Goal: Check status: Check status

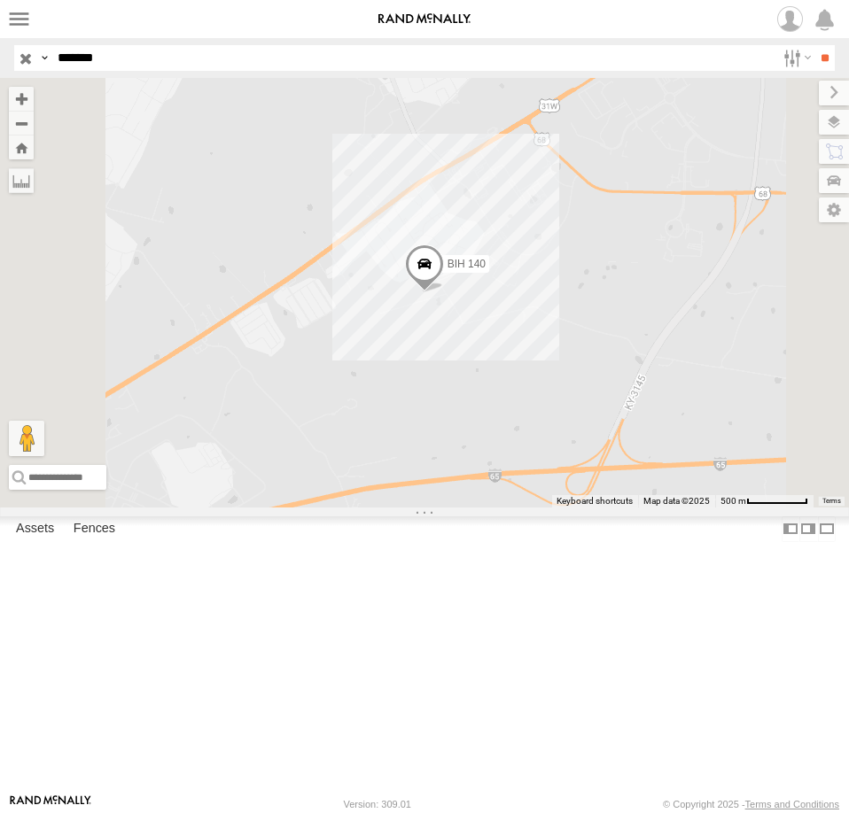
drag, startPoint x: 137, startPoint y: 59, endPoint x: 54, endPoint y: 59, distance: 83.3
click at [54, 59] on input "*******" at bounding box center [413, 58] width 725 height 26
type input "***"
click at [814, 45] on input "**" at bounding box center [824, 58] width 20 height 26
click at [0, 0] on div "TRK 210" at bounding box center [0, 0] width 0 height 0
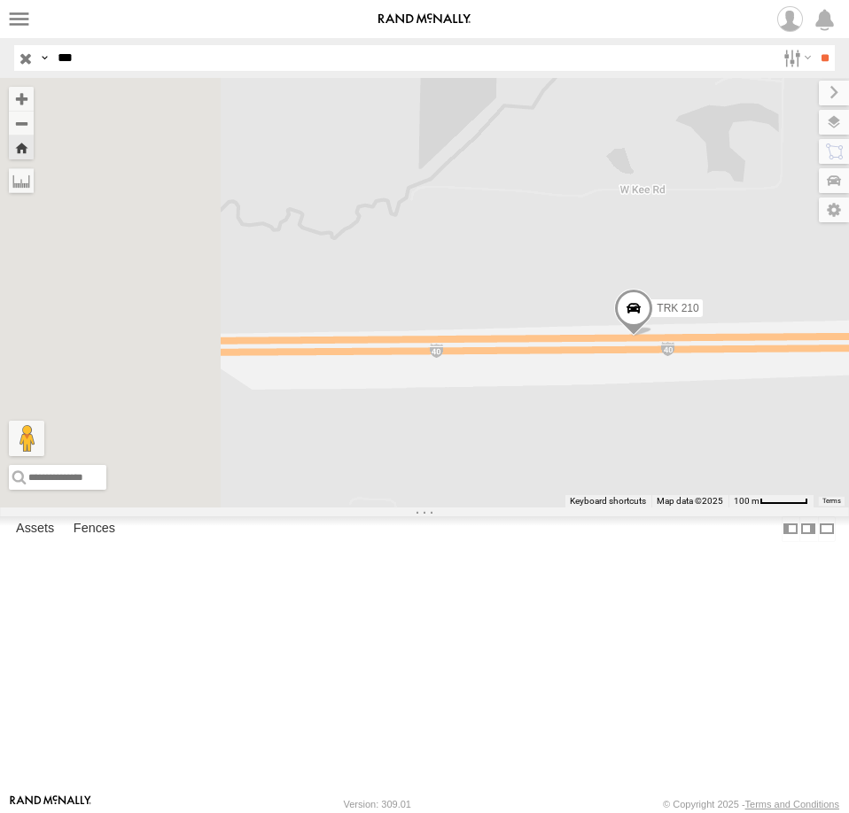
drag, startPoint x: 580, startPoint y: 598, endPoint x: 887, endPoint y: 603, distance: 306.6
click at [848, 603] on html at bounding box center [424, 406] width 849 height 813
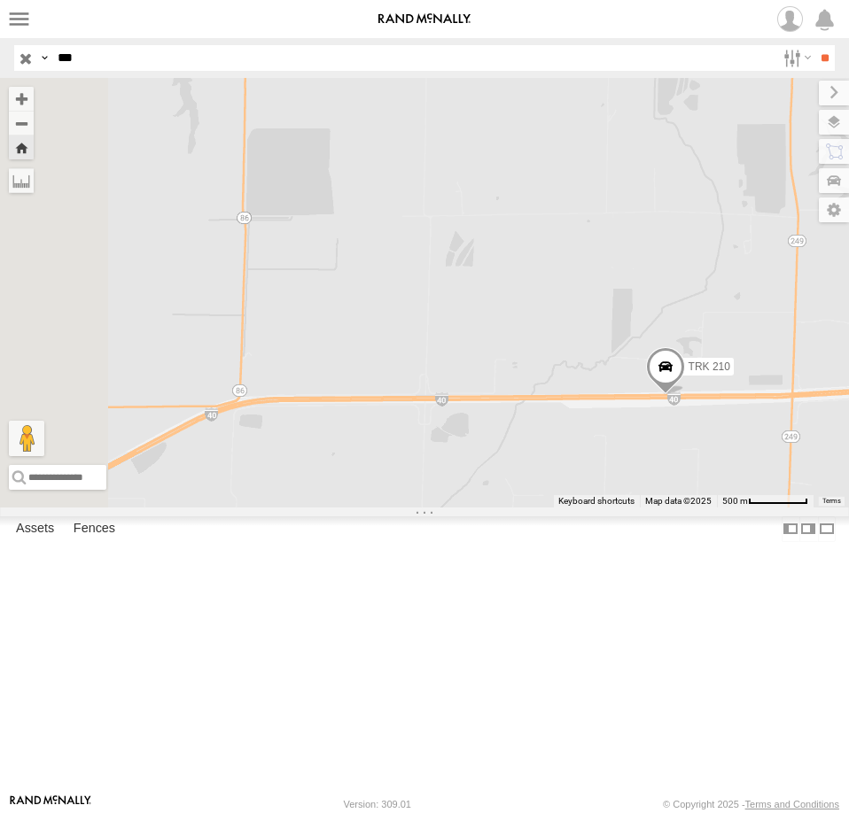
drag, startPoint x: 564, startPoint y: 618, endPoint x: 771, endPoint y: 610, distance: 206.6
click at [794, 508] on div "TRK 210" at bounding box center [424, 293] width 849 height 430
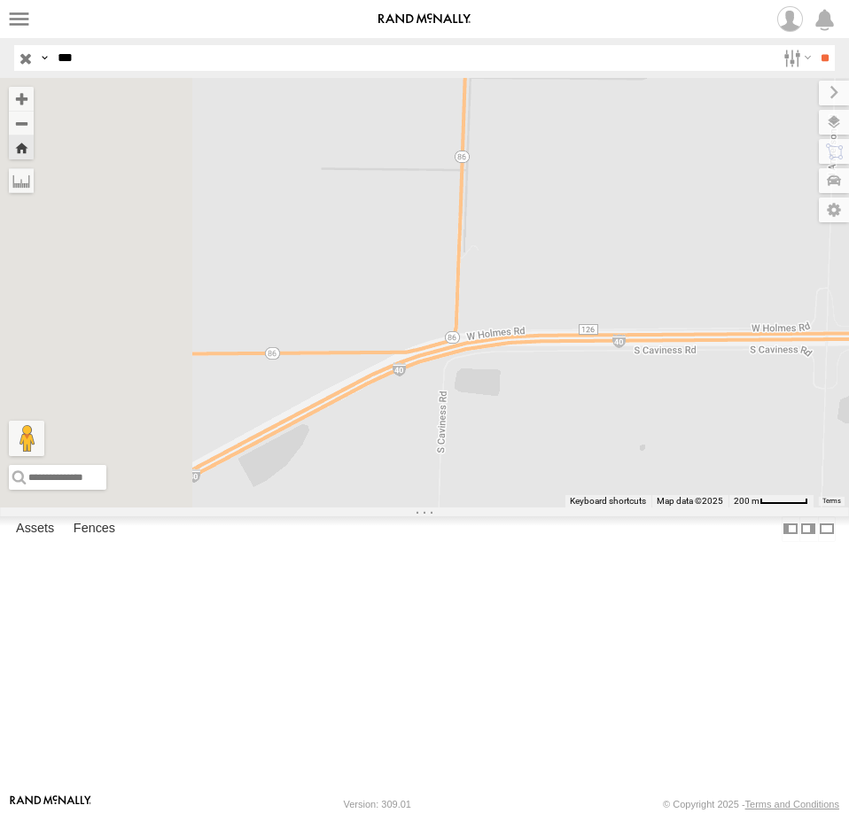
drag, startPoint x: 689, startPoint y: 625, endPoint x: 836, endPoint y: 574, distance: 154.7
click at [836, 508] on div "TRK 210" at bounding box center [424, 293] width 849 height 430
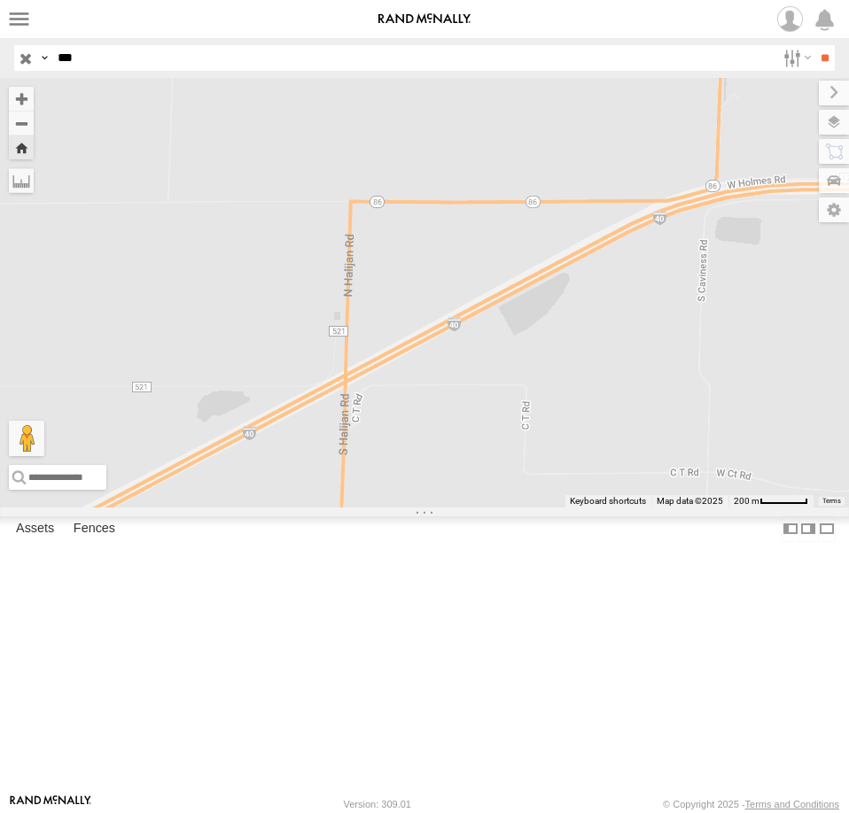
drag, startPoint x: 595, startPoint y: 636, endPoint x: 651, endPoint y: 568, distance: 88.2
click at [651, 508] on div "TRK 210" at bounding box center [424, 293] width 849 height 430
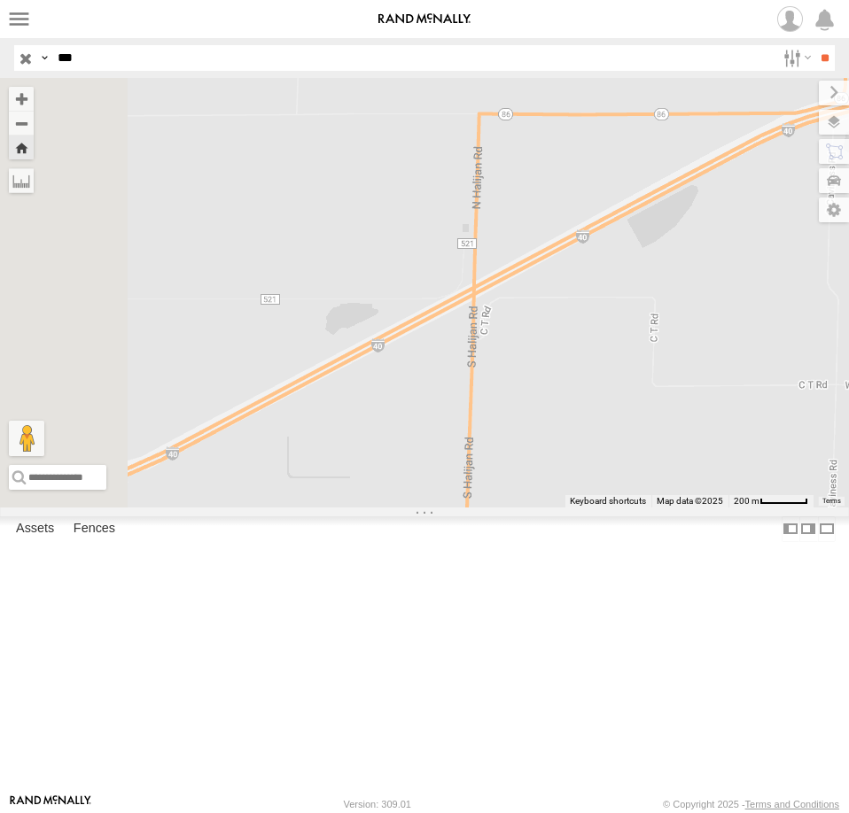
drag, startPoint x: 625, startPoint y: 590, endPoint x: 790, endPoint y: 473, distance: 202.8
click at [767, 490] on div "TRK 210" at bounding box center [424, 293] width 849 height 430
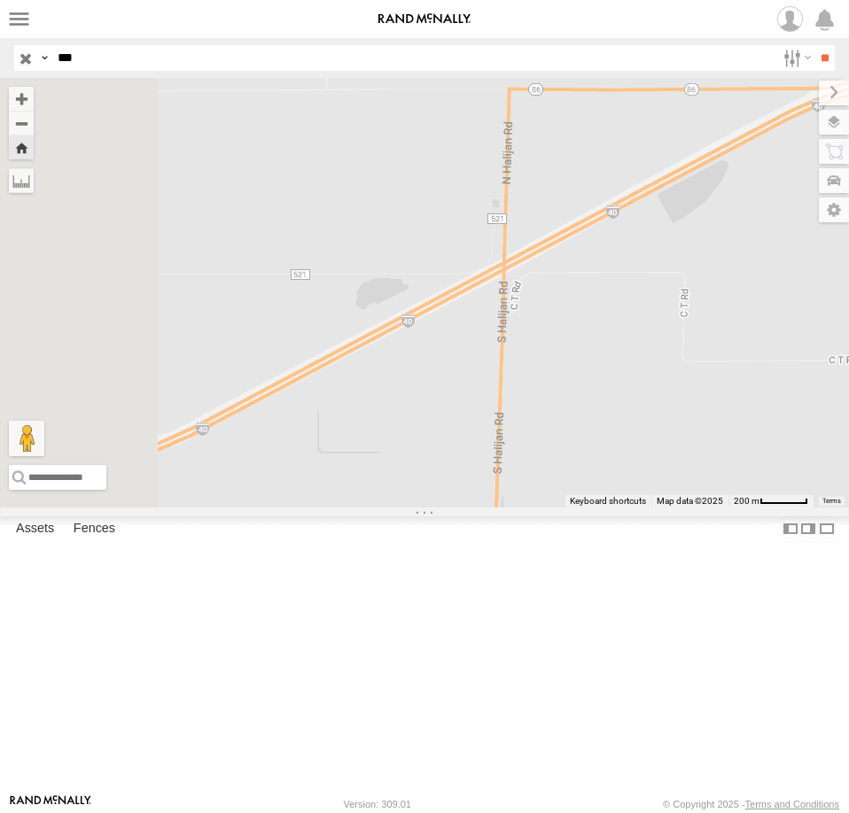
drag, startPoint x: 640, startPoint y: 558, endPoint x: 731, endPoint y: 498, distance: 109.4
click at [728, 501] on div "TRK 210" at bounding box center [424, 293] width 849 height 430
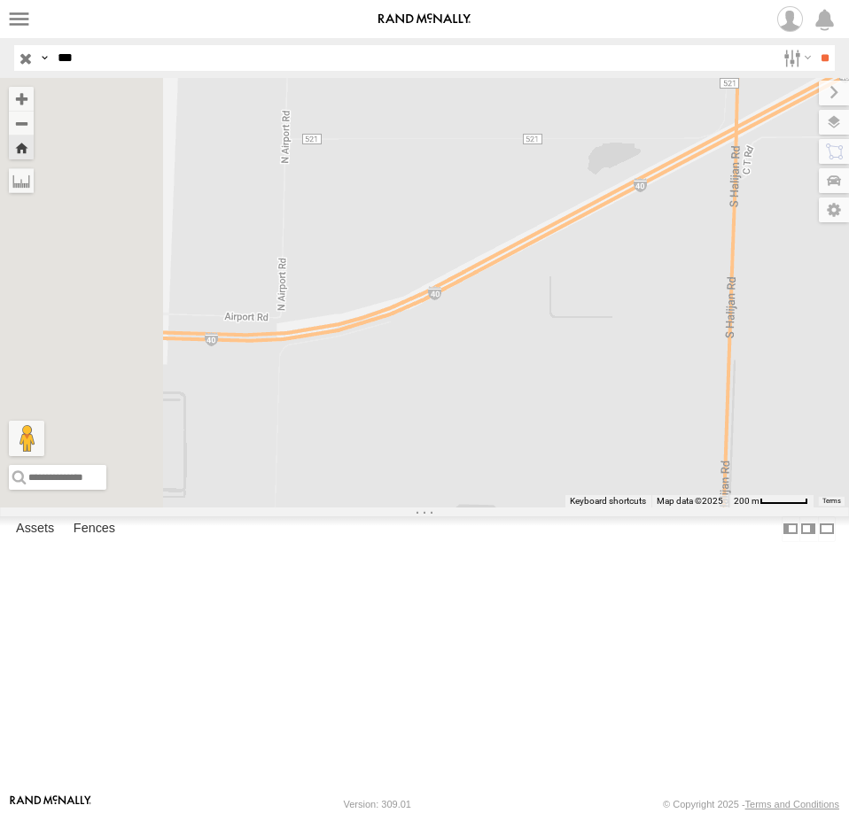
drag, startPoint x: 724, startPoint y: 520, endPoint x: 759, endPoint y: 513, distance: 36.1
click at [749, 508] on div "TRK 210" at bounding box center [424, 293] width 849 height 430
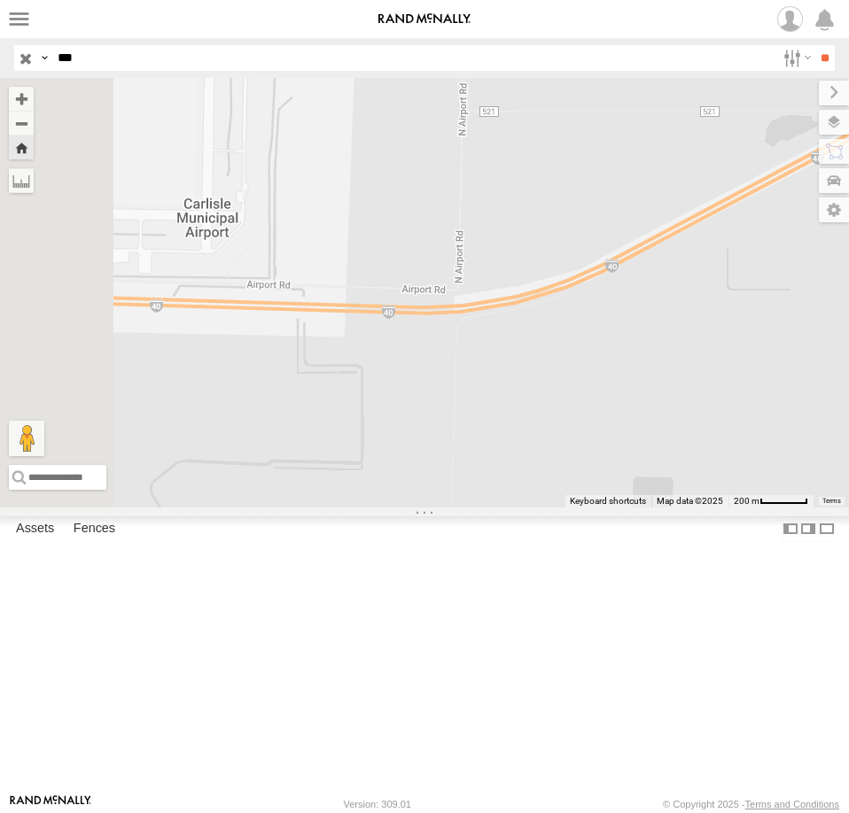
click at [704, 508] on div "TRK 210" at bounding box center [424, 293] width 849 height 430
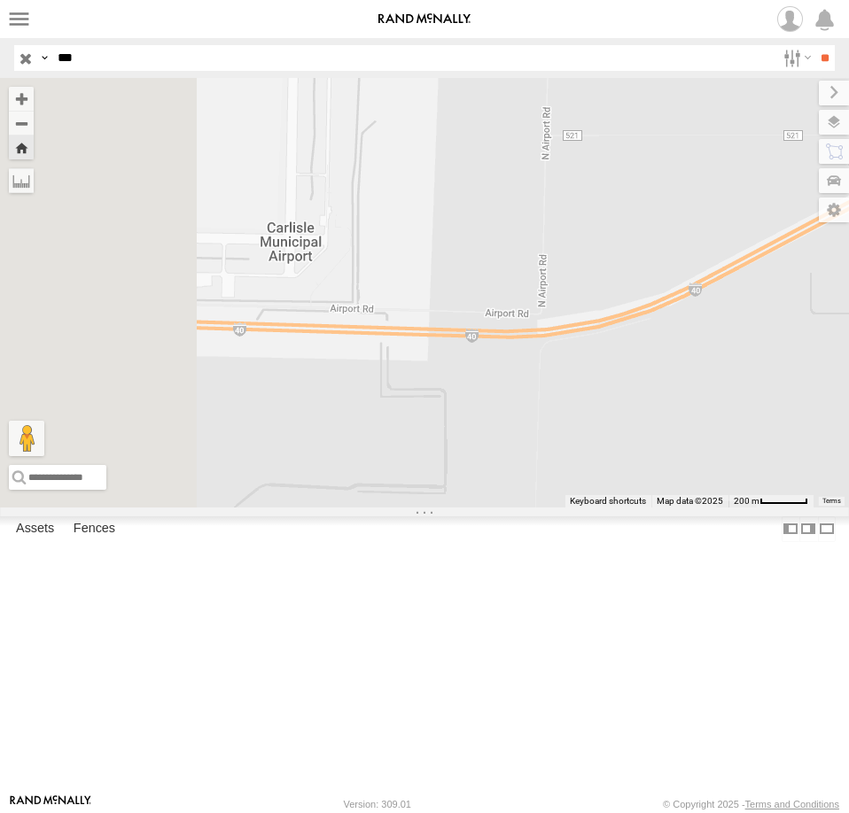
drag, startPoint x: 676, startPoint y: 594, endPoint x: 776, endPoint y: 596, distance: 100.2
click at [775, 508] on div "TRK 210" at bounding box center [424, 293] width 849 height 430
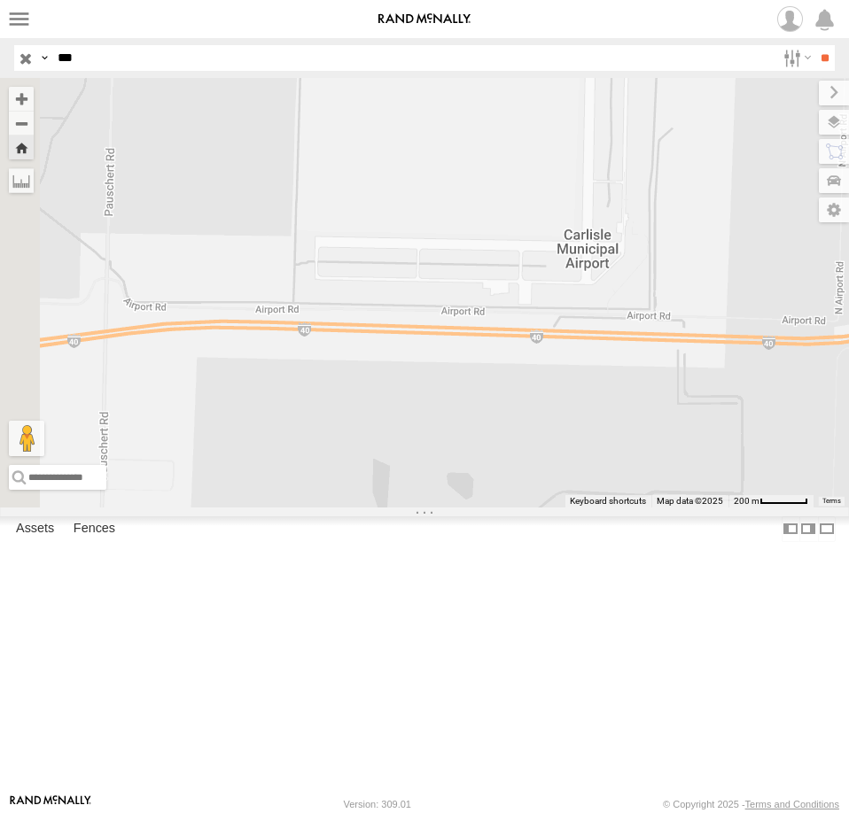
click at [706, 508] on div "TRK 210" at bounding box center [424, 293] width 849 height 430
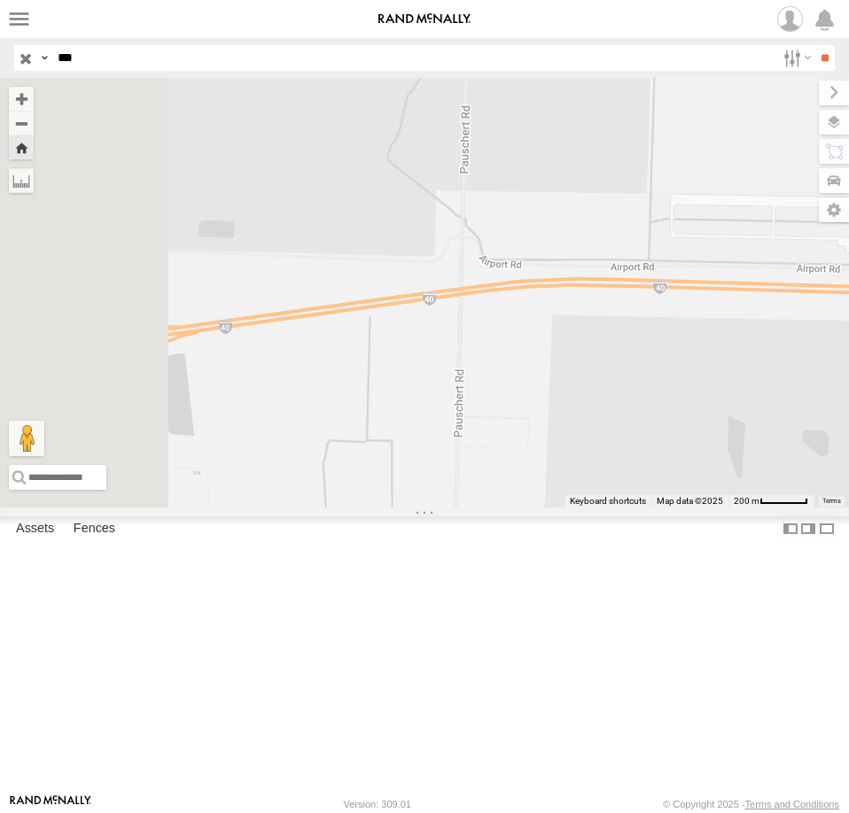
click at [736, 508] on div "TRK 210" at bounding box center [424, 293] width 849 height 430
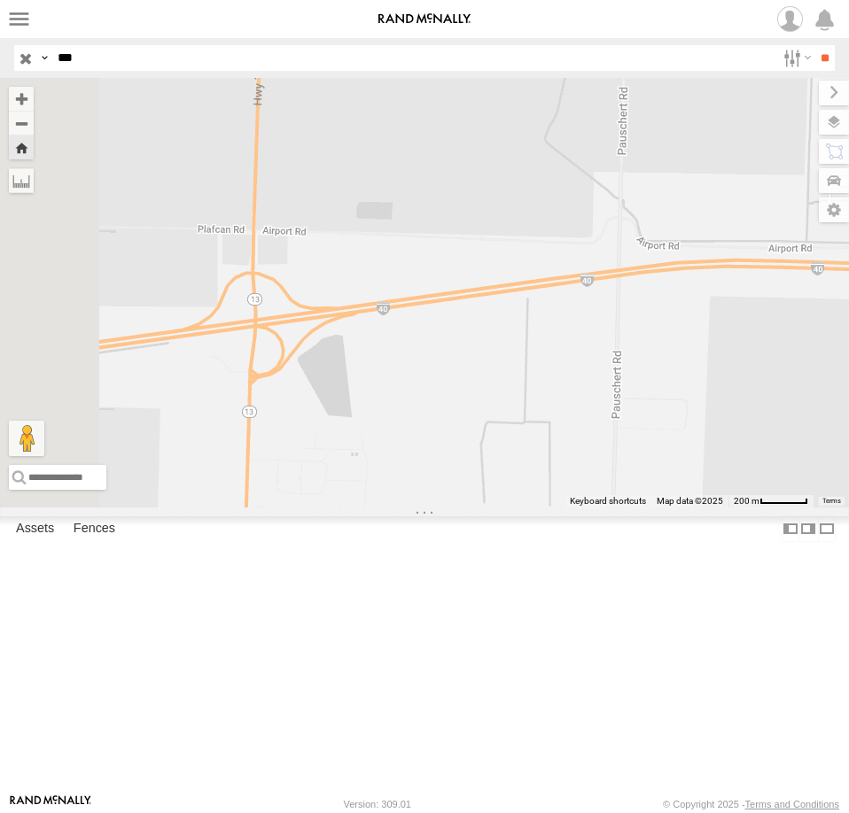
drag, startPoint x: 655, startPoint y: 538, endPoint x: 701, endPoint y: 533, distance: 46.3
click at [688, 508] on div "TRK 210" at bounding box center [424, 293] width 849 height 430
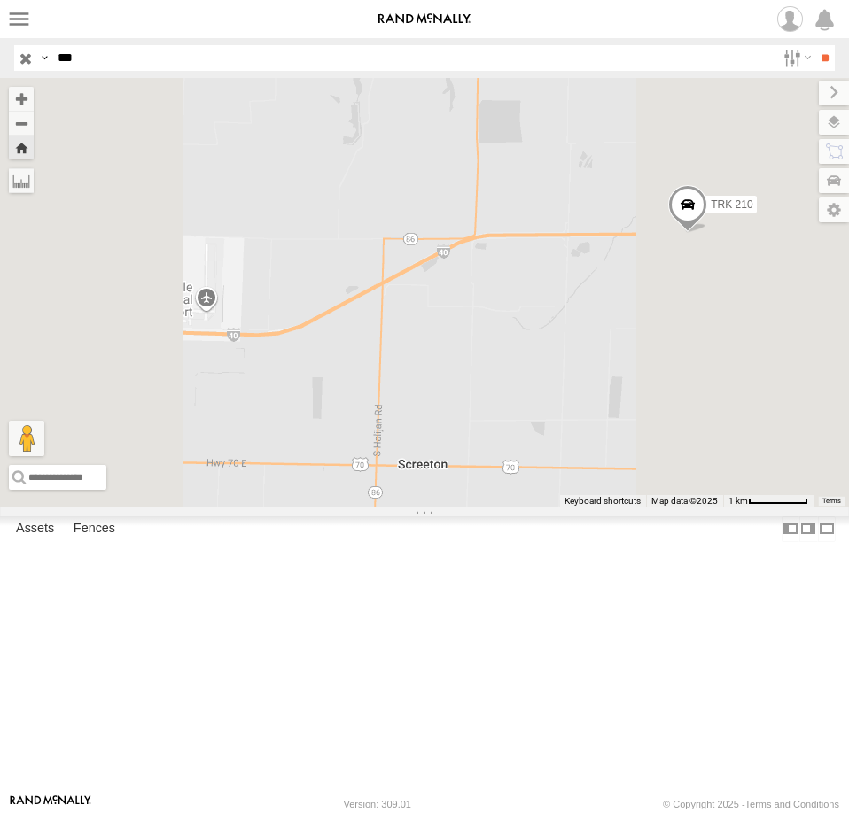
click at [0, 0] on div "TRK 210" at bounding box center [0, 0] width 0 height 0
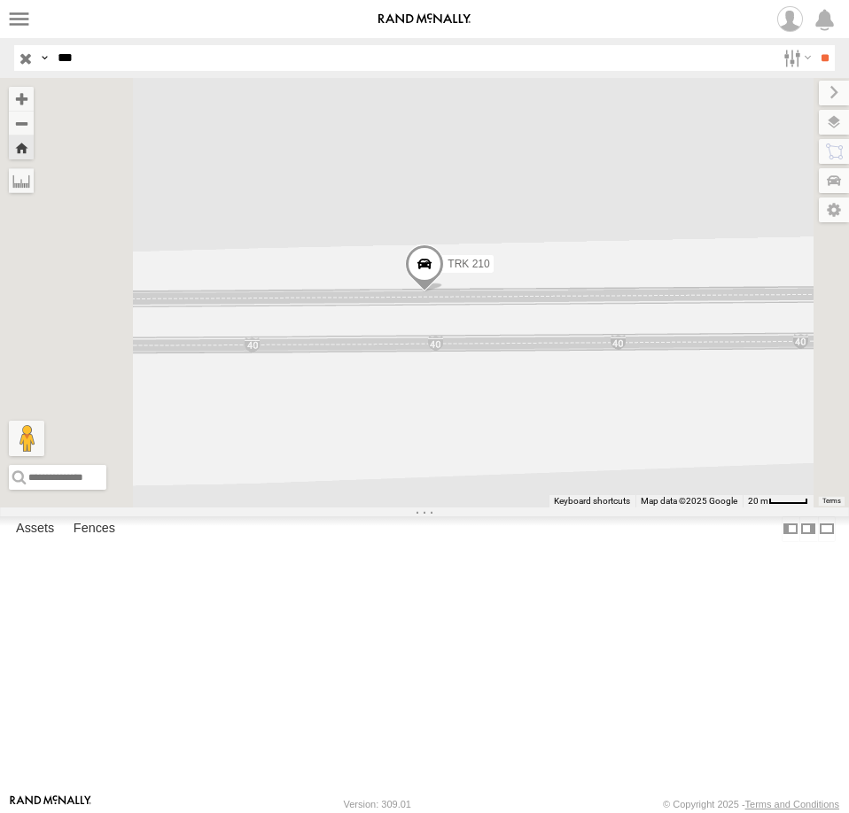
click at [444, 292] on span at bounding box center [424, 269] width 39 height 48
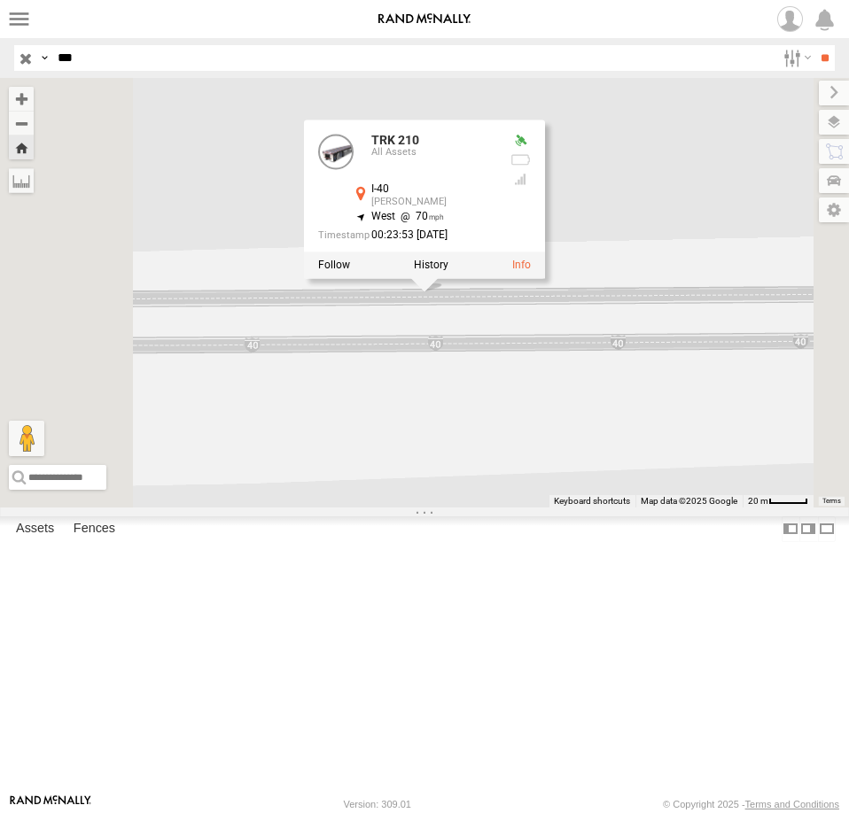
click at [630, 508] on div "TRK 210 TRK 210 All Assets I-40 Hazen 34.81831 , -91.61597 West 70 00:23:53 10/…" at bounding box center [424, 293] width 849 height 430
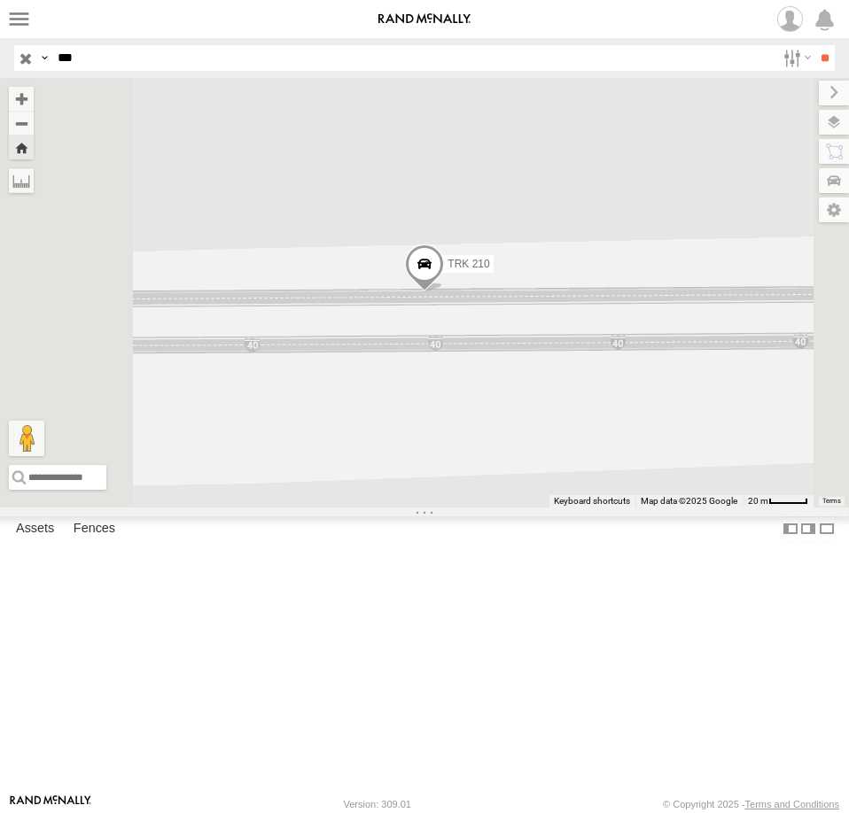
click at [444, 292] on span at bounding box center [424, 269] width 39 height 48
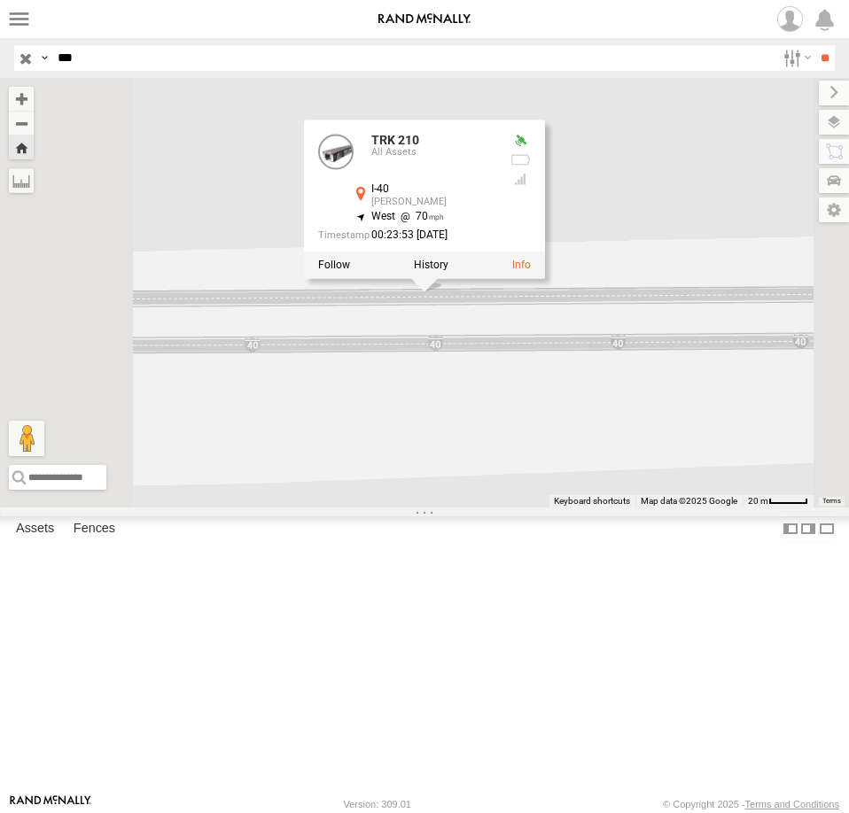
click at [619, 508] on div "TRK 210 TRK 210 All Assets I-40 Hazen 34.81831 , -91.61597 West 70 00:23:53 10/…" at bounding box center [424, 293] width 849 height 430
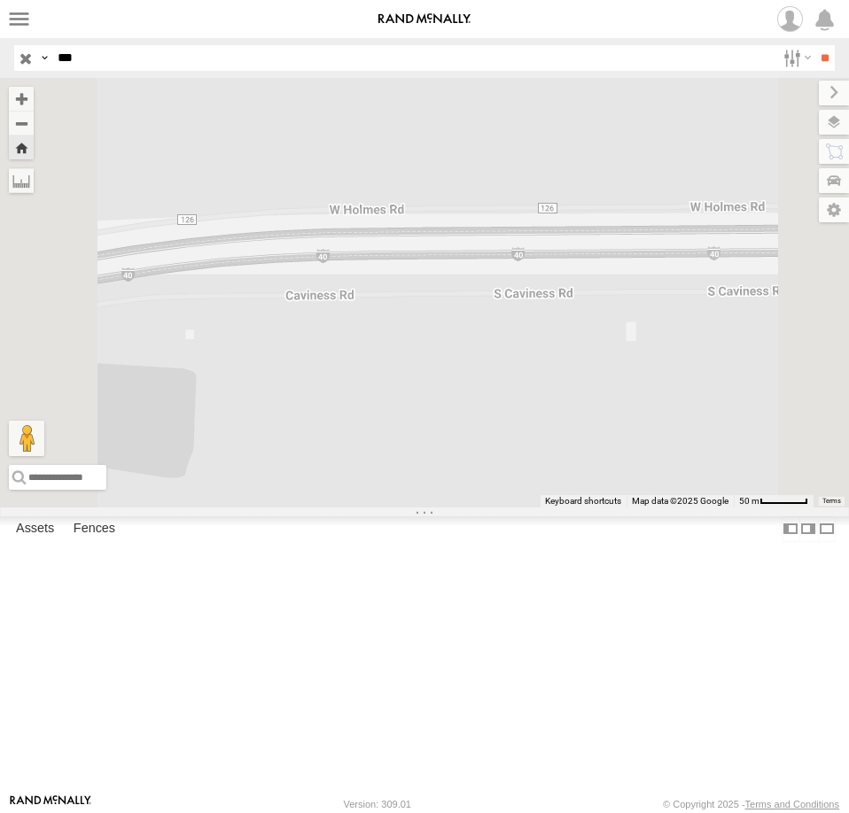
drag, startPoint x: 685, startPoint y: 535, endPoint x: 875, endPoint y: 533, distance: 190.5
click at [848, 533] on html at bounding box center [424, 406] width 849 height 813
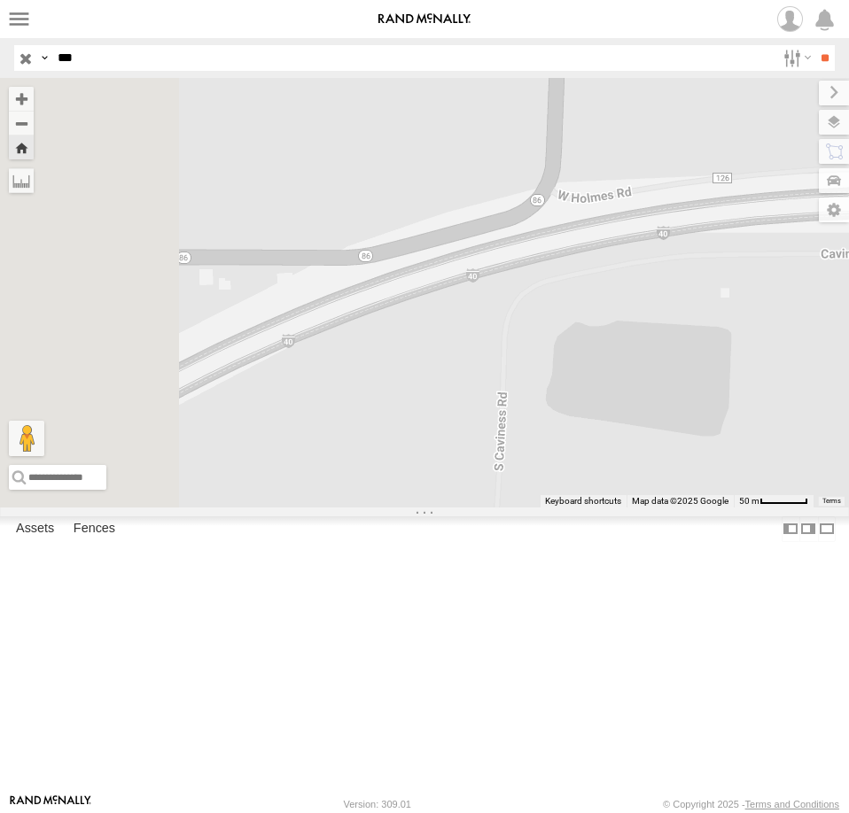
drag, startPoint x: 670, startPoint y: 568, endPoint x: 816, endPoint y: 497, distance: 162.5
click at [797, 506] on div "TRK 210" at bounding box center [424, 293] width 849 height 430
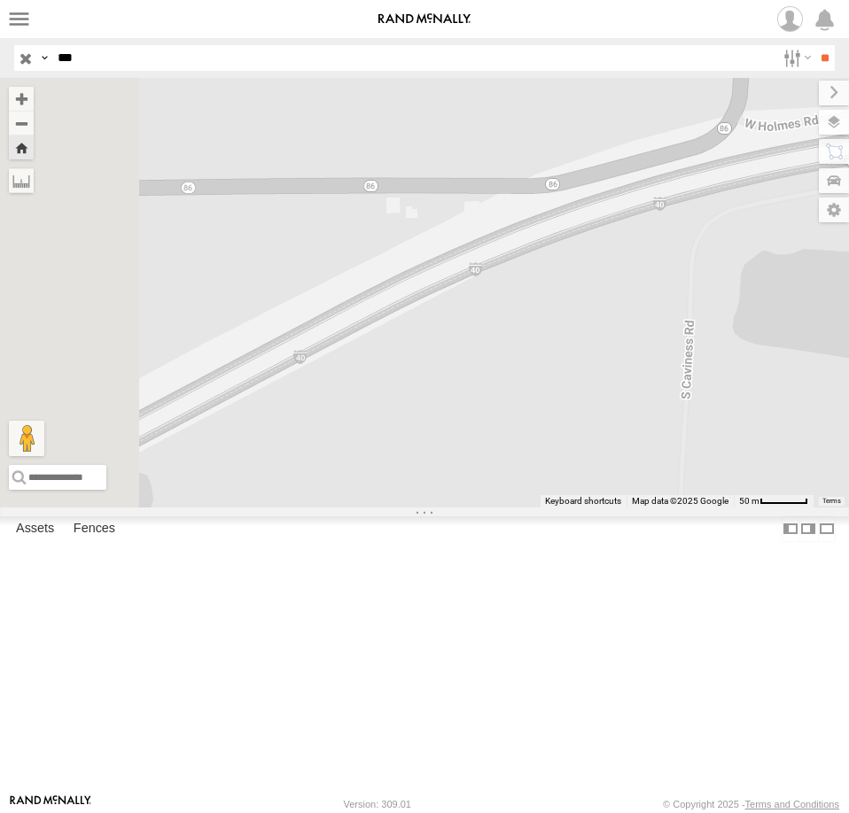
drag, startPoint x: 769, startPoint y: 515, endPoint x: 579, endPoint y: 542, distance: 191.6
click at [581, 508] on div "TRK 210" at bounding box center [424, 293] width 849 height 430
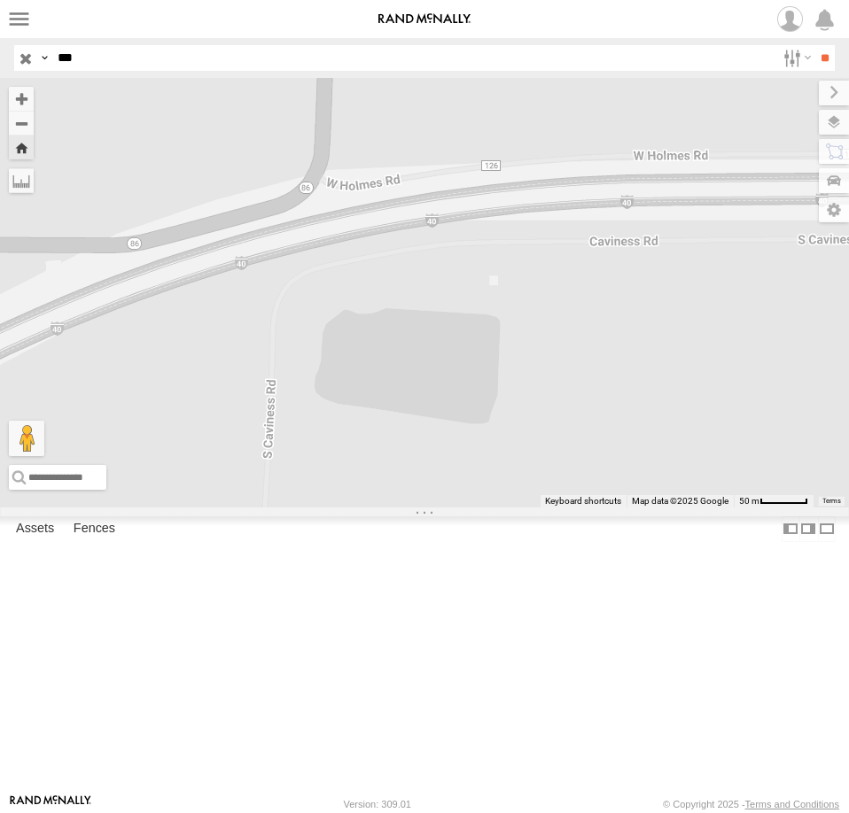
drag, startPoint x: 711, startPoint y: 470, endPoint x: 531, endPoint y: 445, distance: 181.7
click at [540, 446] on div "TRK 210" at bounding box center [424, 293] width 849 height 430
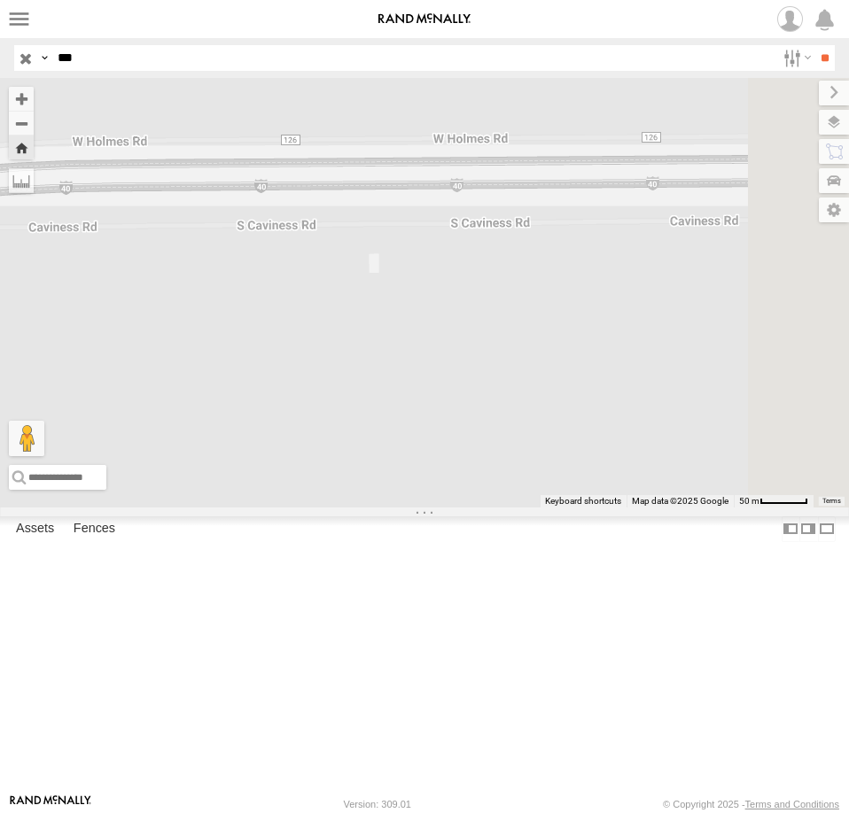
drag, startPoint x: 665, startPoint y: 399, endPoint x: 590, endPoint y: 470, distance: 103.4
click at [596, 468] on div "TRK 210" at bounding box center [424, 293] width 849 height 430
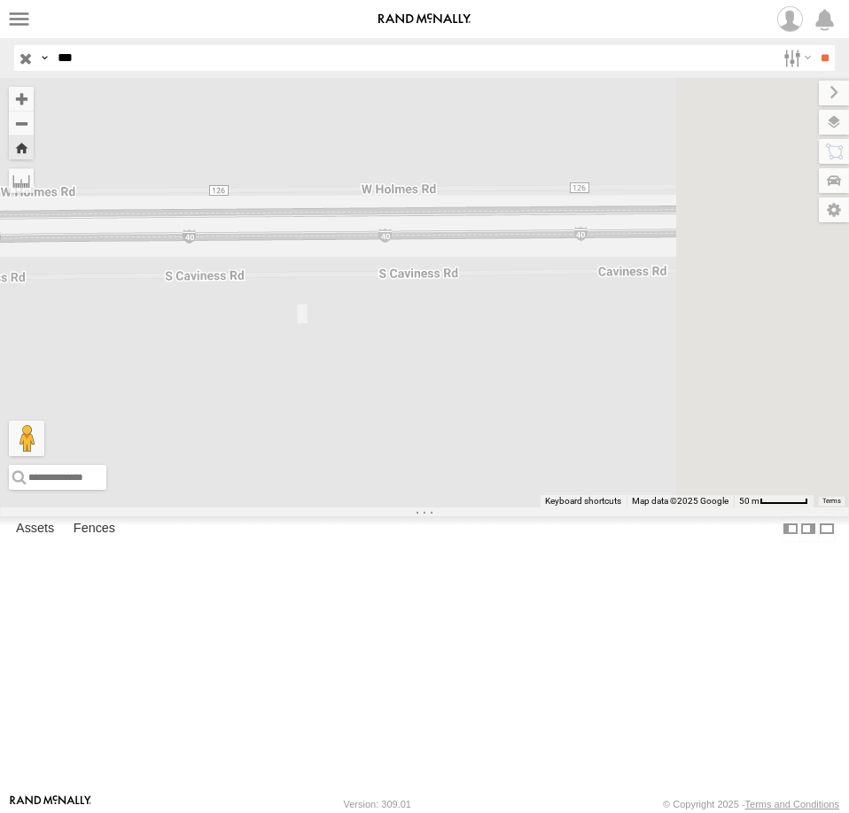
drag, startPoint x: 652, startPoint y: 521, endPoint x: 482, endPoint y: 573, distance: 178.0
click at [501, 508] on div "TRK 210" at bounding box center [424, 293] width 849 height 430
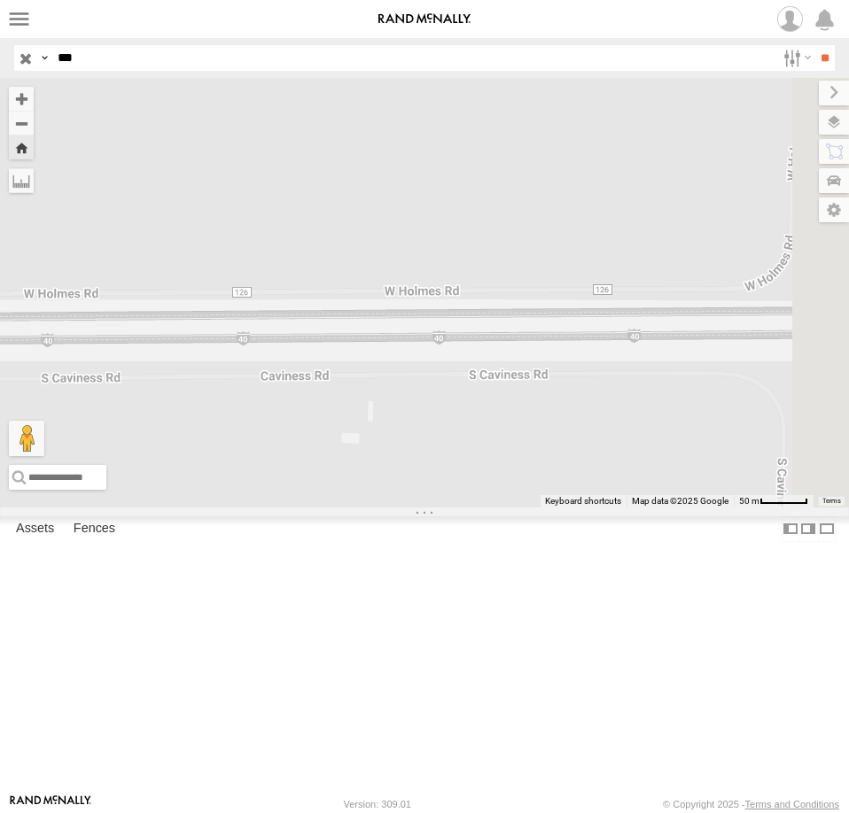
drag, startPoint x: 634, startPoint y: 584, endPoint x: 602, endPoint y: 587, distance: 32.0
click at [586, 508] on div "TRK 210" at bounding box center [424, 293] width 849 height 430
drag, startPoint x: 698, startPoint y: 589, endPoint x: 678, endPoint y: 595, distance: 21.3
click at [649, 508] on div "TRK 210" at bounding box center [424, 293] width 849 height 430
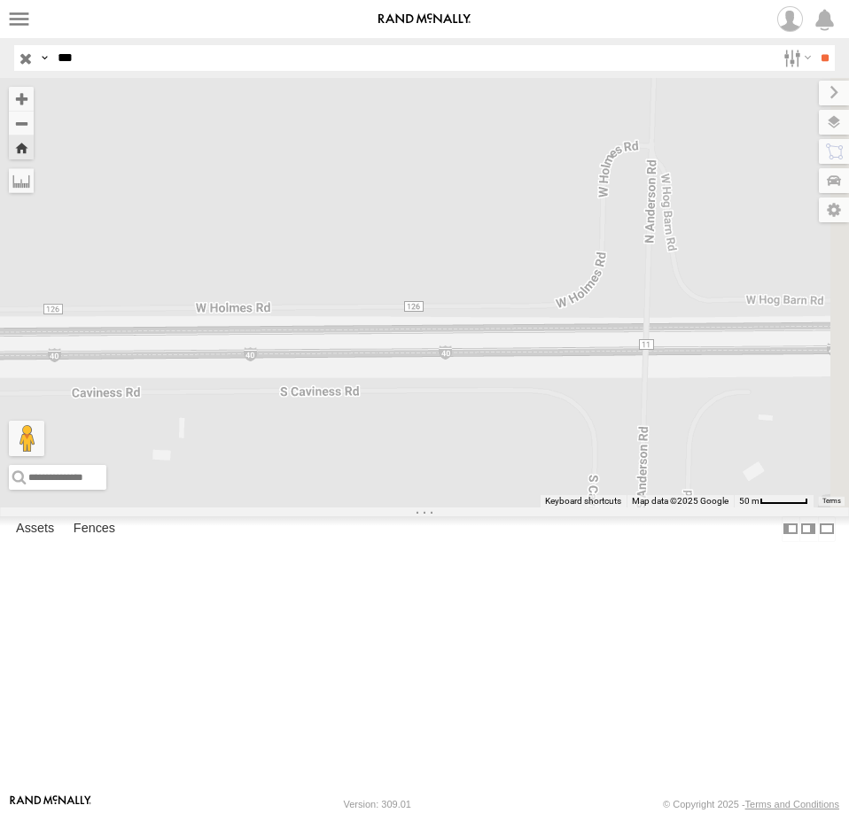
click at [673, 508] on div "TRK 210" at bounding box center [424, 293] width 849 height 430
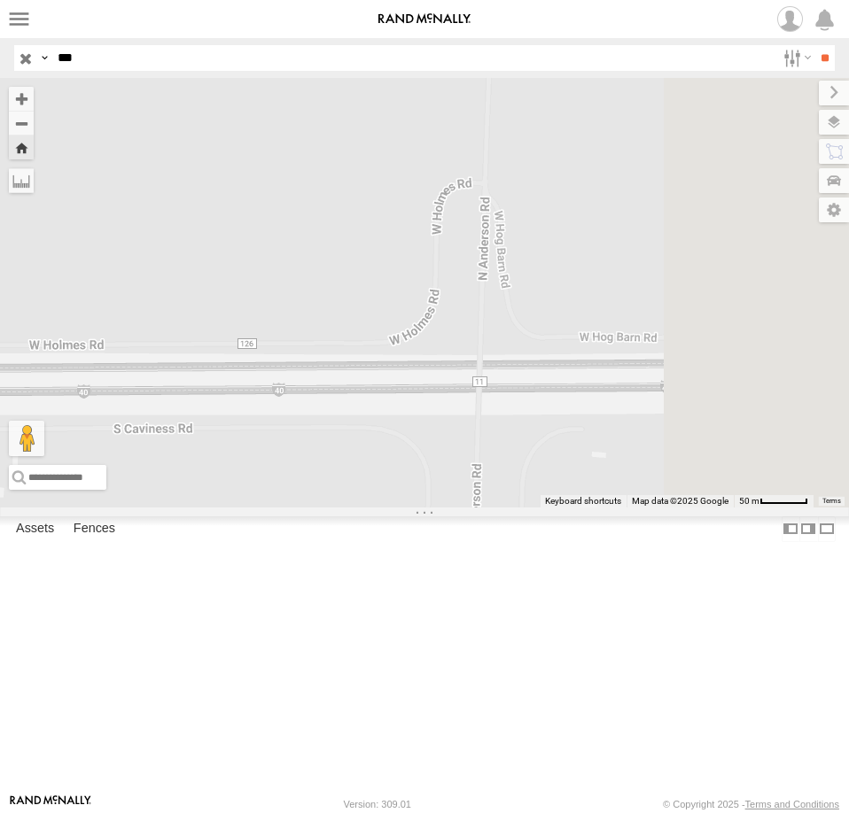
drag, startPoint x: 722, startPoint y: 600, endPoint x: 642, endPoint y: 607, distance: 80.9
click at [649, 508] on div "TRK 210" at bounding box center [424, 293] width 849 height 430
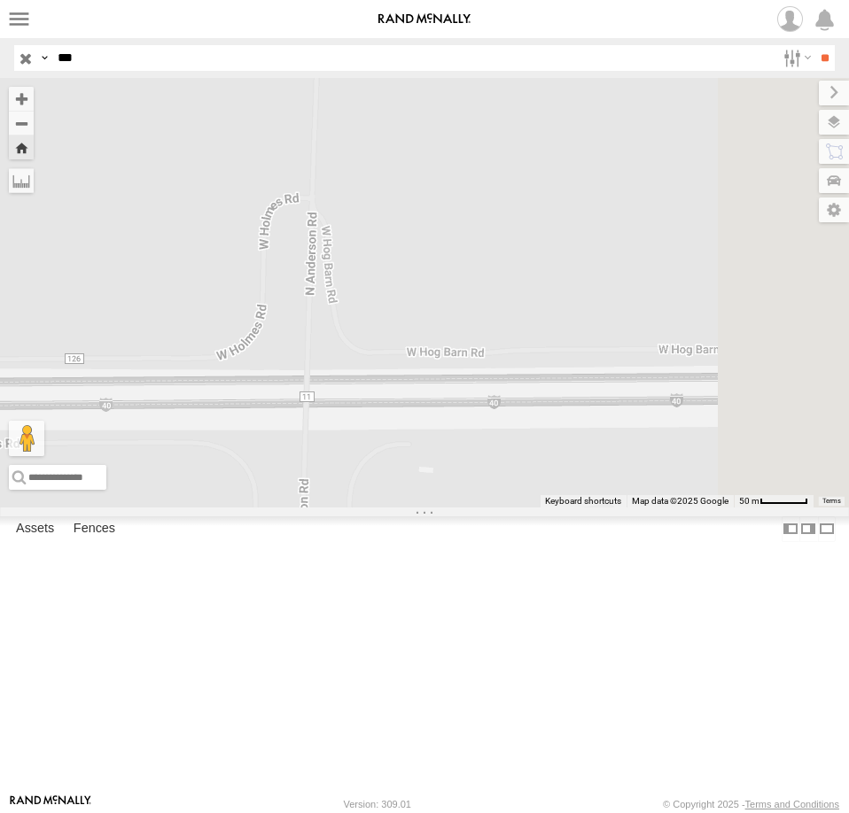
click at [685, 508] on div "TRK 210" at bounding box center [424, 293] width 849 height 430
drag, startPoint x: 721, startPoint y: 603, endPoint x: 598, endPoint y: 593, distance: 123.6
click at [610, 508] on div "TRK 210" at bounding box center [424, 293] width 849 height 430
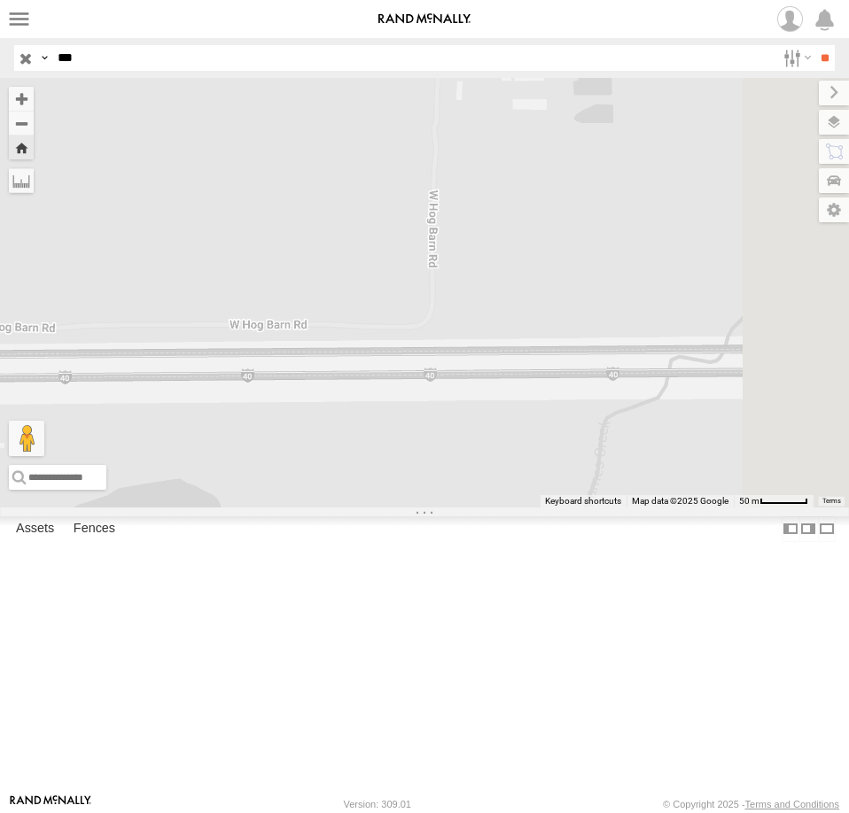
drag, startPoint x: 601, startPoint y: 588, endPoint x: 571, endPoint y: 595, distance: 30.8
click at [548, 508] on div "TRK 210" at bounding box center [424, 293] width 849 height 430
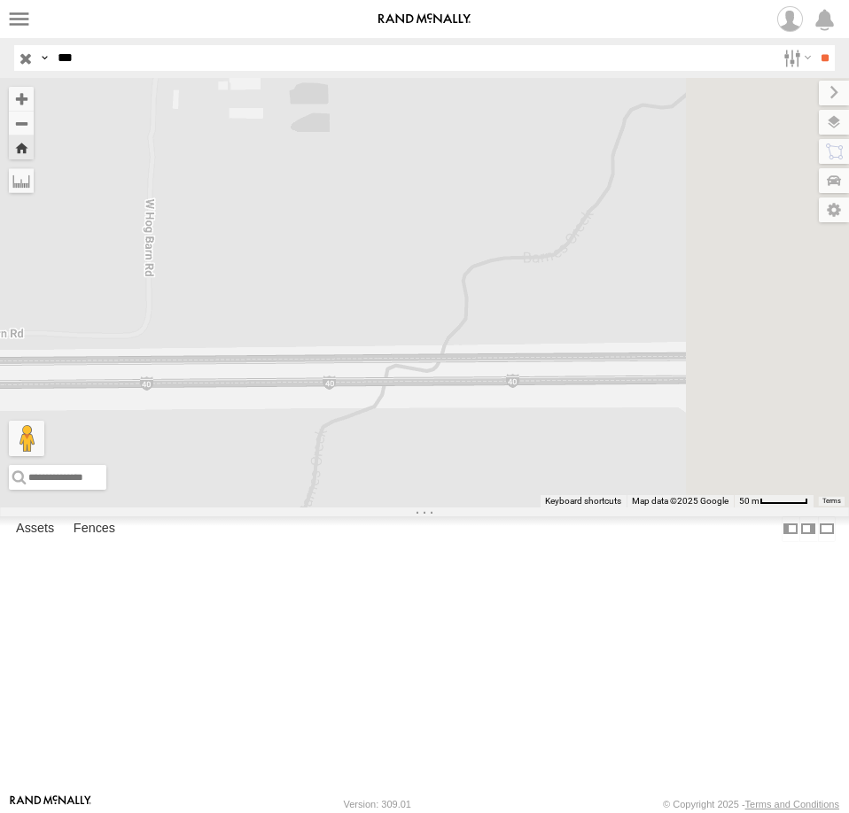
drag, startPoint x: 653, startPoint y: 589, endPoint x: 564, endPoint y: 595, distance: 88.8
click at [608, 508] on div "TRK 210" at bounding box center [424, 293] width 849 height 430
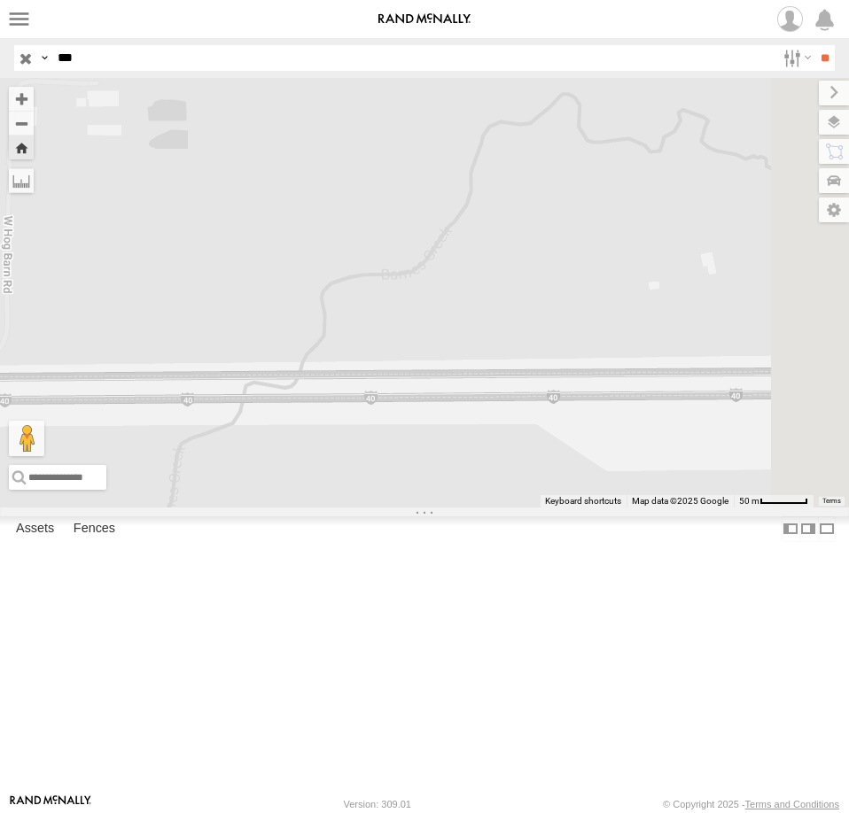
drag, startPoint x: 718, startPoint y: 593, endPoint x: 592, endPoint y: 598, distance: 125.9
click at [618, 508] on div "TRK 210" at bounding box center [424, 293] width 849 height 430
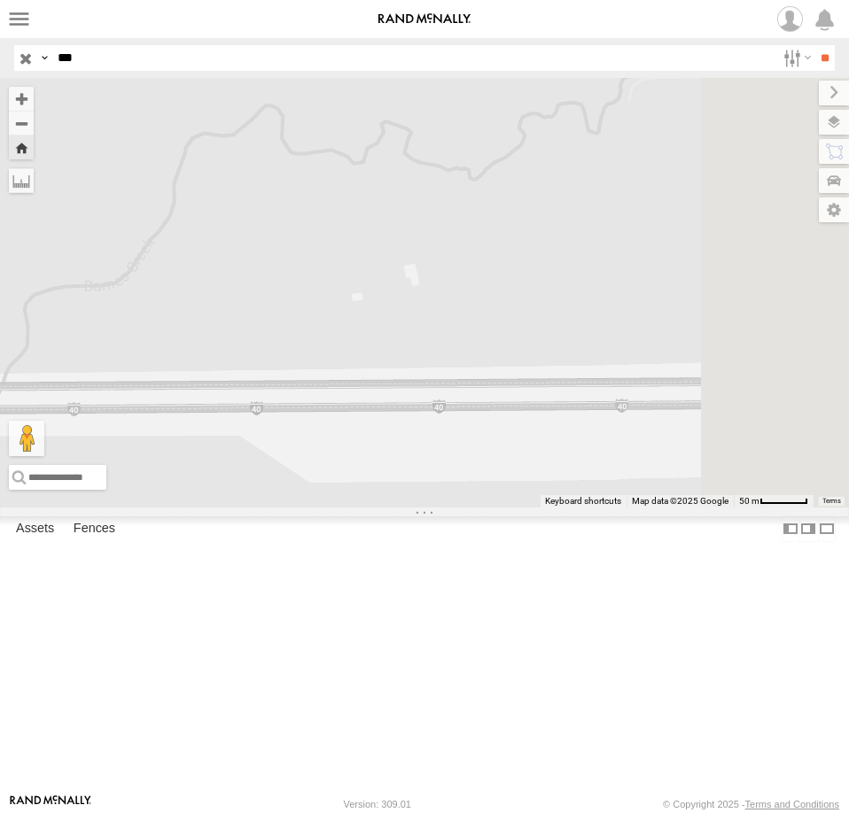
drag, startPoint x: 692, startPoint y: 607, endPoint x: 592, endPoint y: 596, distance: 100.7
click at [625, 508] on div "TRK 210" at bounding box center [424, 293] width 849 height 430
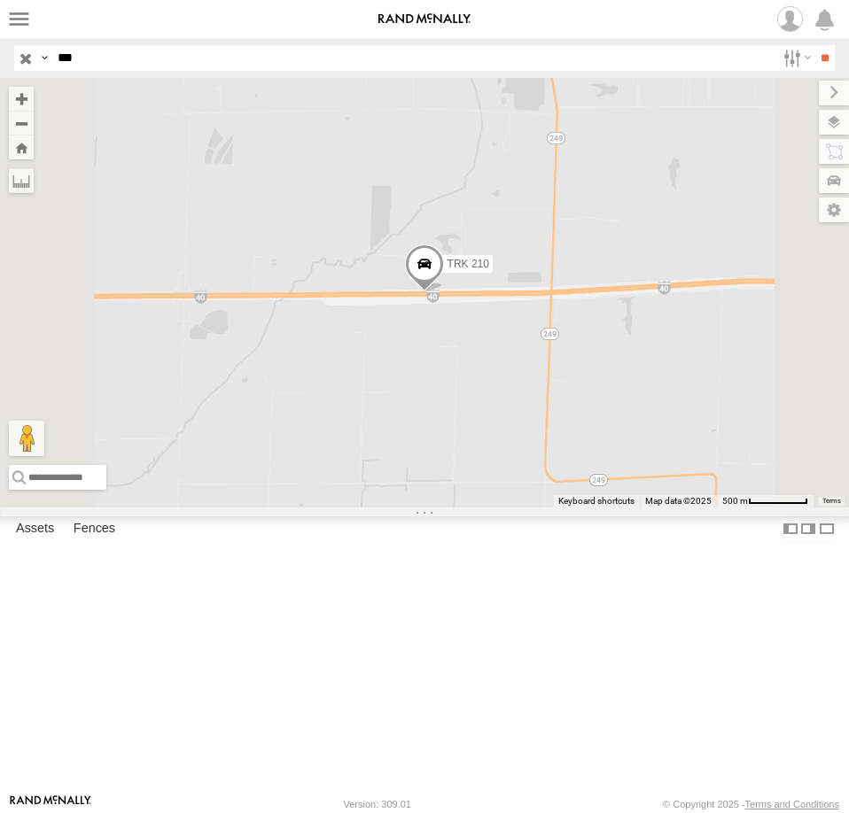
drag, startPoint x: 589, startPoint y: 556, endPoint x: 747, endPoint y: 546, distance: 158.0
click at [743, 508] on div "TRK 210" at bounding box center [424, 293] width 849 height 430
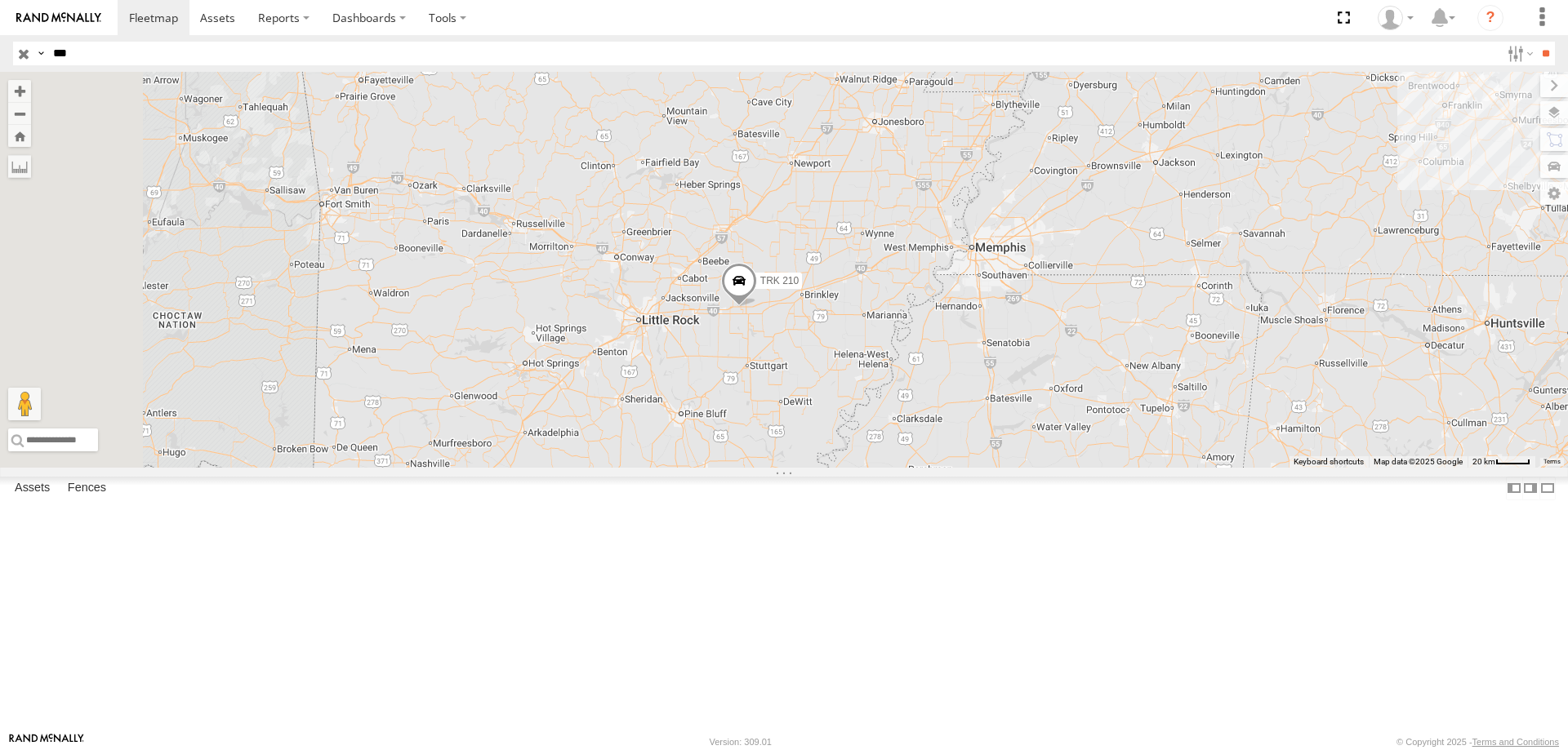
drag, startPoint x: 792, startPoint y: 545, endPoint x: 1136, endPoint y: 434, distance: 361.5
click at [1136, 434] on div "2 TRK 210" at bounding box center [784, 270] width 1568 height 396
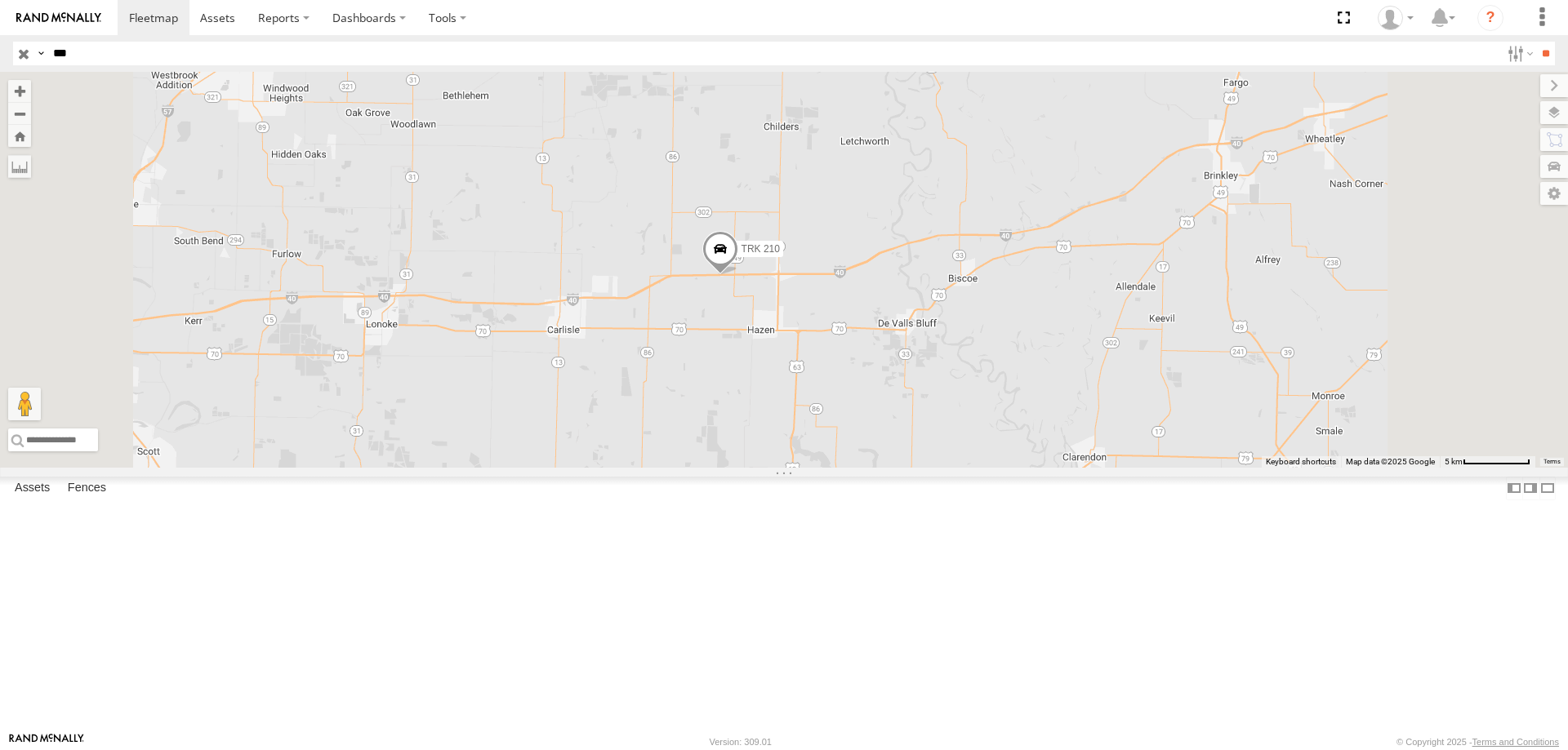
click at [738, 275] on span at bounding box center [720, 253] width 36 height 44
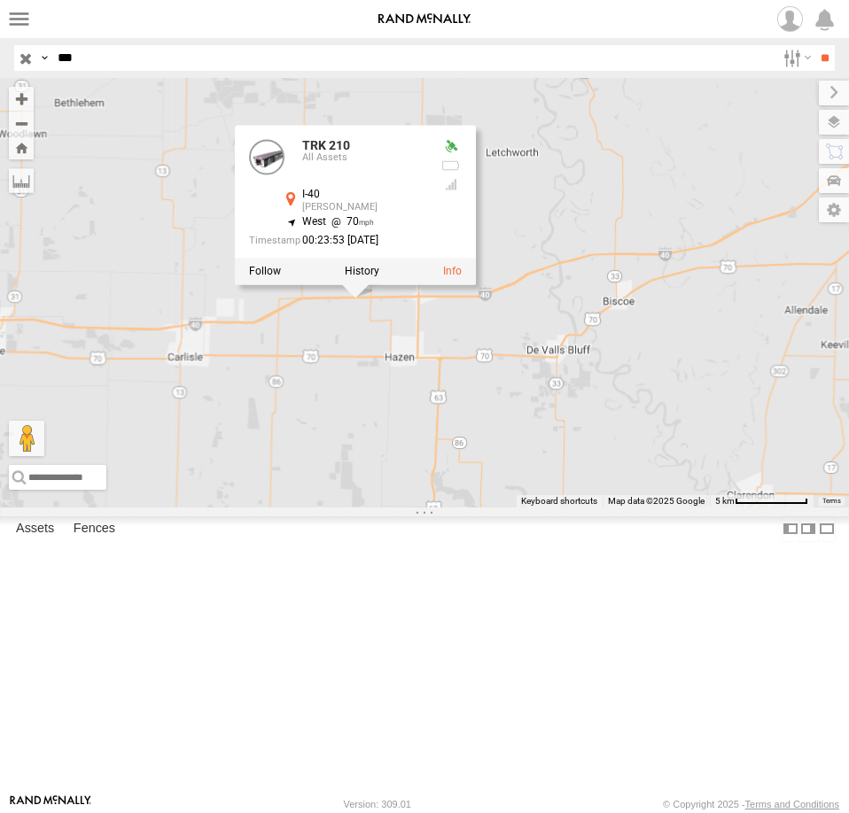
click at [0, 0] on div "TRK 210" at bounding box center [0, 0] width 0 height 0
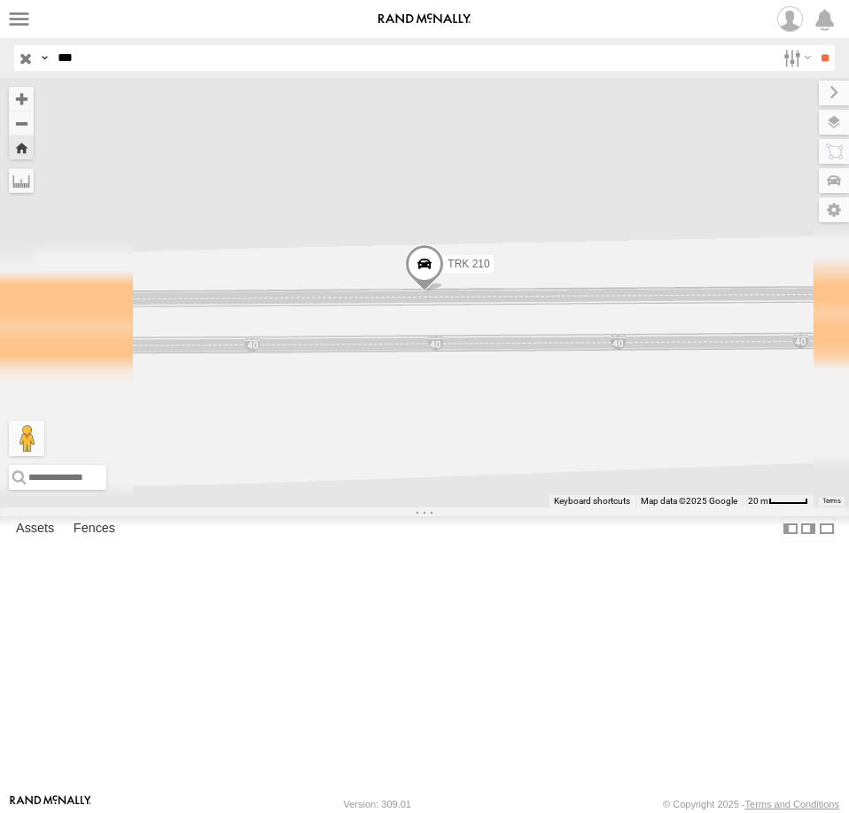
click at [0, 0] on div "TRK 210" at bounding box center [0, 0] width 0 height 0
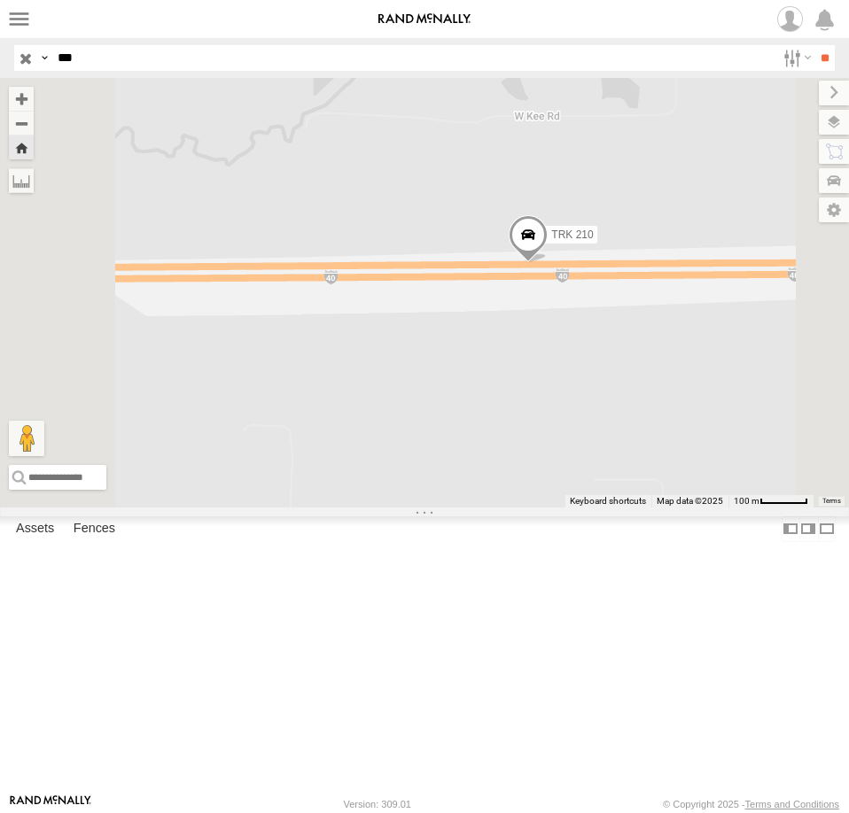
click at [548, 264] on span at bounding box center [528, 240] width 39 height 48
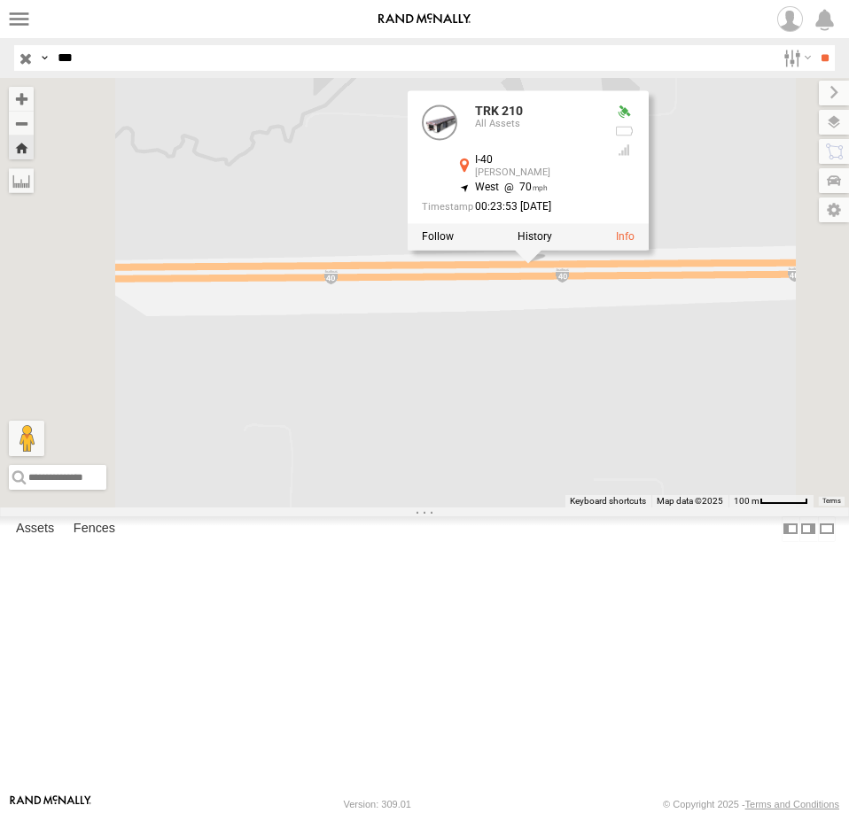
click at [715, 467] on div "TRK 210 TRK 210 All Assets I-40 Hazen 34.81831 , -91.61597 West 70 00:23:53 10/…" at bounding box center [424, 293] width 849 height 430
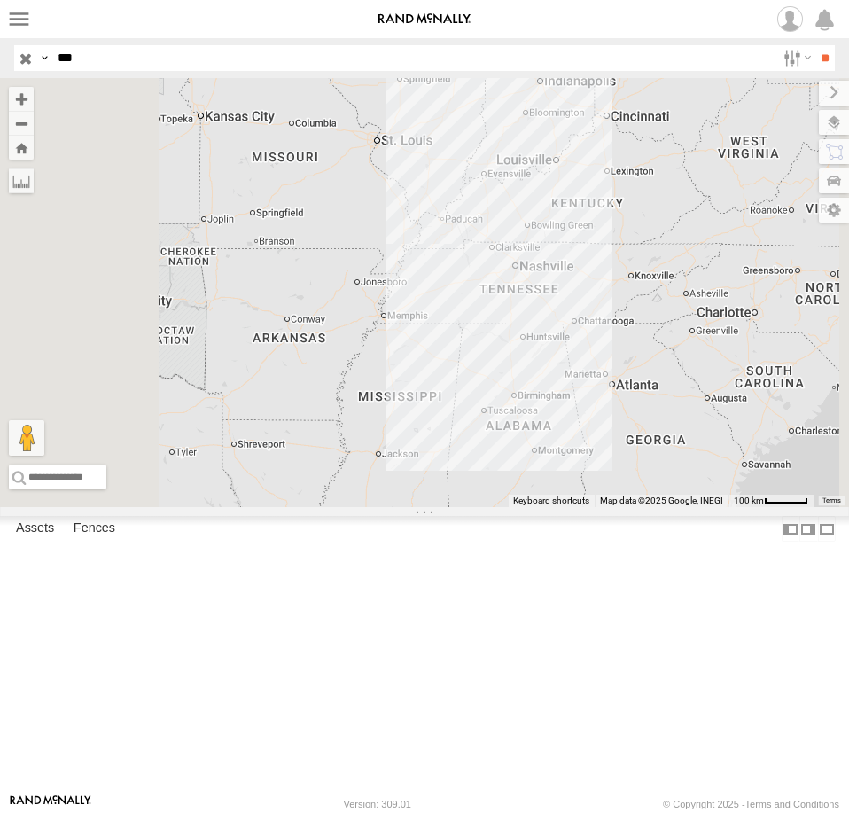
click at [0, 0] on div "TRK 210 All Assets" at bounding box center [0, 0] width 0 height 0
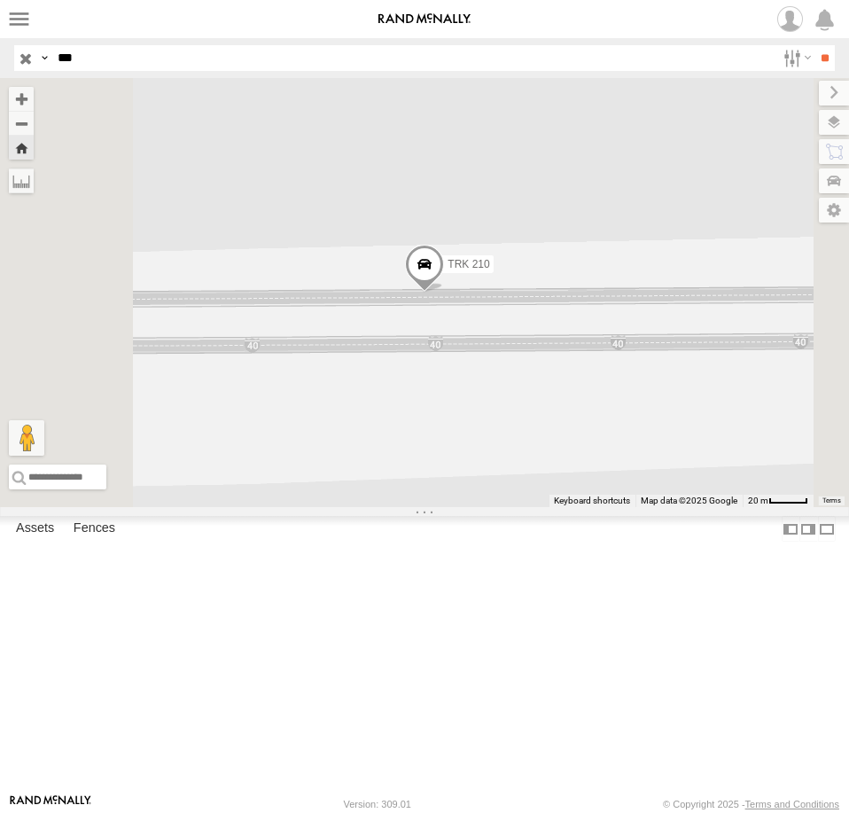
click at [444, 292] on span at bounding box center [424, 269] width 39 height 48
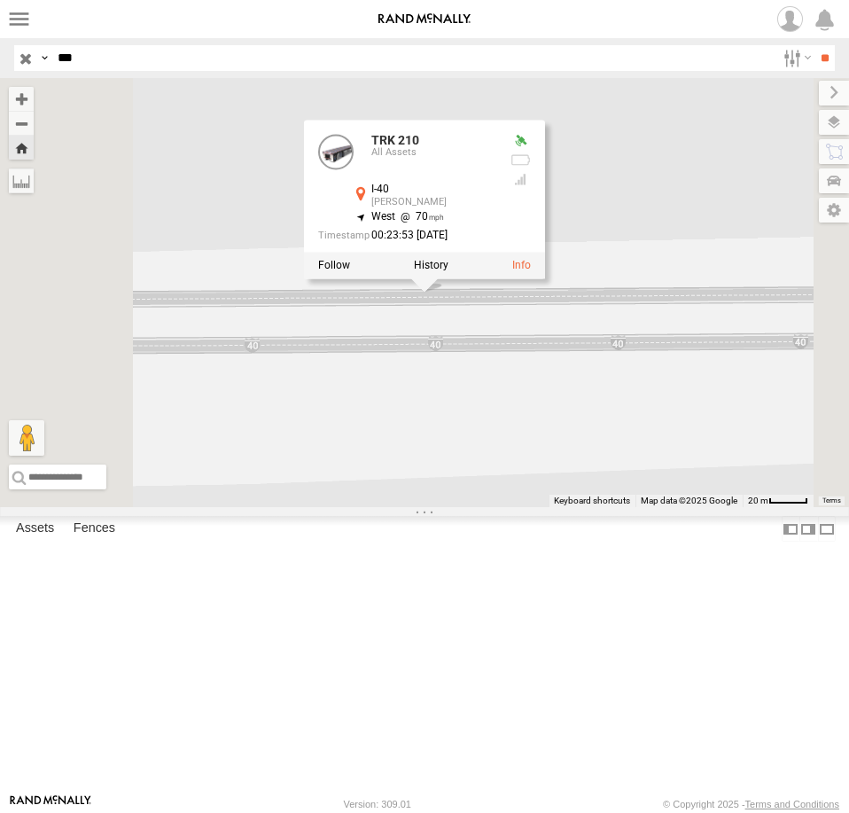
click at [0, 0] on div "BIH 210 All Assets TN-109 Gallatin 36.41702 -86.46935 TRK 210 All Assets I-40 H…" at bounding box center [0, 0] width 0 height 0
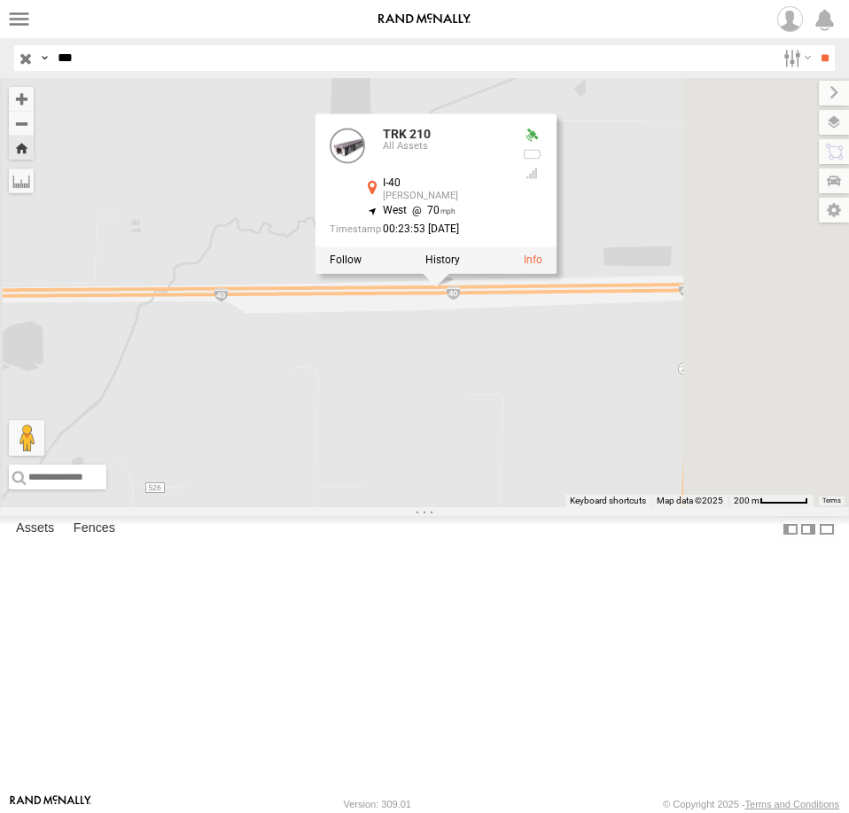
click at [661, 480] on div "TRK 210 TRK 210 All Assets I-40 Hazen 34.81831 , -91.61597 West 70 00:23:53 10/…" at bounding box center [424, 292] width 849 height 429
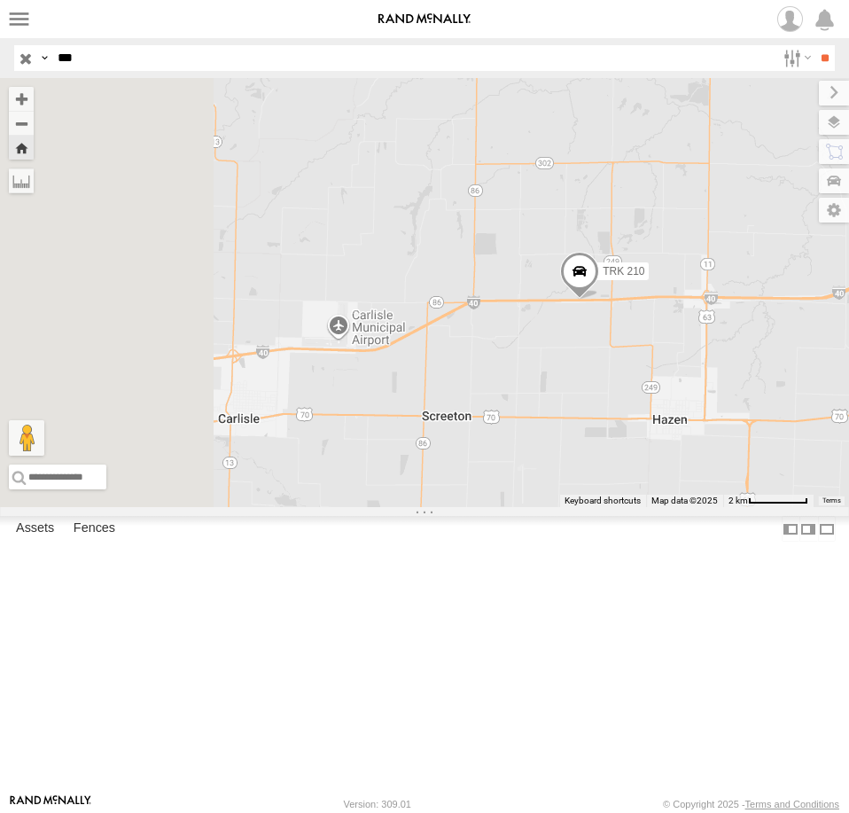
drag, startPoint x: 540, startPoint y: 517, endPoint x: 760, endPoint y: 489, distance: 222.4
click at [760, 489] on div "TRK 210" at bounding box center [424, 292] width 849 height 429
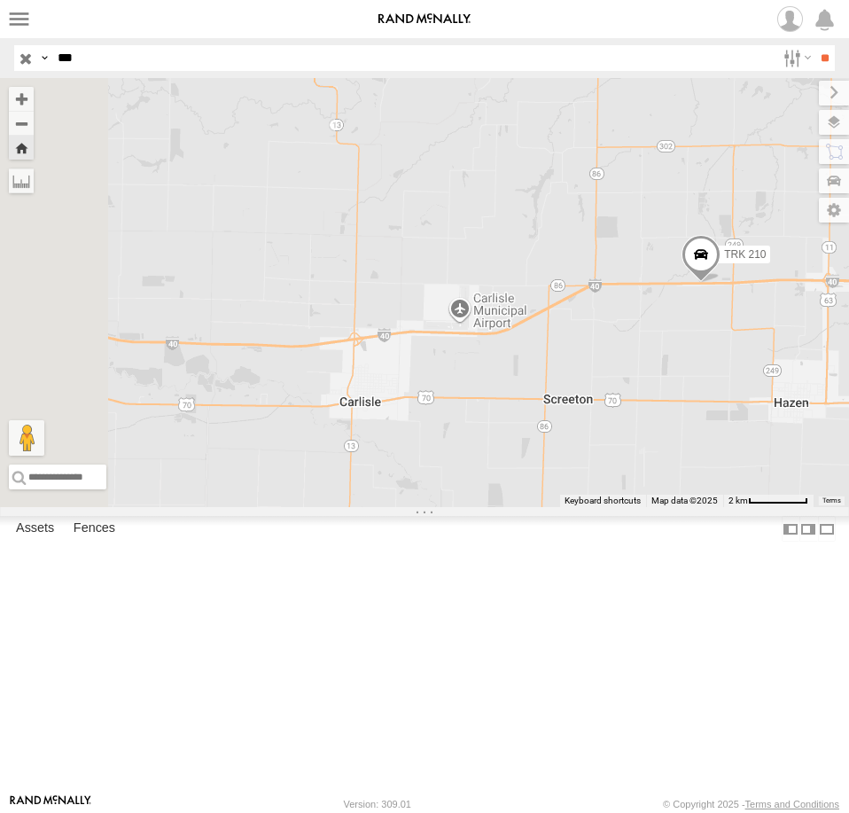
drag, startPoint x: 595, startPoint y: 525, endPoint x: 719, endPoint y: 509, distance: 125.2
click at [719, 507] on div "TRK 210" at bounding box center [424, 292] width 849 height 429
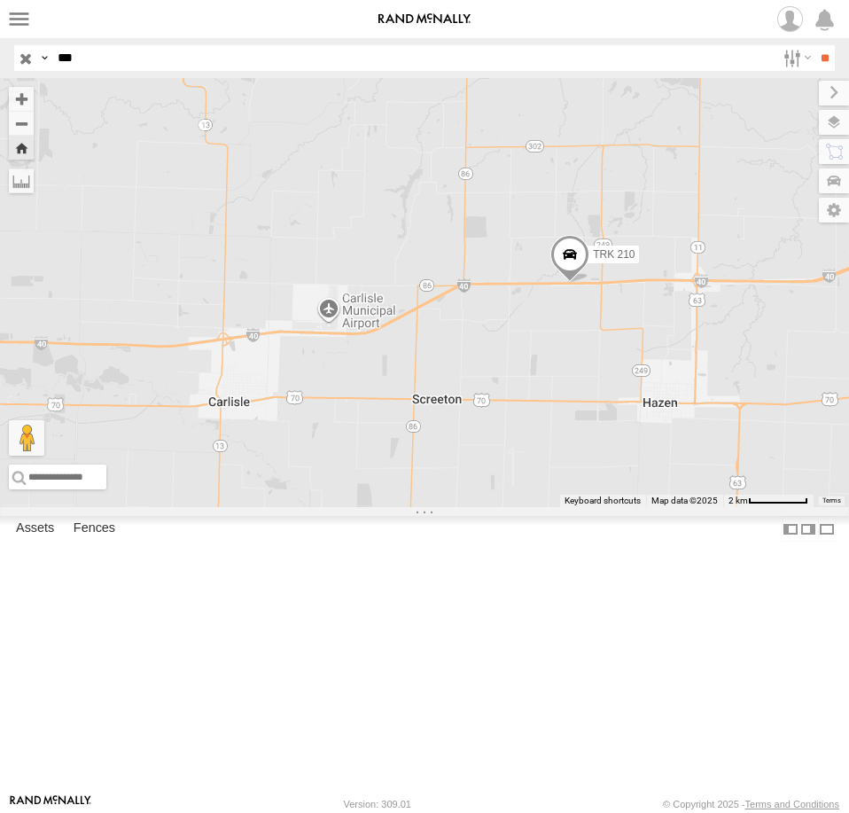
drag, startPoint x: 739, startPoint y: 506, endPoint x: 603, endPoint y: 507, distance: 136.5
click at [603, 507] on div "TRK 210" at bounding box center [424, 292] width 849 height 429
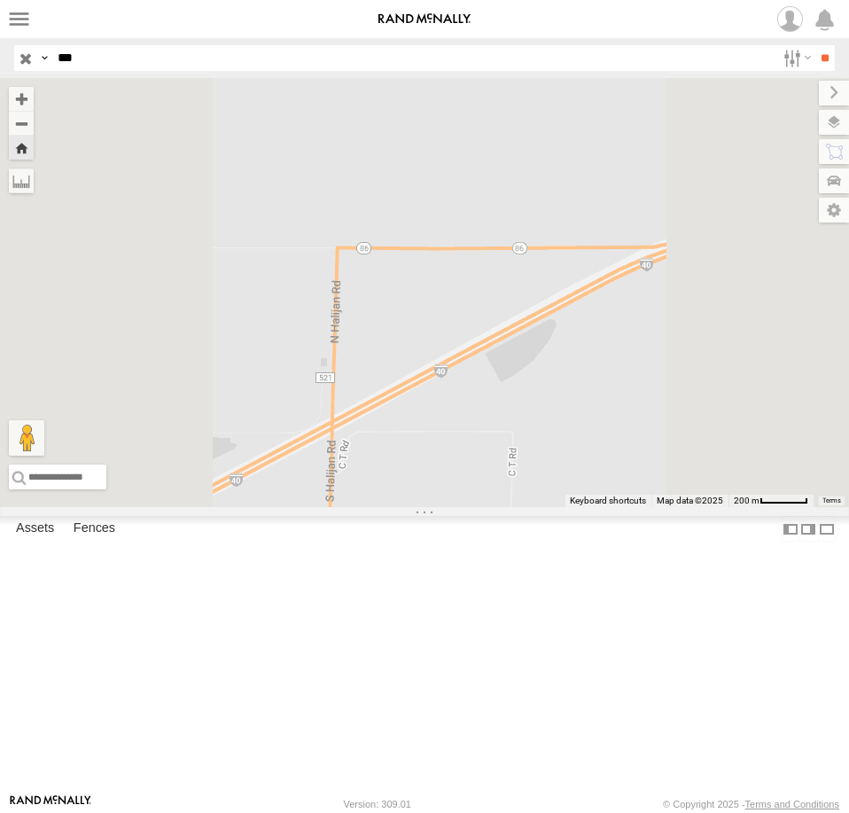
drag, startPoint x: 493, startPoint y: 525, endPoint x: 867, endPoint y: 373, distance: 404.6
click at [848, 373] on html at bounding box center [424, 406] width 849 height 813
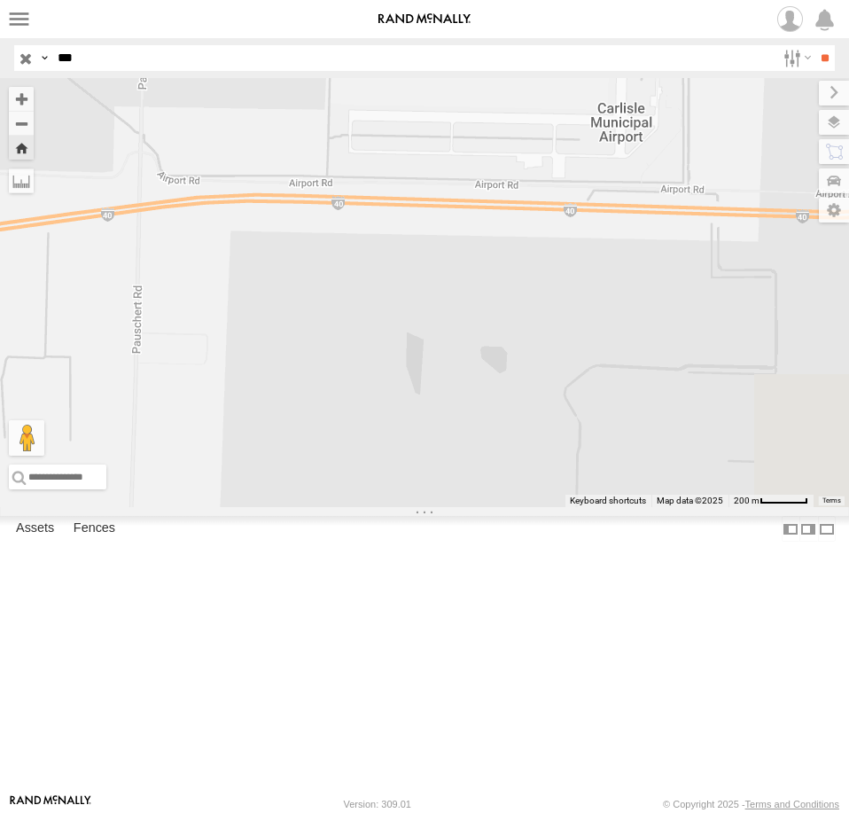
drag, startPoint x: 770, startPoint y: 428, endPoint x: 411, endPoint y: 551, distance: 379.4
click at [411, 551] on main "← Move left → Move right ↑ Move up ↓ Move down + Zoom in - Zoom out Home Jump l…" at bounding box center [424, 435] width 849 height 715
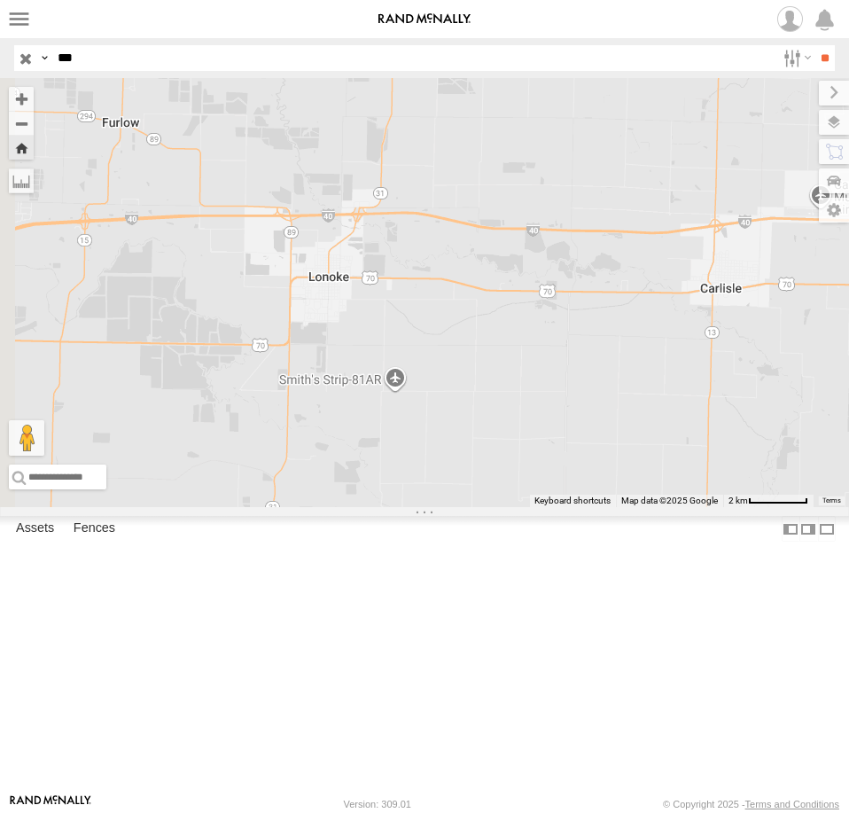
drag, startPoint x: 544, startPoint y: 408, endPoint x: 895, endPoint y: 408, distance: 350.9
click at [848, 408] on html at bounding box center [424, 406] width 849 height 813
click at [0, 0] on div "TRK 210" at bounding box center [0, 0] width 0 height 0
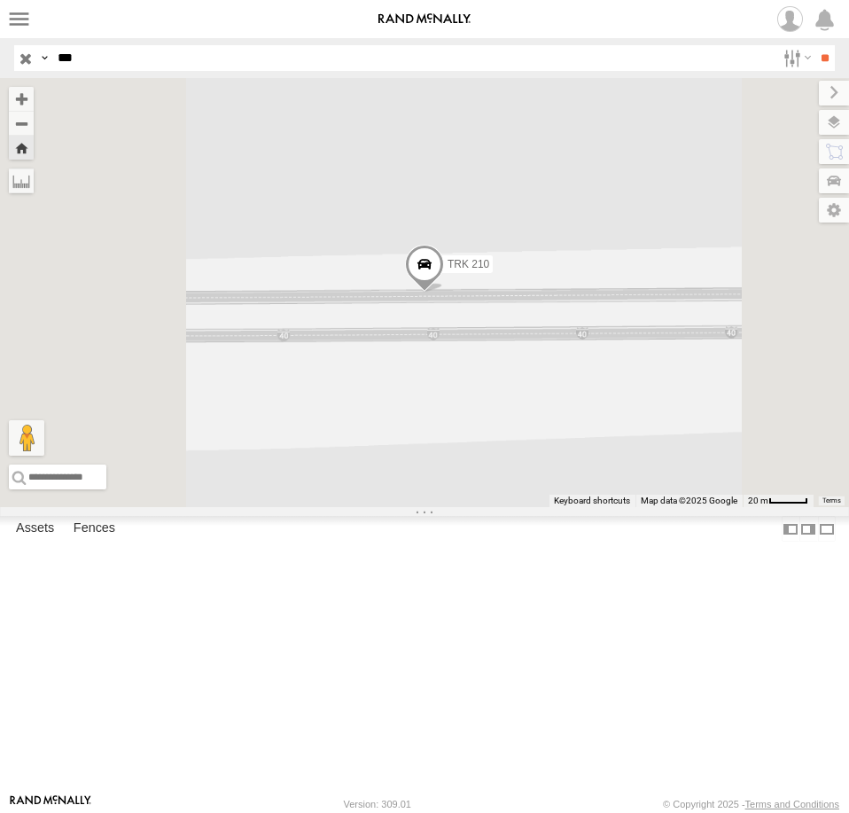
click at [0, 0] on div "TRK 210" at bounding box center [0, 0] width 0 height 0
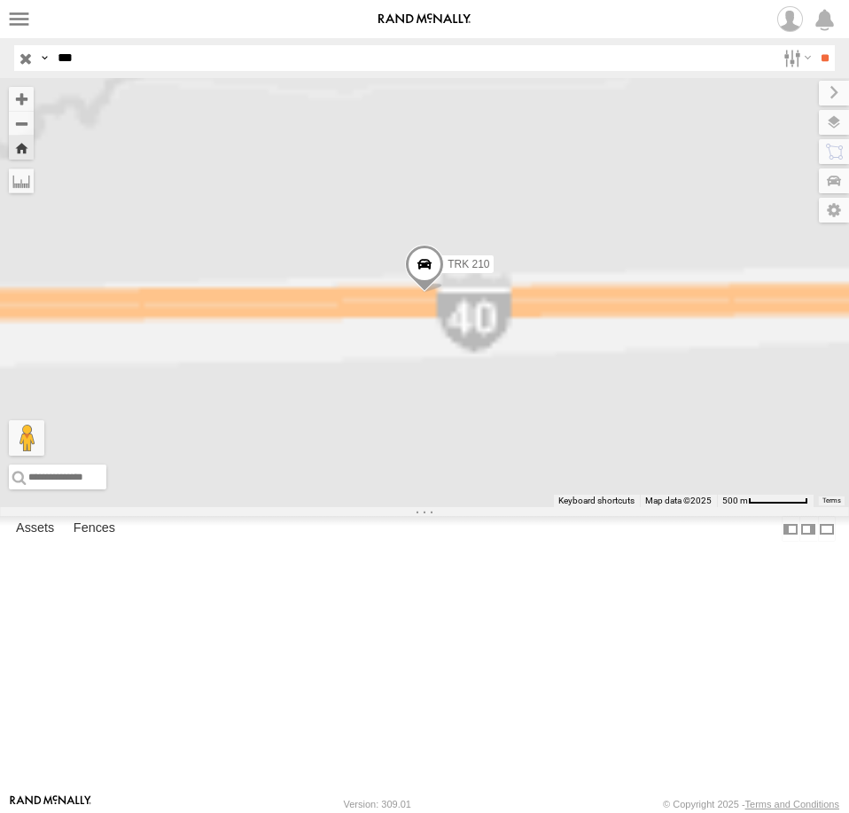
click at [0, 0] on div "TRK 210" at bounding box center [0, 0] width 0 height 0
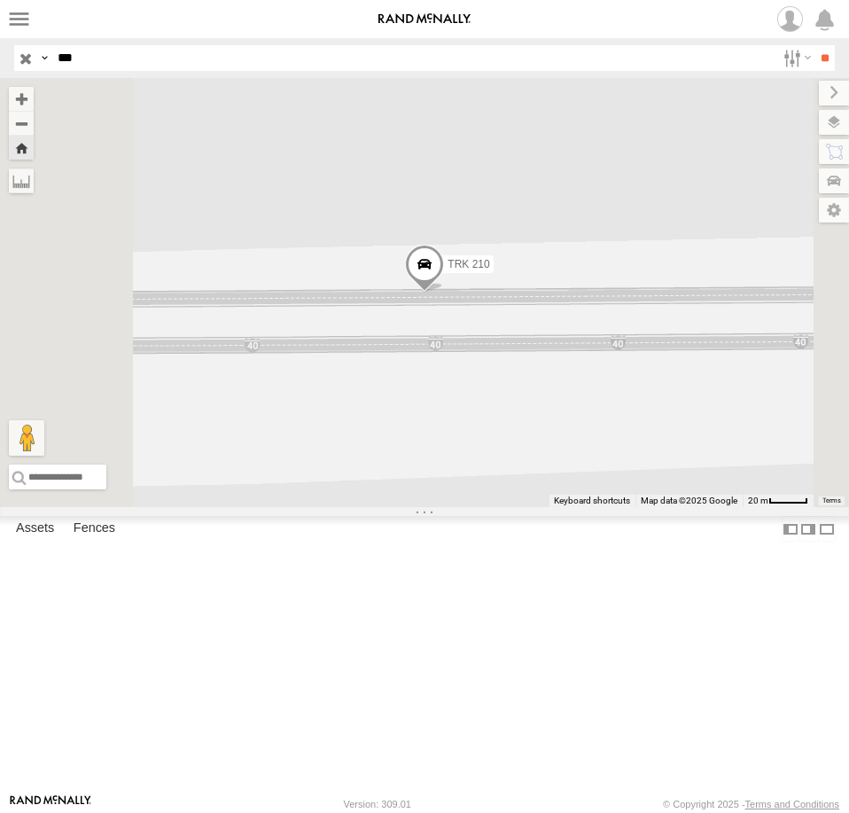
click at [0, 0] on div "All Assets" at bounding box center [0, 0] width 0 height 0
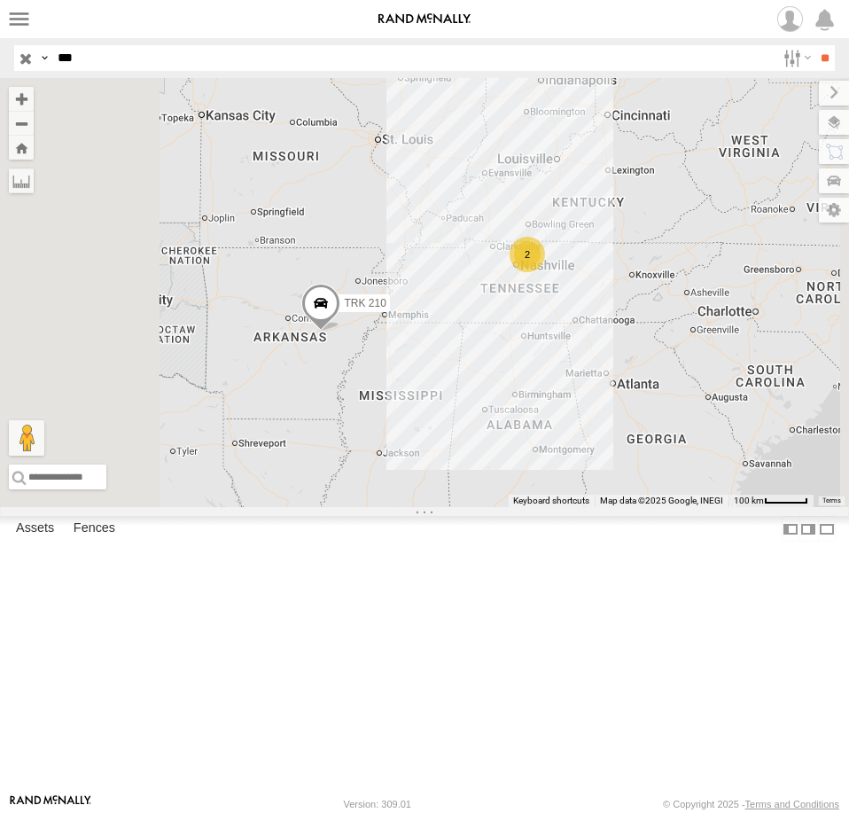
click at [0, 0] on div "TRK 210 All Assets" at bounding box center [0, 0] width 0 height 0
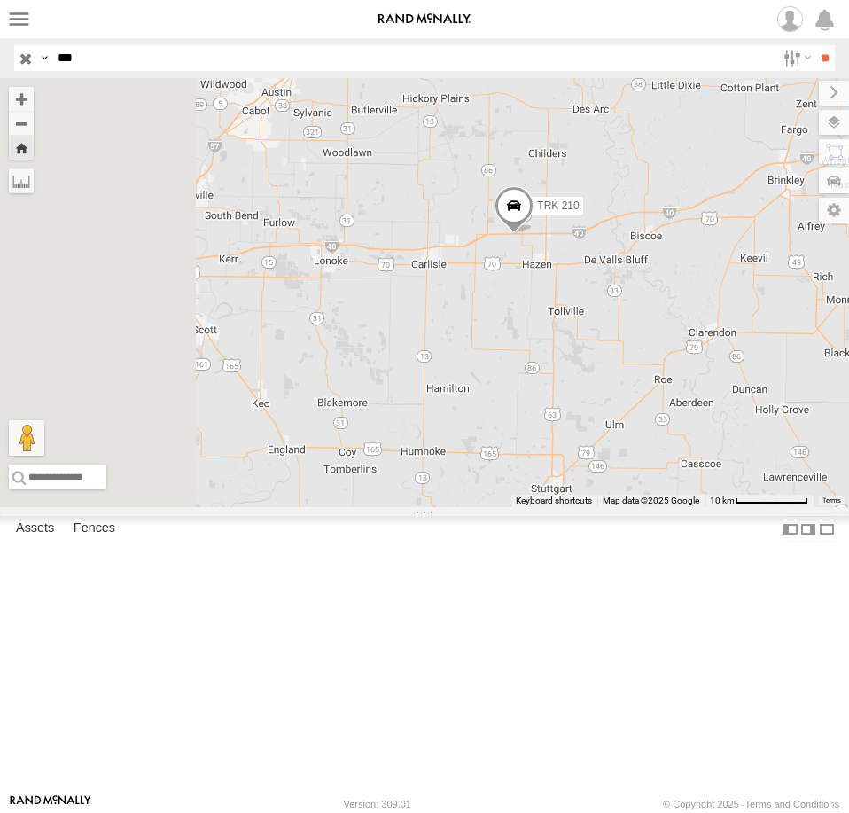
drag, startPoint x: 564, startPoint y: 533, endPoint x: 730, endPoint y: 439, distance: 190.5
click at [730, 439] on div "TRK 210" at bounding box center [424, 292] width 849 height 429
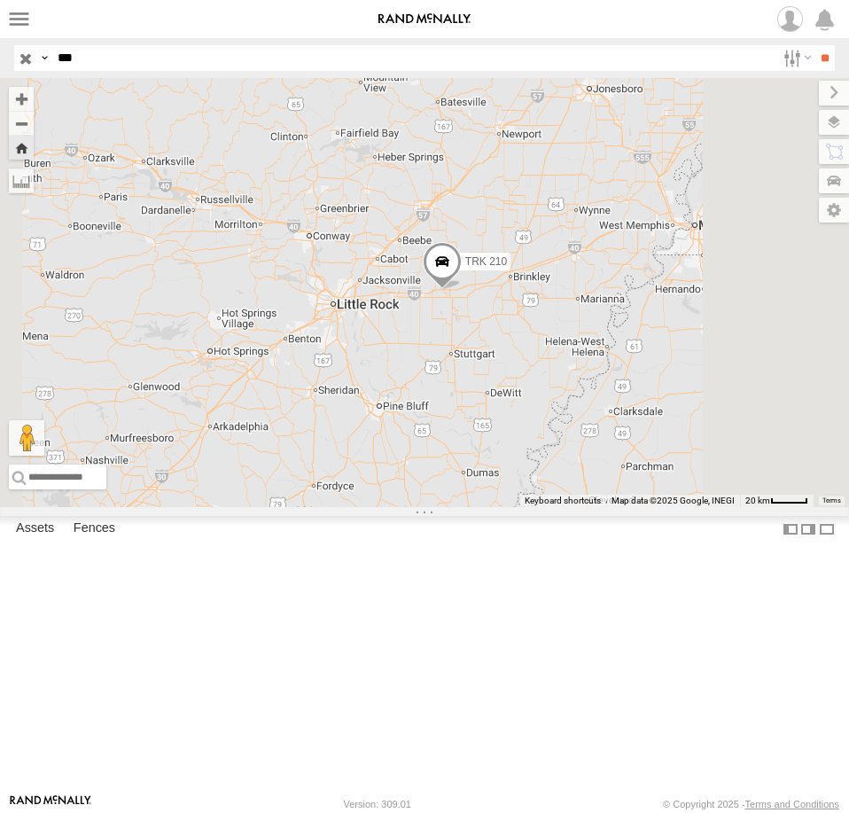
drag, startPoint x: 595, startPoint y: 547, endPoint x: 698, endPoint y: 495, distance: 114.9
click at [698, 495] on div "TRK 210" at bounding box center [424, 292] width 849 height 429
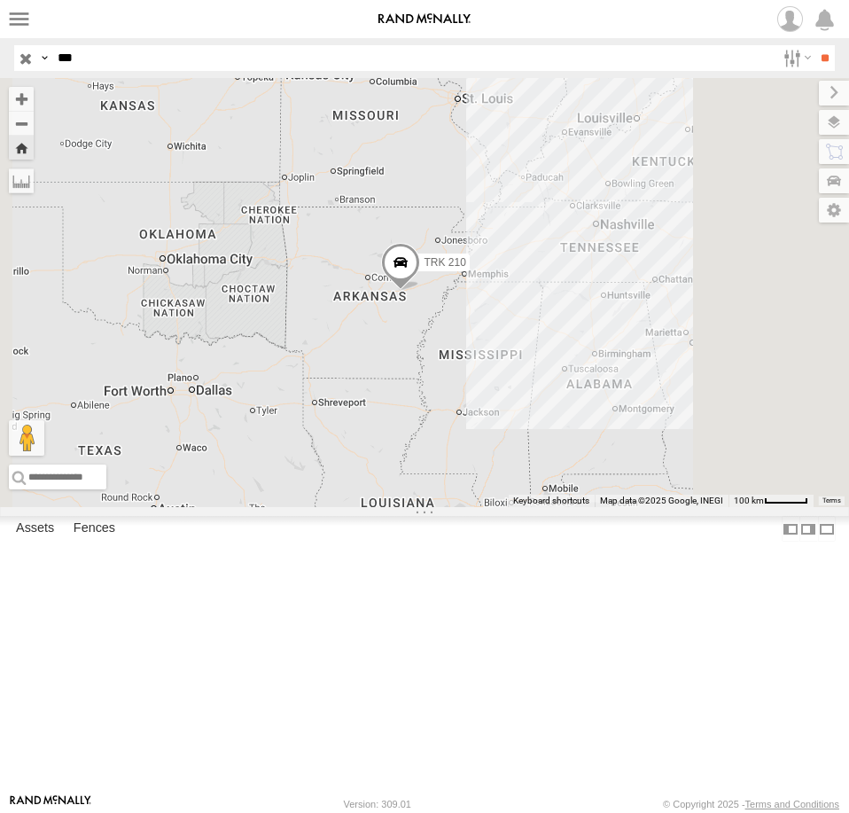
drag, startPoint x: 735, startPoint y: 530, endPoint x: 610, endPoint y: 505, distance: 127.4
click at [610, 505] on div "TRK 210" at bounding box center [424, 292] width 849 height 429
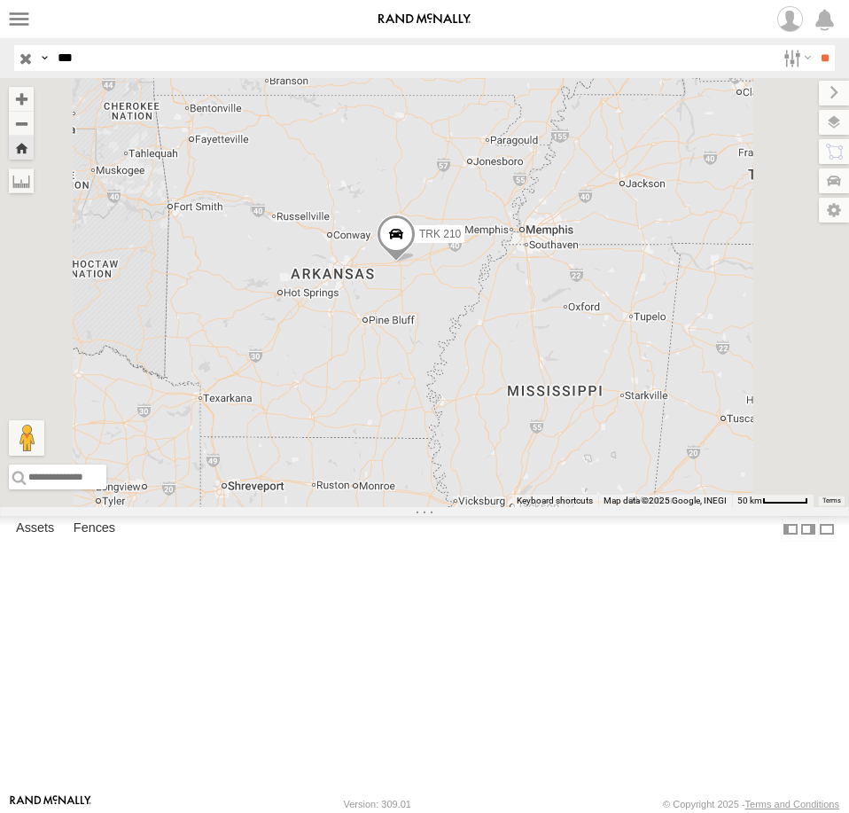
click at [0, 0] on div "All Assets" at bounding box center [0, 0] width 0 height 0
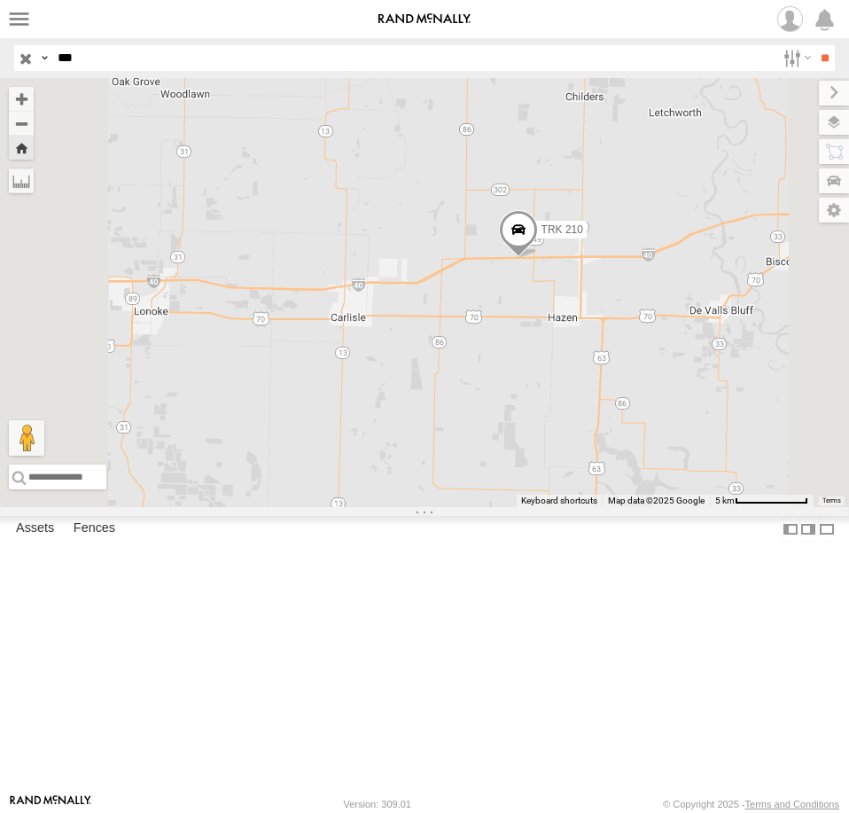
drag, startPoint x: 533, startPoint y: 492, endPoint x: 705, endPoint y: 430, distance: 182.7
click at [705, 430] on div "TRK 210" at bounding box center [424, 292] width 849 height 429
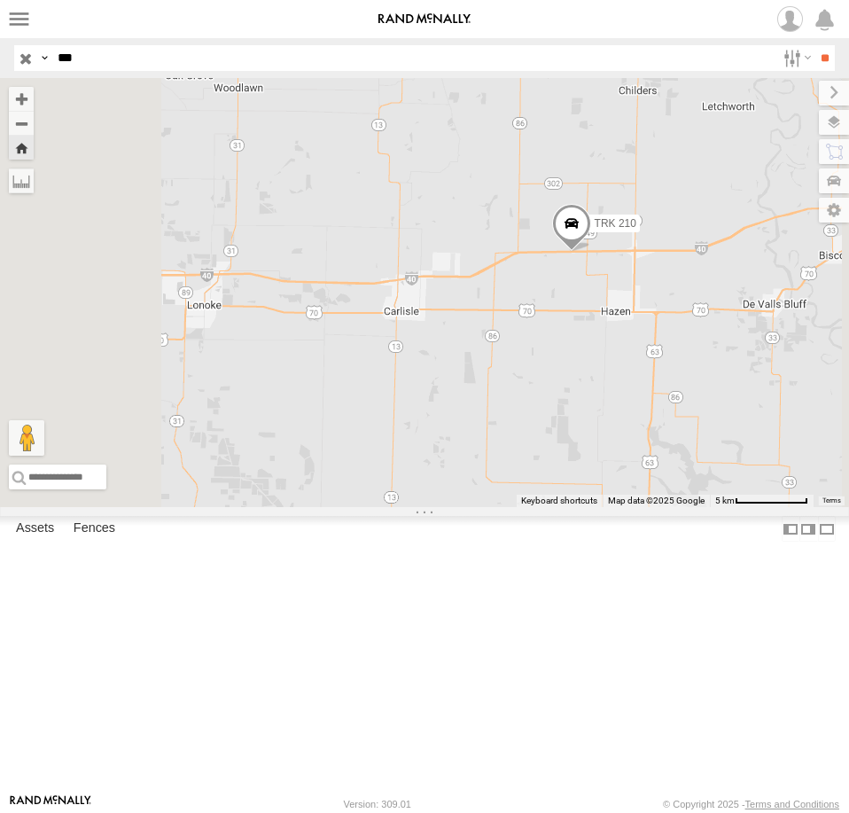
drag, startPoint x: 584, startPoint y: 443, endPoint x: 630, endPoint y: 442, distance: 46.1
click at [630, 442] on div "TRK 210" at bounding box center [424, 292] width 849 height 429
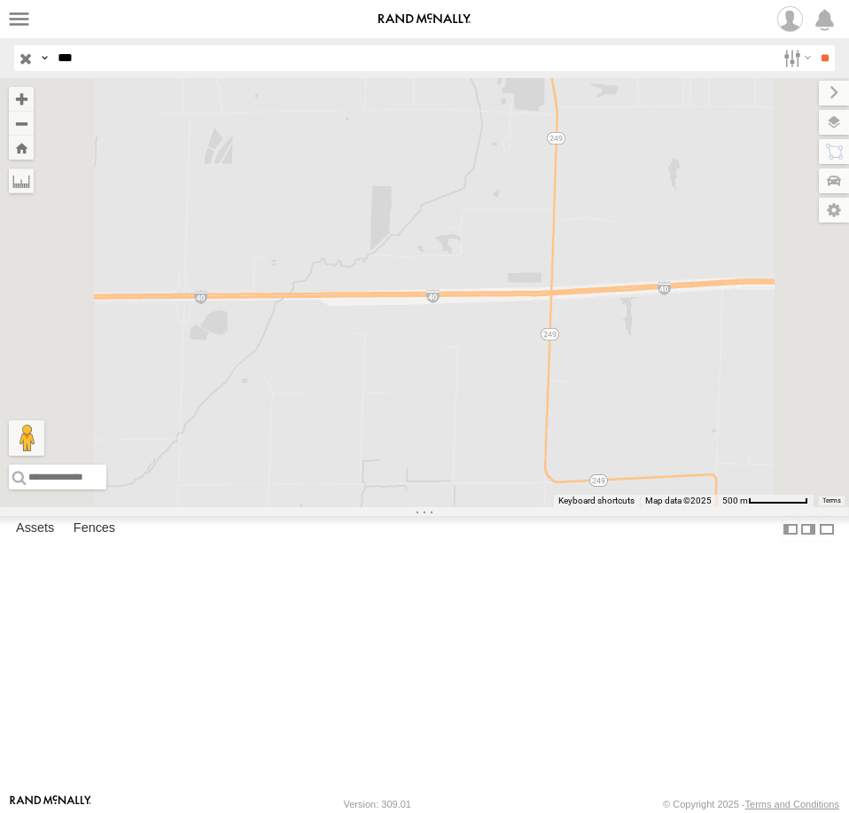
click at [0, 0] on div "All Assets" at bounding box center [0, 0] width 0 height 0
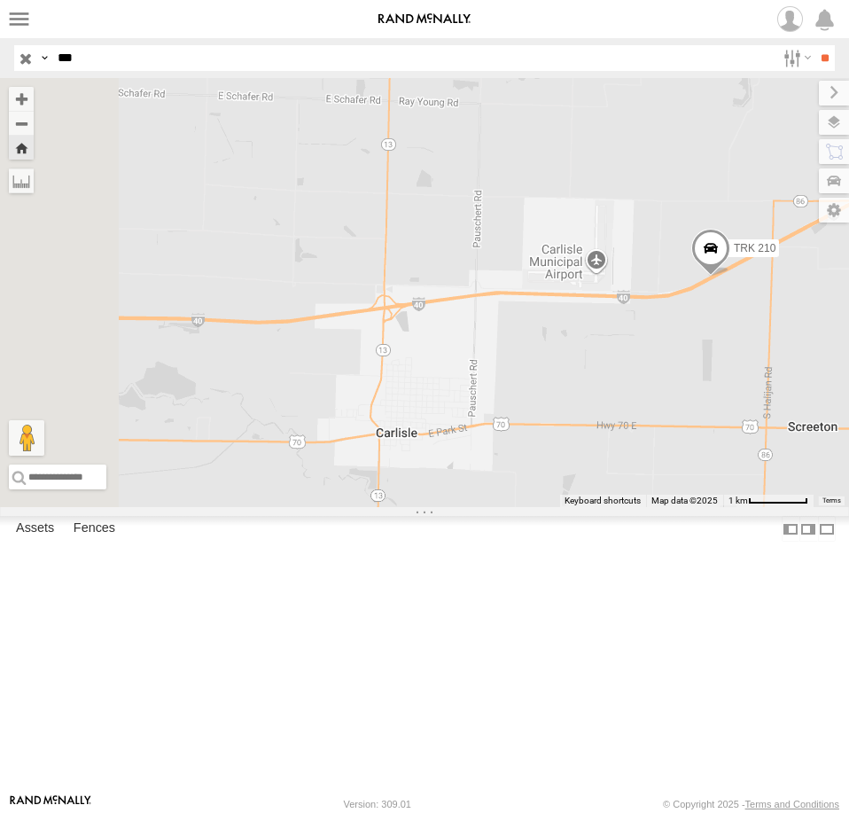
drag, startPoint x: 614, startPoint y: 596, endPoint x: 842, endPoint y: 505, distance: 245.3
click at [842, 505] on div "TRK 210" at bounding box center [424, 292] width 849 height 429
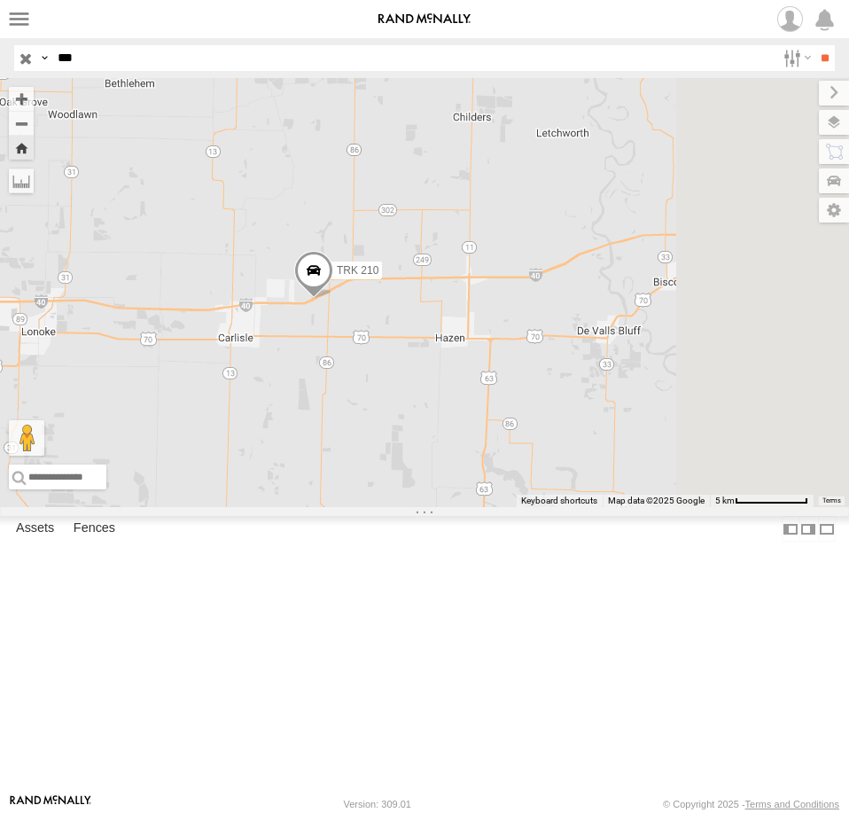
drag, startPoint x: 777, startPoint y: 456, endPoint x: 610, endPoint y: 455, distance: 167.5
click at [601, 463] on div "TRK 210" at bounding box center [424, 292] width 849 height 429
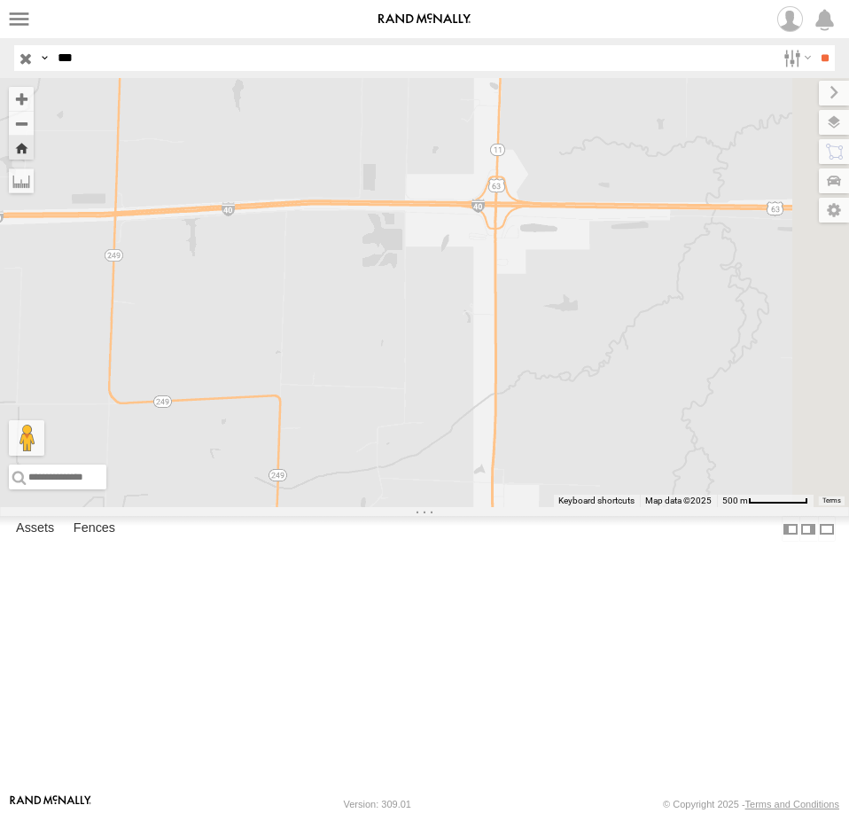
drag, startPoint x: 611, startPoint y: 438, endPoint x: 645, endPoint y: 377, distance: 69.0
click at [645, 377] on div "TRK 210" at bounding box center [424, 292] width 849 height 429
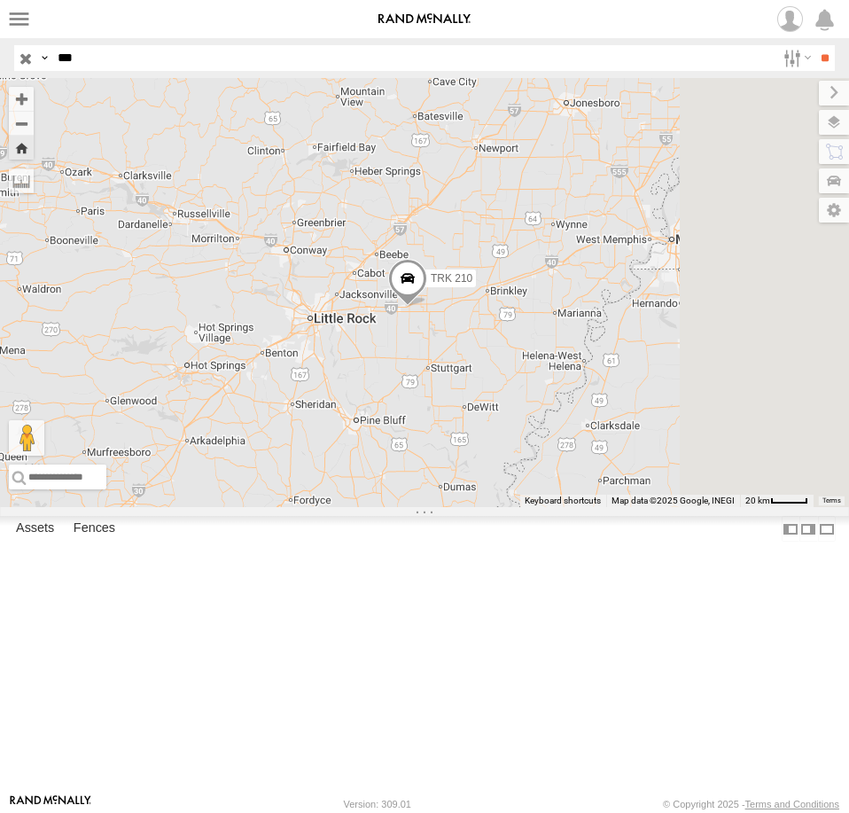
drag, startPoint x: 600, startPoint y: 485, endPoint x: 626, endPoint y: 481, distance: 26.8
click at [626, 481] on div "TRK 210" at bounding box center [424, 292] width 849 height 429
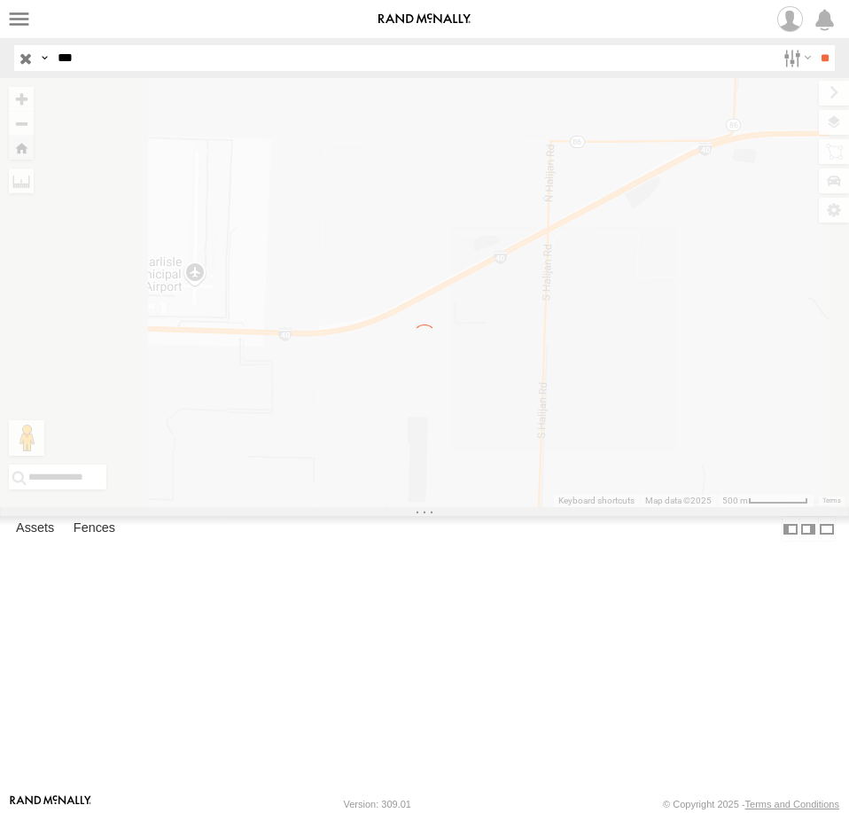
drag, startPoint x: 748, startPoint y: 362, endPoint x: 568, endPoint y: 468, distance: 208.9
click at [568, 468] on div "← Move left → Move right ↑ Move up ↓ Move down + Zoom in - Zoom out Home Jump l…" at bounding box center [424, 292] width 849 height 429
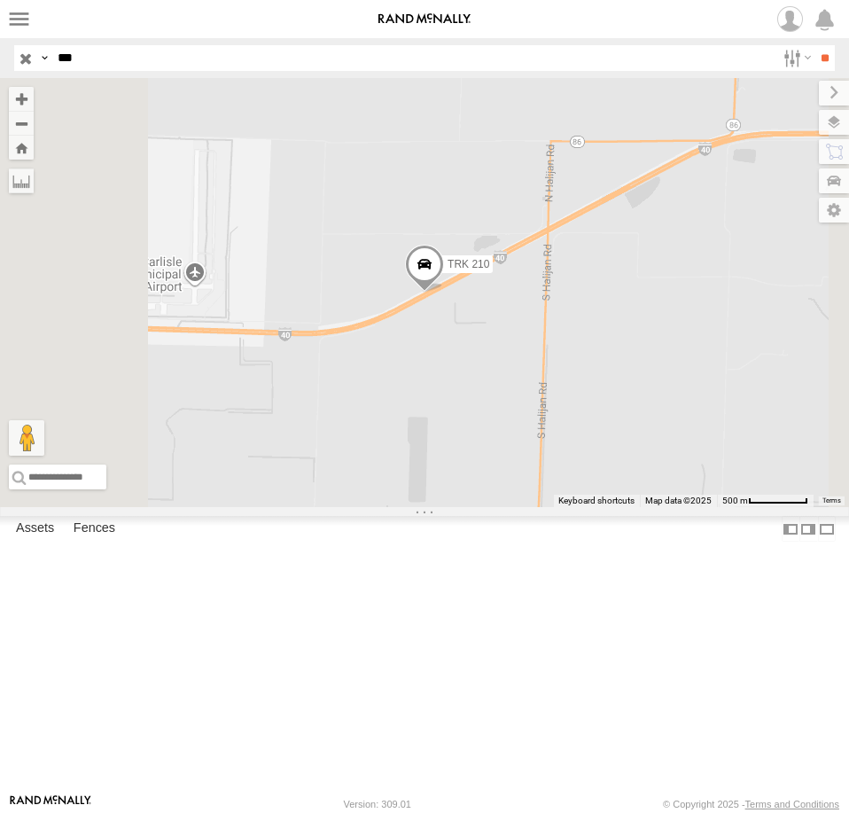
click at [444, 292] on span at bounding box center [424, 269] width 39 height 48
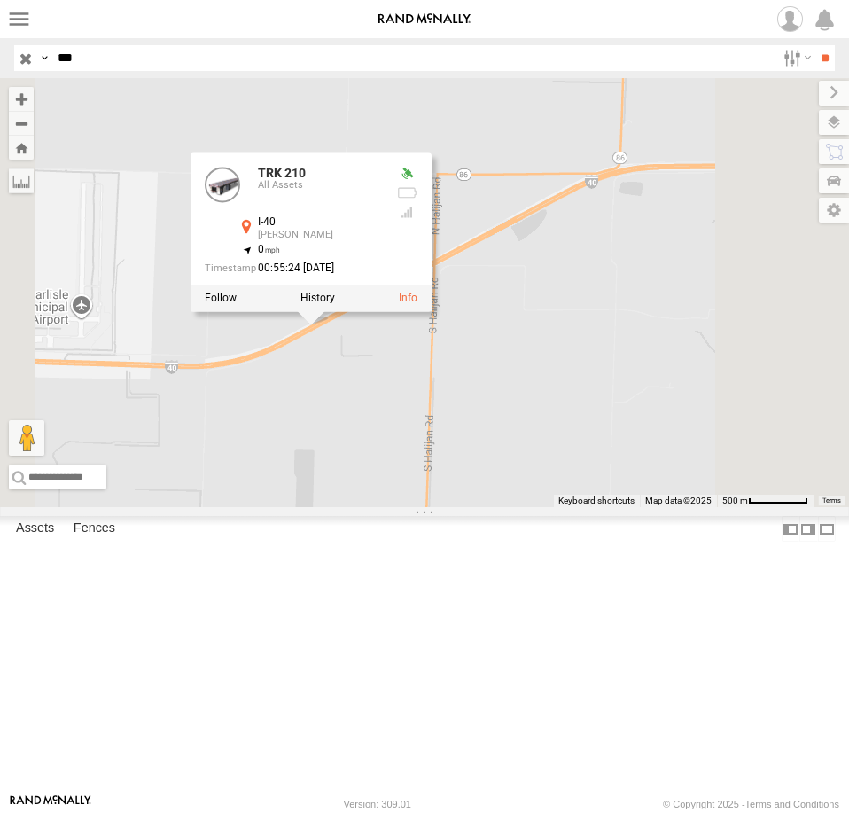
drag, startPoint x: 625, startPoint y: 497, endPoint x: 549, endPoint y: 510, distance: 76.5
click at [549, 507] on div "TRK 210 TRK 210 All Assets I-40 Hazen 34.80536 , -91.68708 0 00:55:24 10/14/2025" at bounding box center [424, 292] width 849 height 429
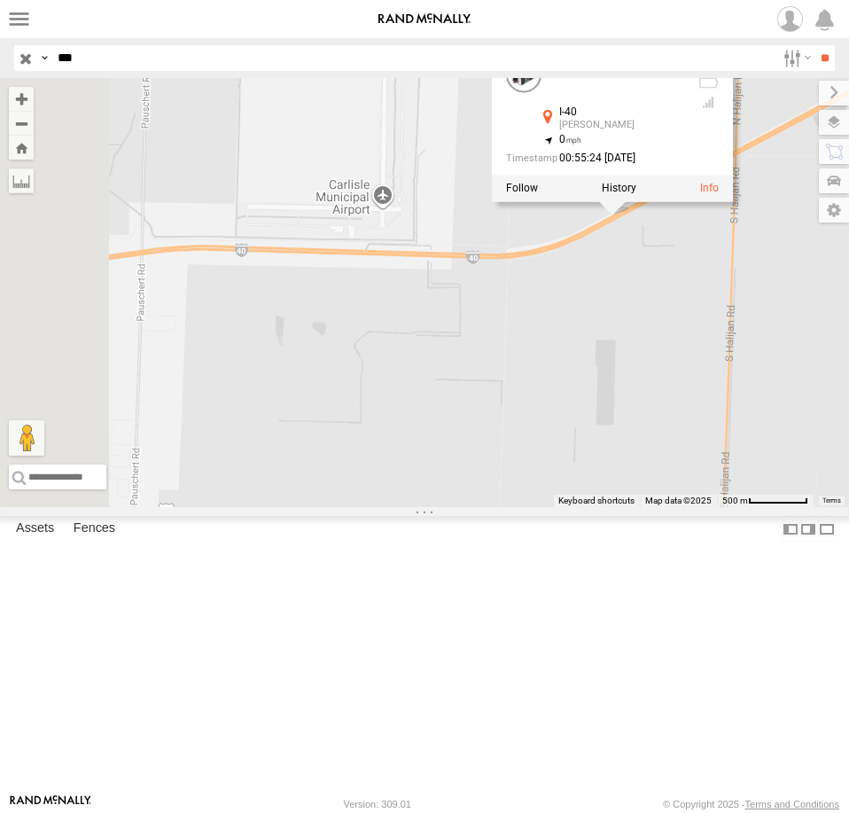
drag, startPoint x: 559, startPoint y: 559, endPoint x: 892, endPoint y: 444, distance: 352.5
click at [848, 444] on html at bounding box center [424, 406] width 849 height 813
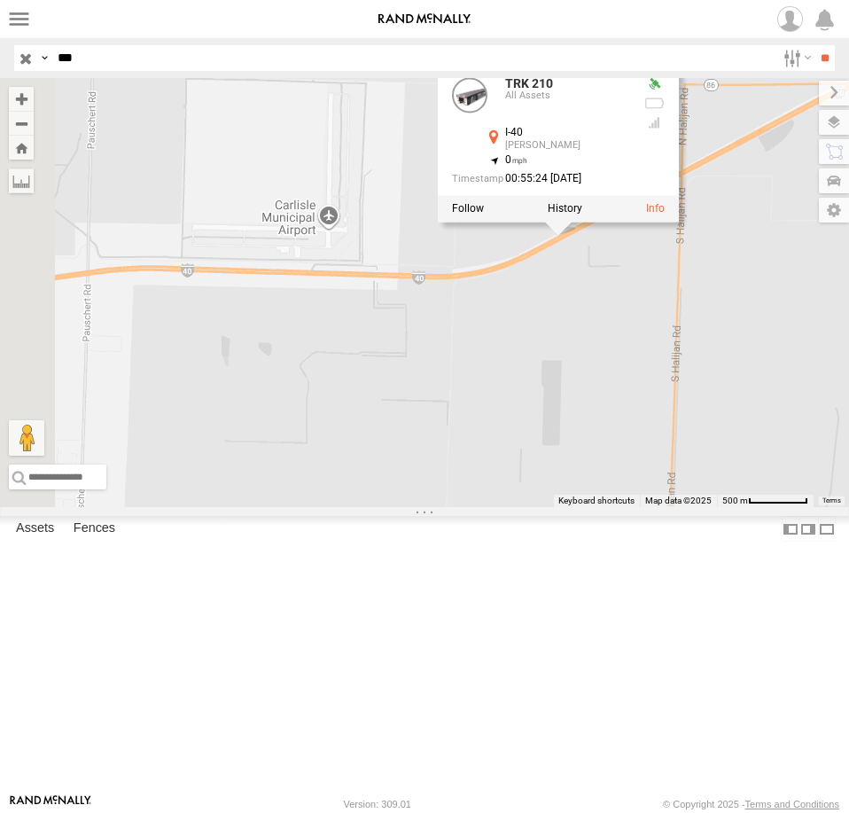
drag, startPoint x: 797, startPoint y: 451, endPoint x: 704, endPoint y: 478, distance: 97.9
click at [704, 478] on div "TRK 210 TRK 210 All Assets I-40 Hazen 34.80536 , -91.68708 0 00:55:24 10/14/2025" at bounding box center [424, 292] width 849 height 429
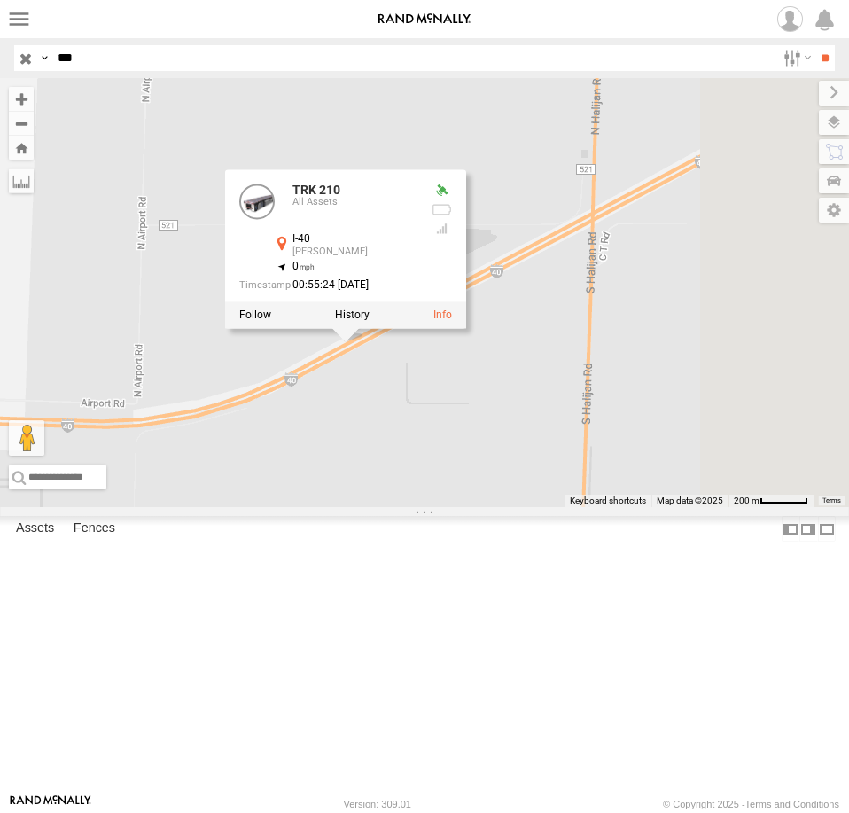
drag, startPoint x: 776, startPoint y: 478, endPoint x: 538, endPoint y: 547, distance: 247.9
click at [538, 507] on div "TRK 210 TRK 210 All Assets I-40 Hazen 34.80536 , -91.68708 0 00:55:24 10/14/2025" at bounding box center [424, 292] width 849 height 429
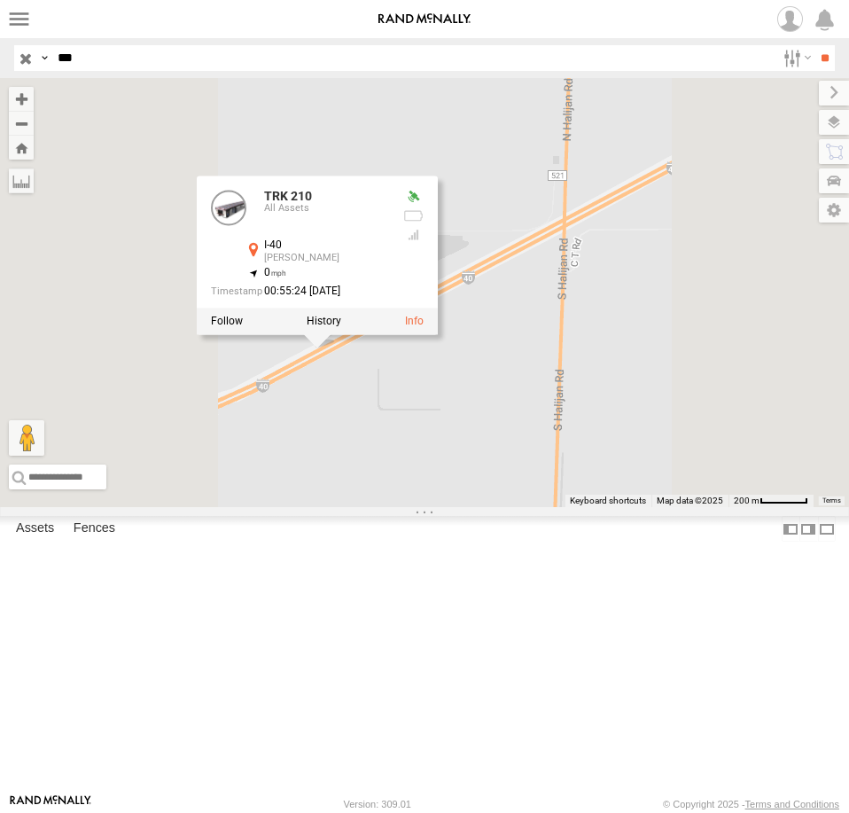
click at [673, 507] on div "TRK 210 TRK 210 All Assets I-40 Hazen 34.80536 , -91.68708 0 00:55:24 10/14/2025" at bounding box center [424, 292] width 849 height 429
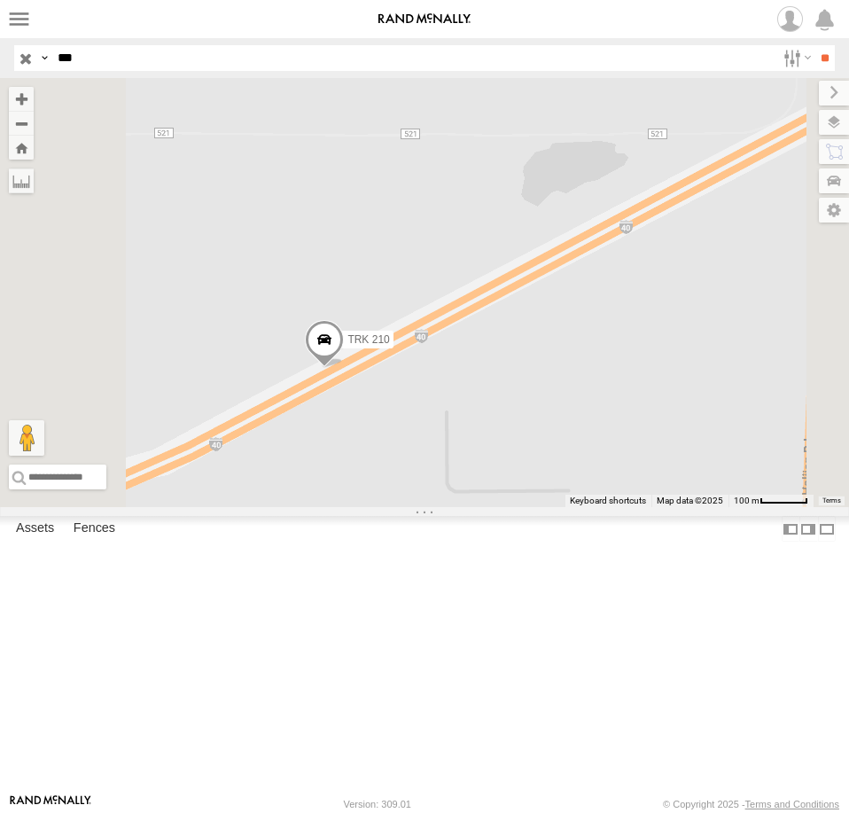
click at [0, 0] on div "TRK 210 All Assets" at bounding box center [0, 0] width 0 height 0
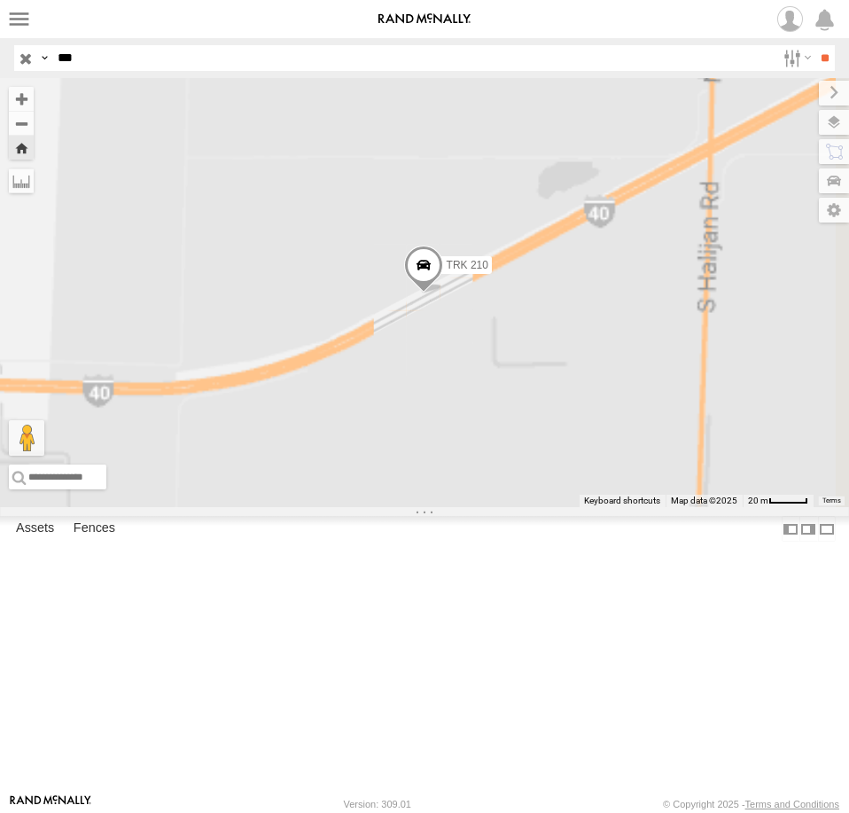
click at [0, 0] on div "TRK 210" at bounding box center [0, 0] width 0 height 0
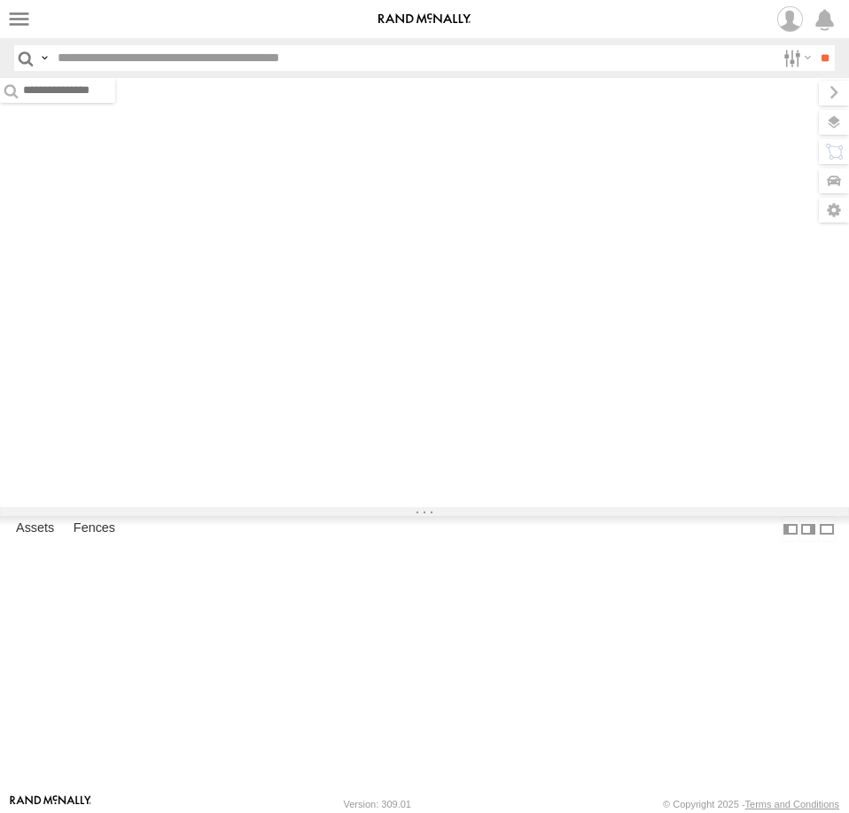
type input "***"
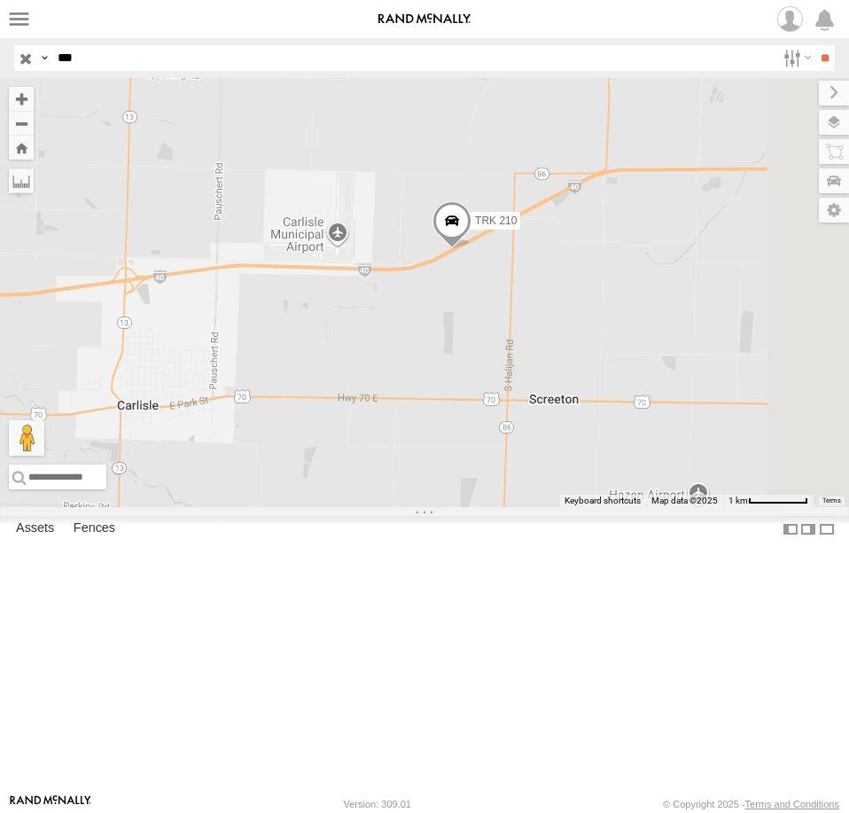
drag, startPoint x: 534, startPoint y: 471, endPoint x: 613, endPoint y: 463, distance: 79.3
click at [613, 463] on div "TRK 210" at bounding box center [424, 292] width 849 height 429
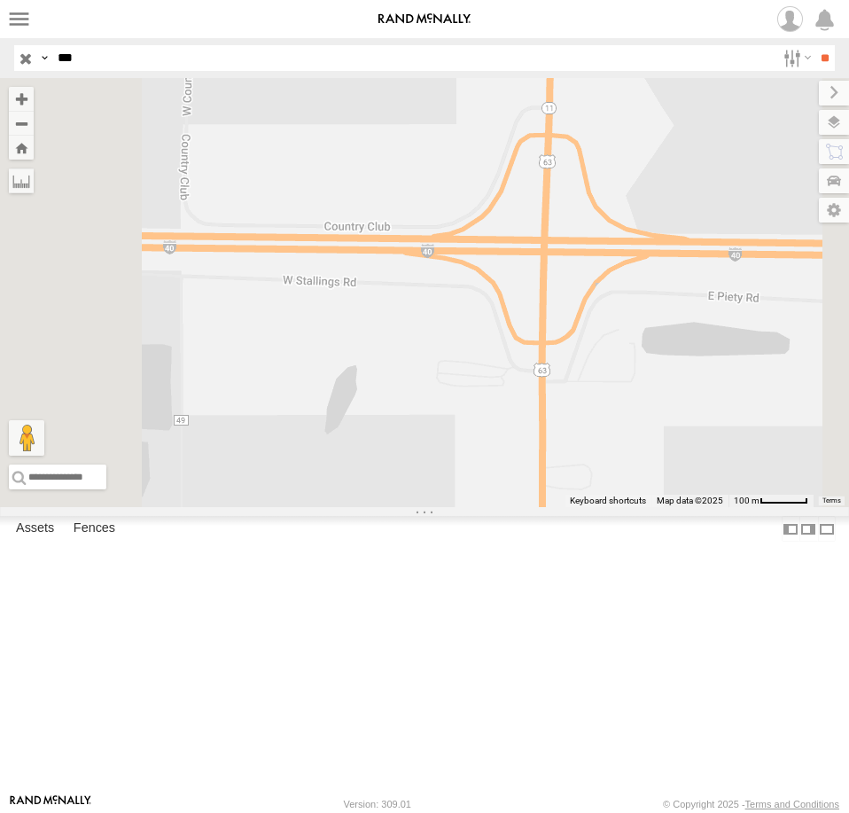
drag, startPoint x: 493, startPoint y: 392, endPoint x: 633, endPoint y: 458, distance: 155.0
click at [633, 458] on div "TRK 210" at bounding box center [424, 292] width 849 height 429
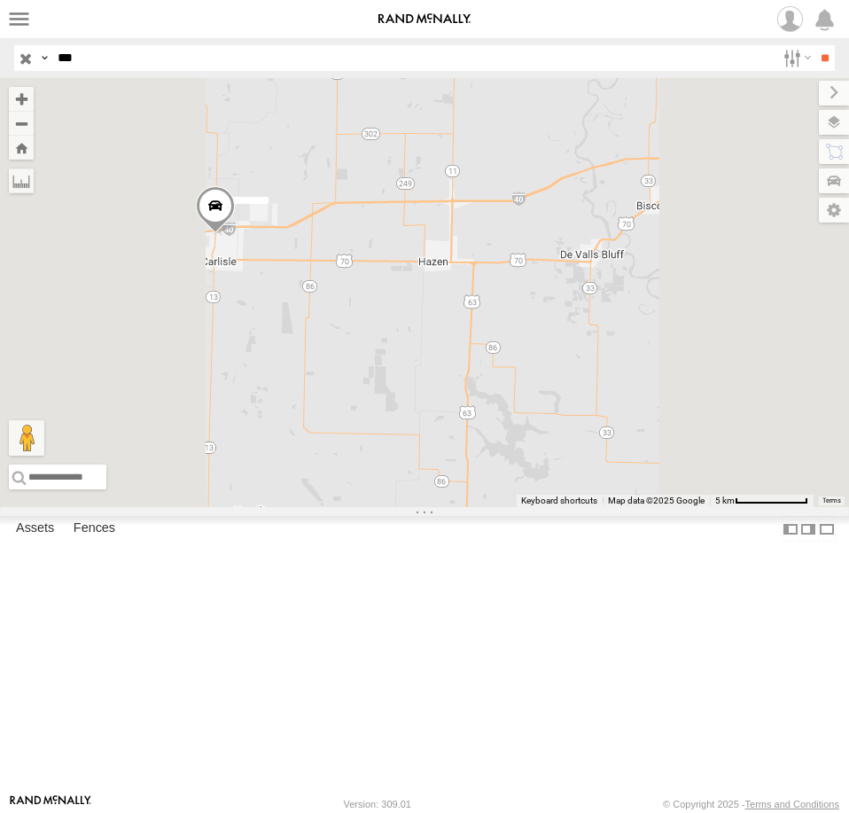
click at [0, 0] on div "TRK 210" at bounding box center [0, 0] width 0 height 0
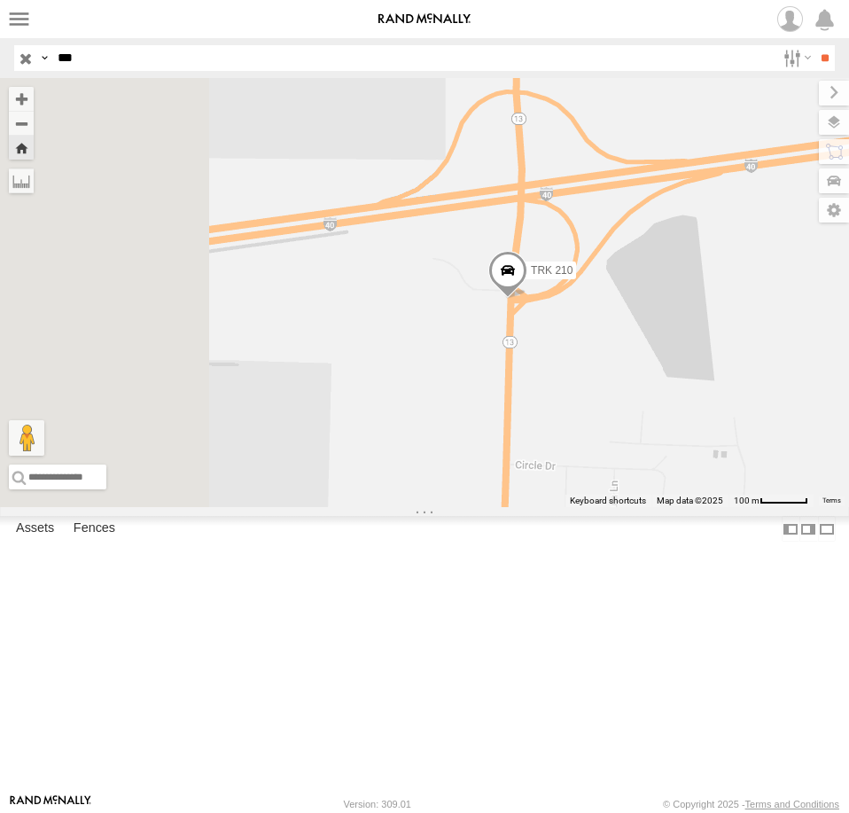
drag, startPoint x: 589, startPoint y: 400, endPoint x: 696, endPoint y: 379, distance: 108.3
click at [696, 379] on div "TRK 210" at bounding box center [424, 292] width 849 height 429
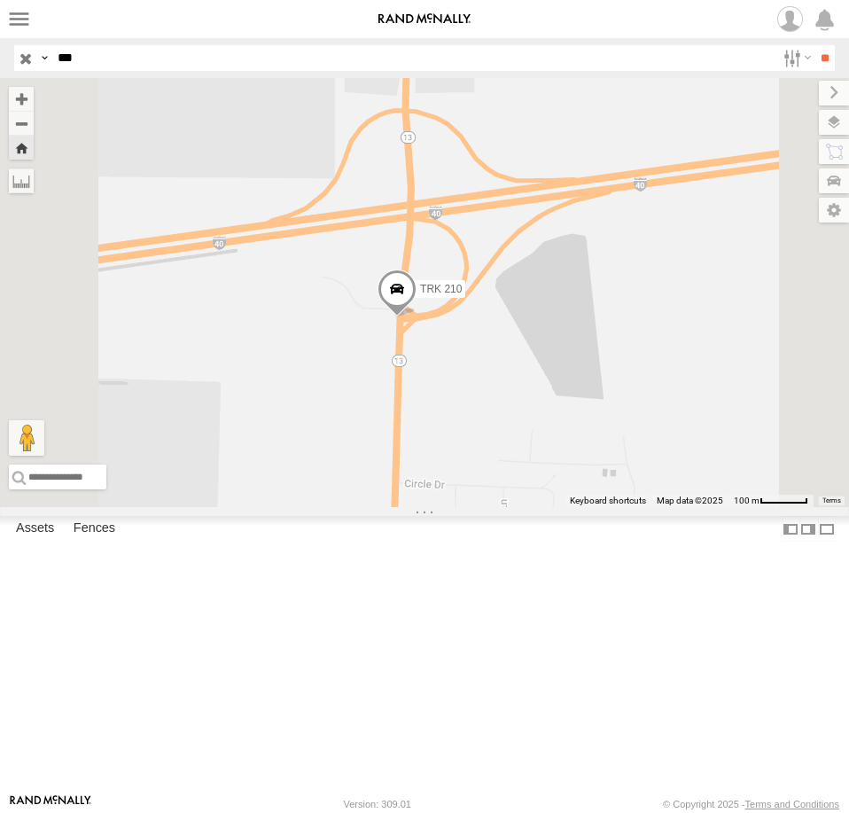
drag, startPoint x: 690, startPoint y: 468, endPoint x: 572, endPoint y: 489, distance: 119.7
click at [572, 489] on div "TRK 210" at bounding box center [424, 292] width 849 height 429
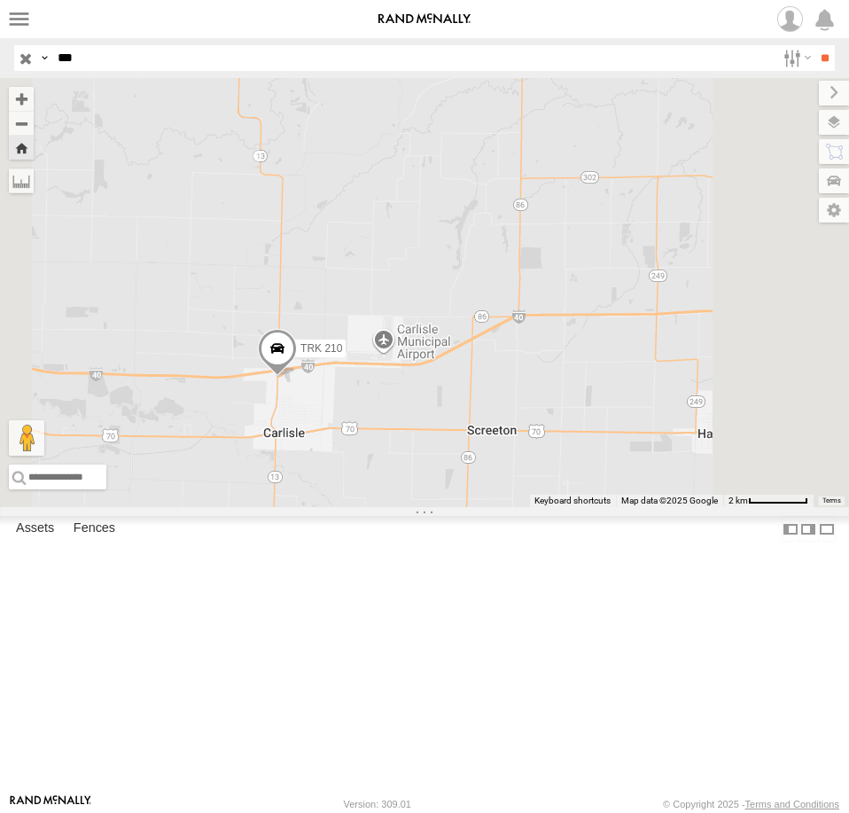
drag, startPoint x: 695, startPoint y: 548, endPoint x: 567, endPoint y: 567, distance: 129.1
click at [567, 507] on div "TRK 210" at bounding box center [424, 292] width 849 height 429
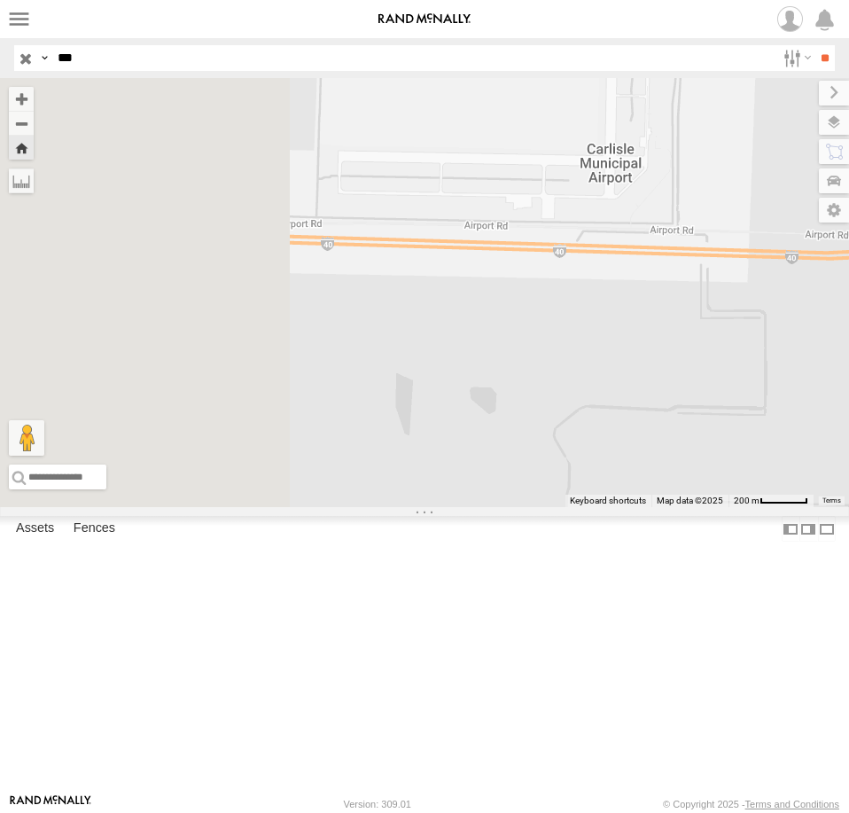
drag, startPoint x: 558, startPoint y: 517, endPoint x: 894, endPoint y: 497, distance: 336.4
click at [848, 497] on html at bounding box center [424, 406] width 849 height 813
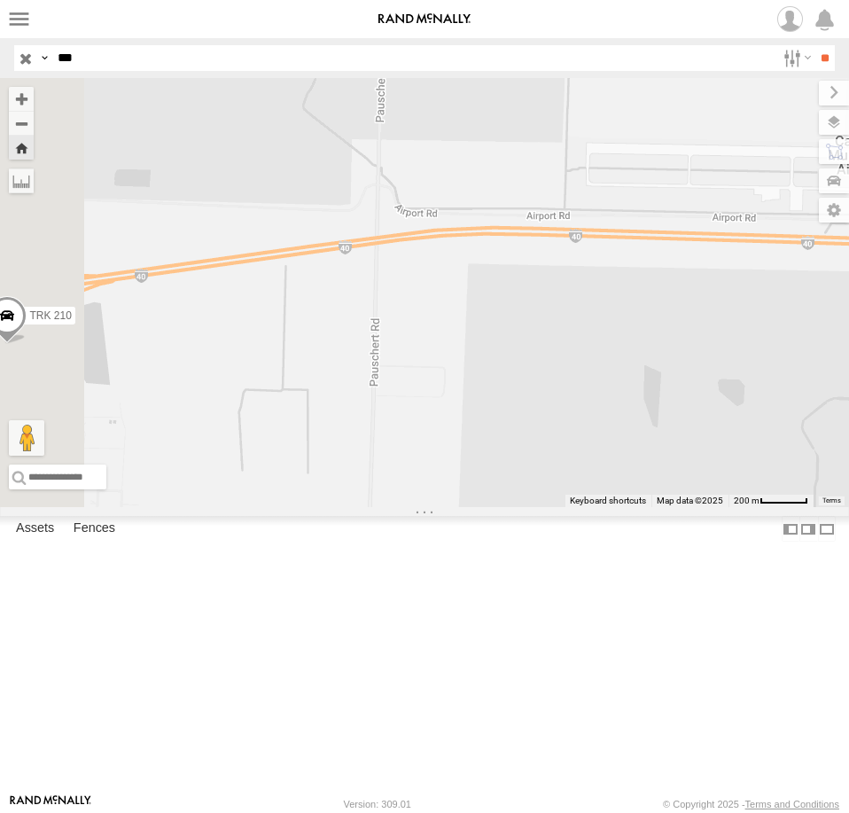
drag, startPoint x: 731, startPoint y: 478, endPoint x: 794, endPoint y: 445, distance: 71.4
click at [788, 447] on div "TRK 210" at bounding box center [424, 292] width 849 height 429
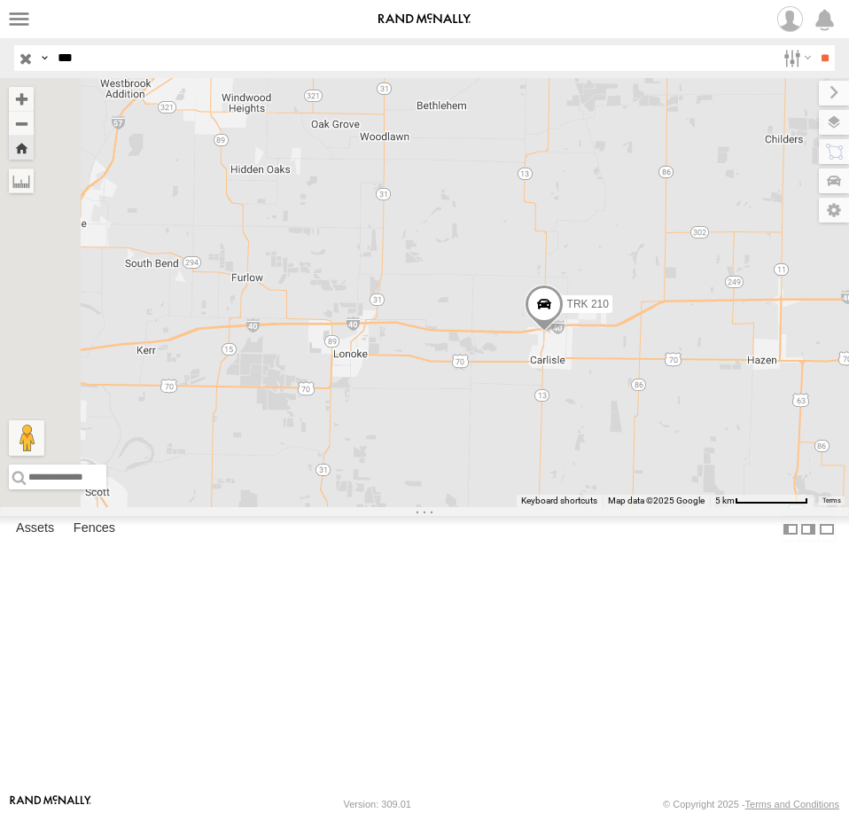
drag, startPoint x: 530, startPoint y: 522, endPoint x: 732, endPoint y: 497, distance: 203.5
click at [732, 497] on div "TRK 210" at bounding box center [424, 292] width 849 height 429
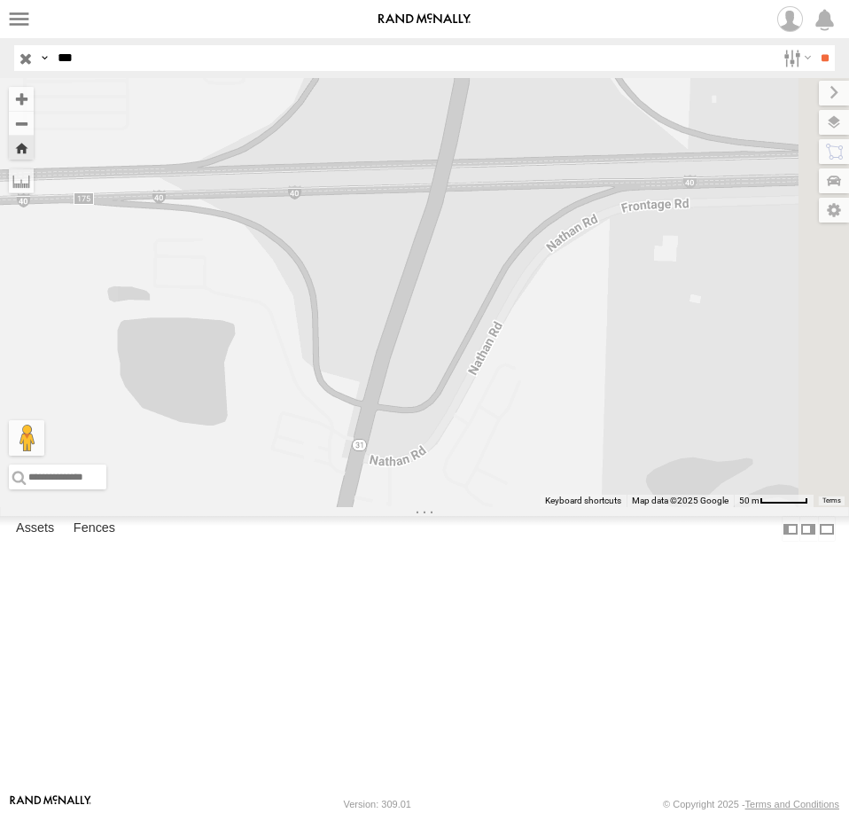
drag, startPoint x: 655, startPoint y: 405, endPoint x: 568, endPoint y: 150, distance: 269.6
click at [759, 507] on div "TRK 210" at bounding box center [424, 292] width 849 height 429
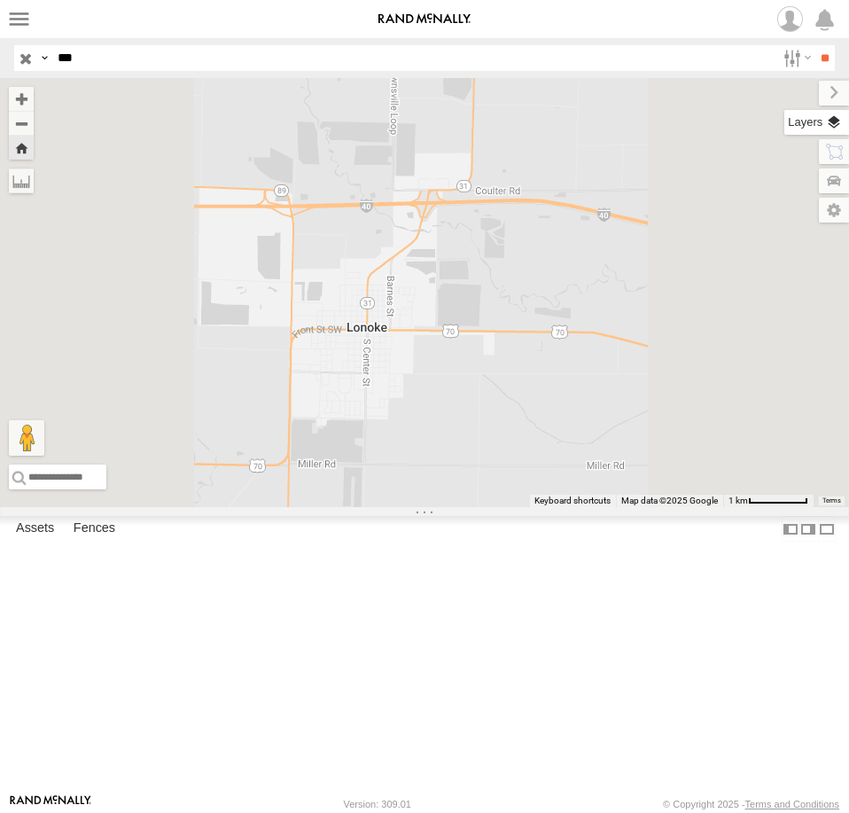
click at [836, 125] on label at bounding box center [816, 122] width 65 height 25
click at [0, 0] on span "Basemaps" at bounding box center [0, 0] width 0 height 0
click at [0, 0] on span "Satellite + Roadmap" at bounding box center [0, 0] width 0 height 0
drag, startPoint x: 694, startPoint y: 183, endPoint x: 679, endPoint y: 179, distance: 15.5
click at [0, 0] on span "Satellite + Roadmap" at bounding box center [0, 0] width 0 height 0
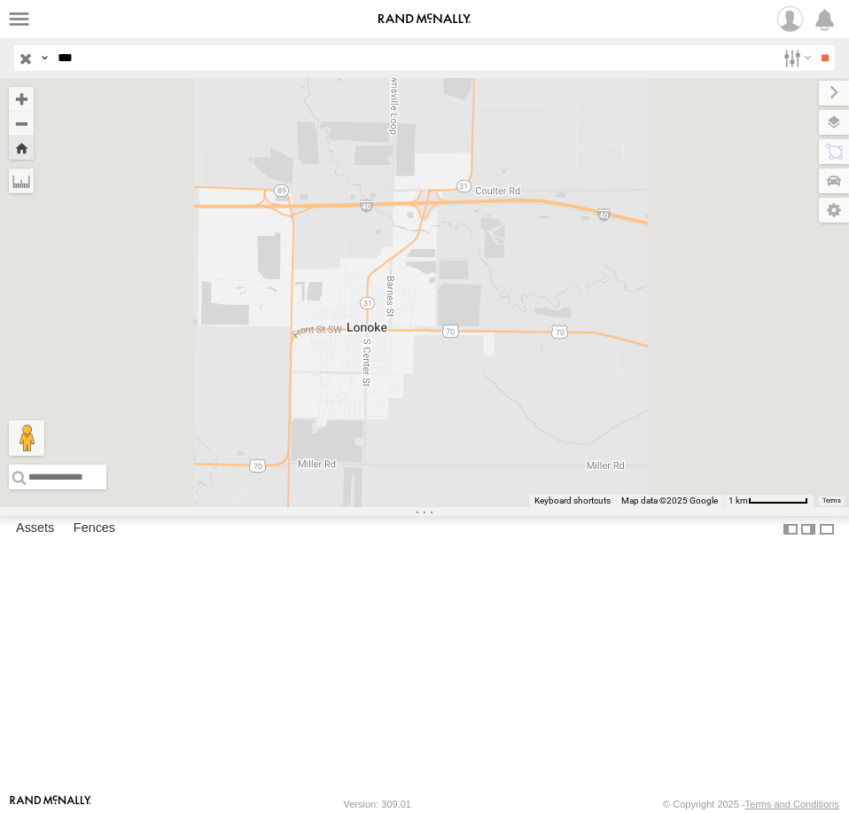
click at [0, 0] on span "Satellite + Roadmap" at bounding box center [0, 0] width 0 height 0
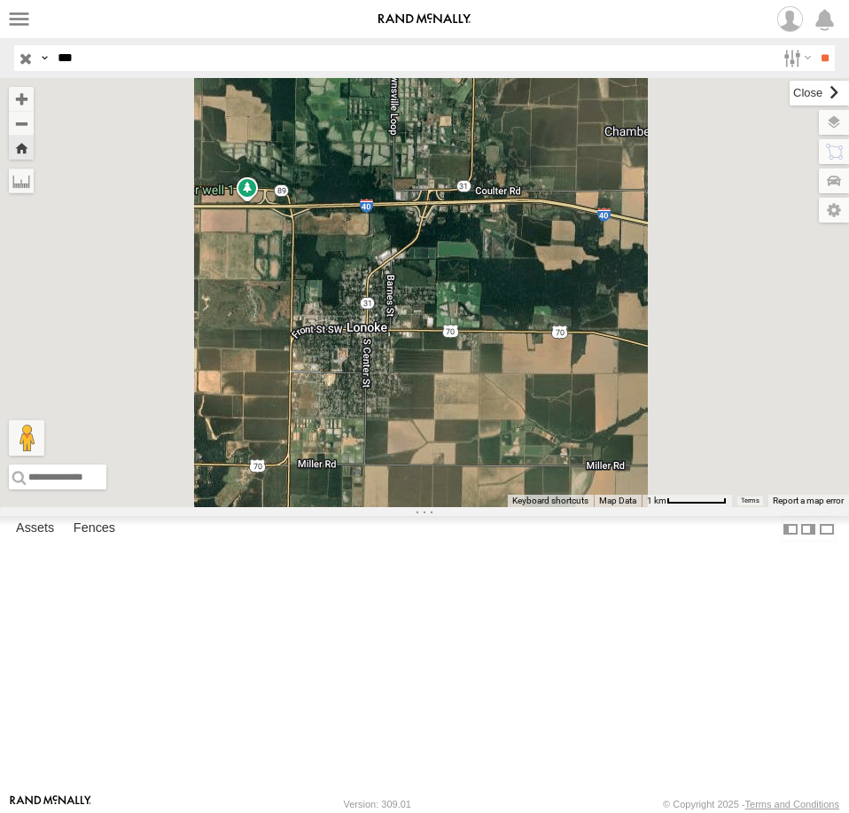
click at [789, 95] on label at bounding box center [818, 93] width 59 height 25
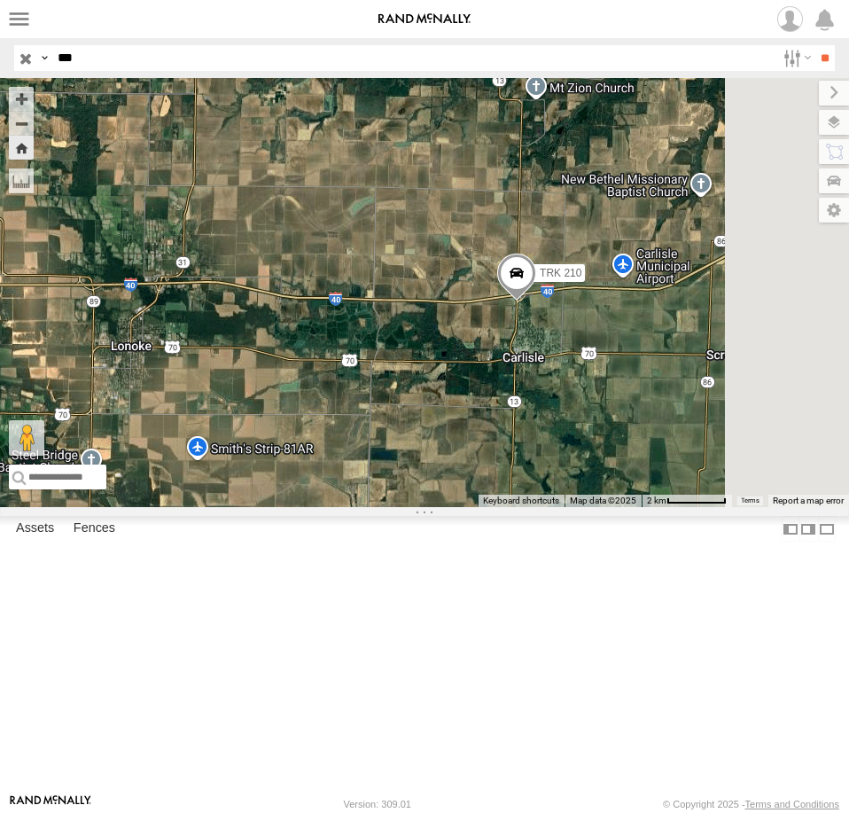
drag, startPoint x: 689, startPoint y: 507, endPoint x: 449, endPoint y: 500, distance: 240.2
click at [449, 500] on div "TRK 210" at bounding box center [424, 292] width 849 height 429
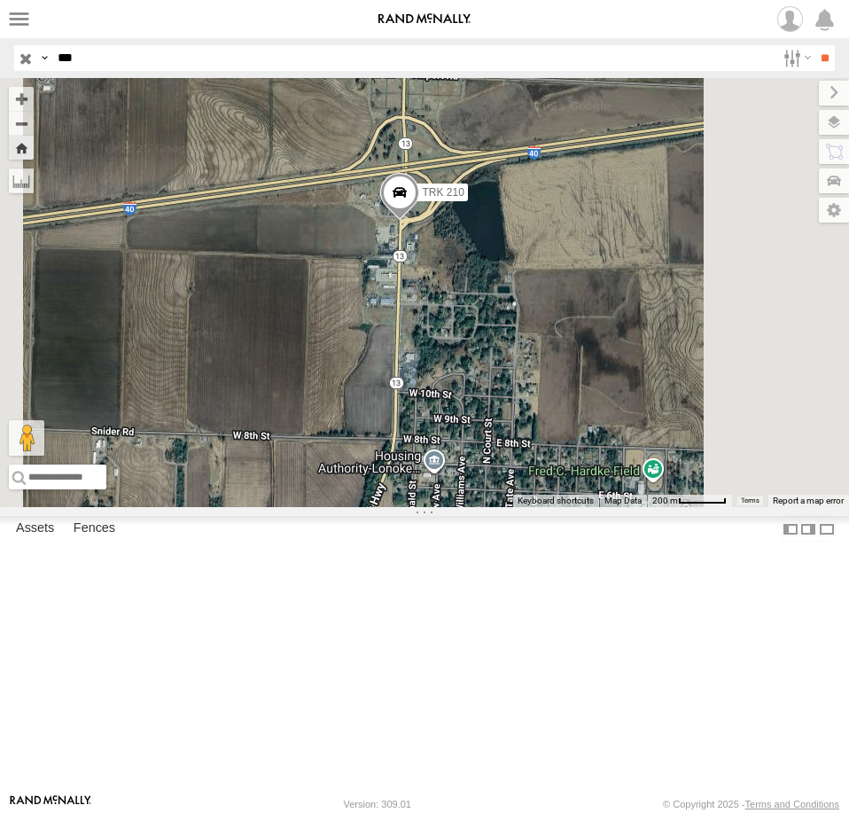
drag, startPoint x: 741, startPoint y: 338, endPoint x: 680, endPoint y: 416, distance: 99.8
click at [680, 416] on div "TRK 210" at bounding box center [424, 292] width 849 height 429
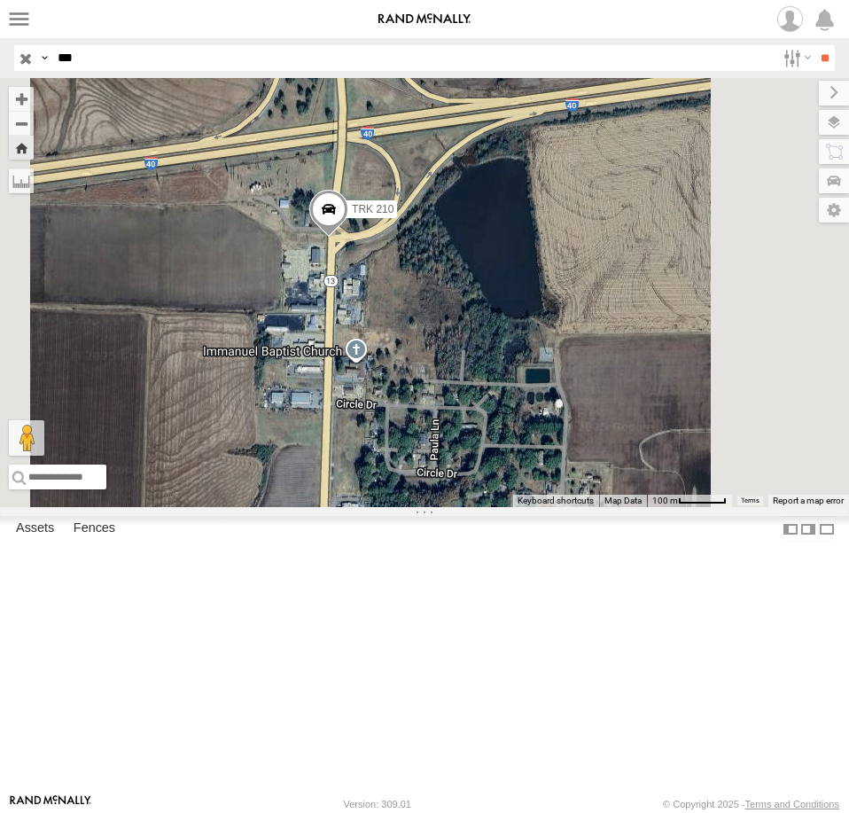
drag, startPoint x: 746, startPoint y: 339, endPoint x: 705, endPoint y: 366, distance: 48.7
click at [705, 366] on div "TRK 210" at bounding box center [424, 292] width 849 height 429
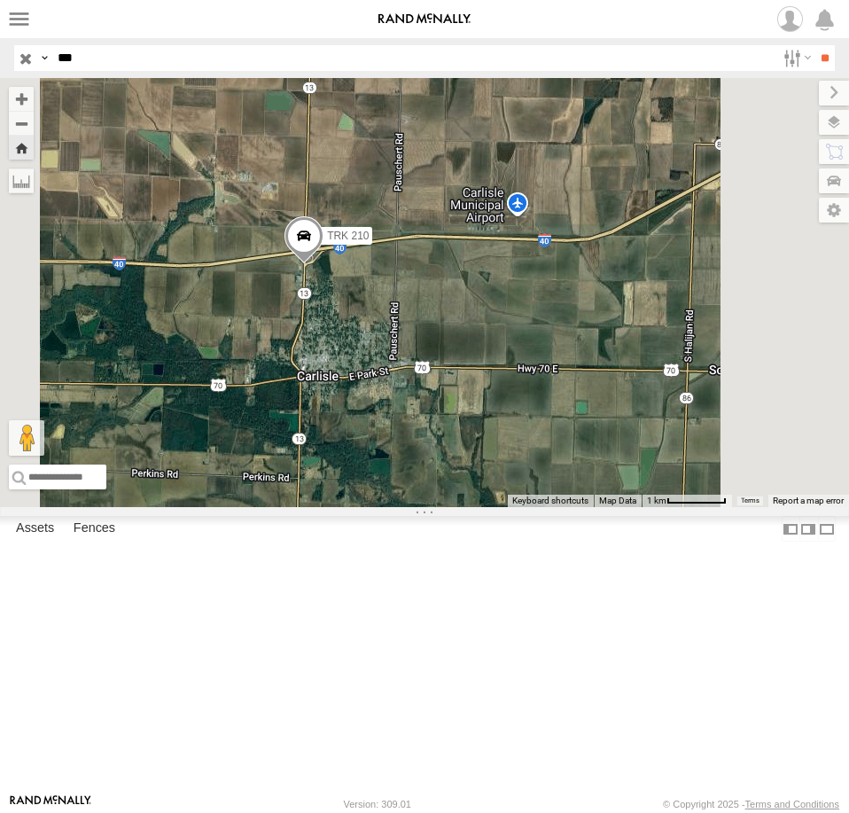
drag, startPoint x: 729, startPoint y: 414, endPoint x: 587, endPoint y: 434, distance: 144.1
click at [587, 434] on div "TRK 210" at bounding box center [424, 292] width 849 height 429
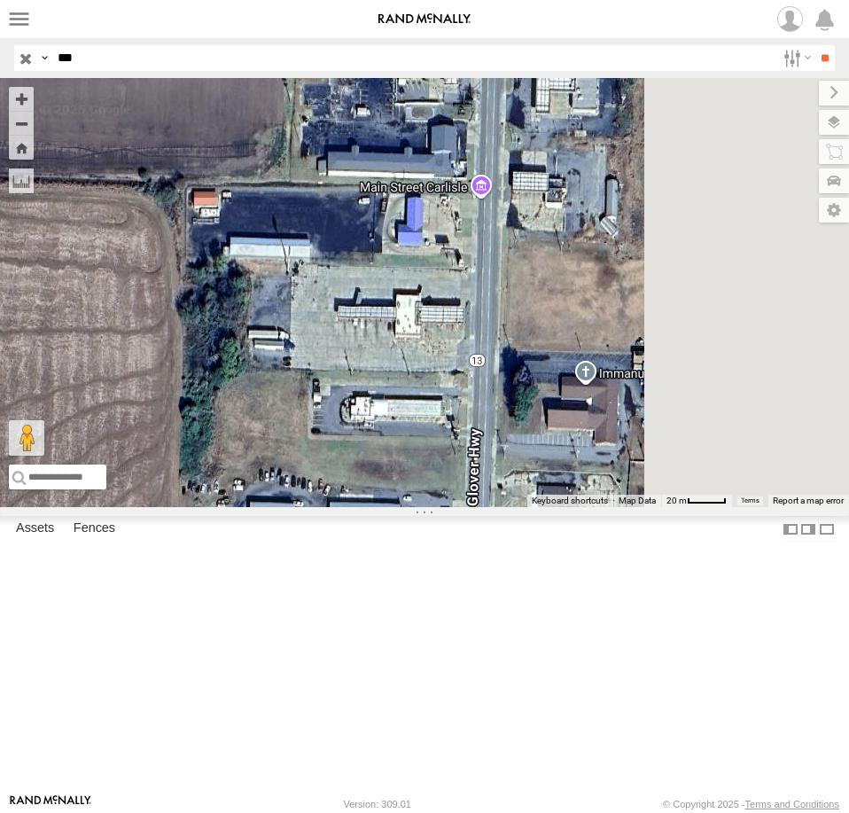
drag, startPoint x: 550, startPoint y: 458, endPoint x: 500, endPoint y: 222, distance: 241.9
click at [500, 222] on div "TRK 210" at bounding box center [424, 292] width 849 height 429
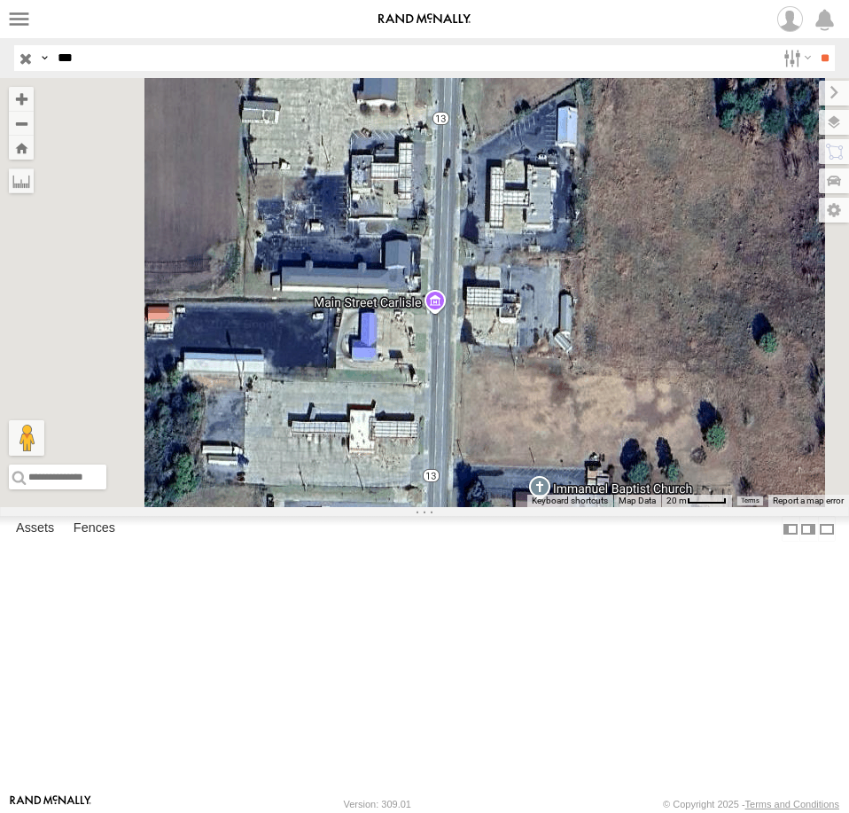
drag, startPoint x: 713, startPoint y: 155, endPoint x: 685, endPoint y: 341, distance: 188.2
click at [685, 341] on div "TRK 210" at bounding box center [424, 292] width 849 height 429
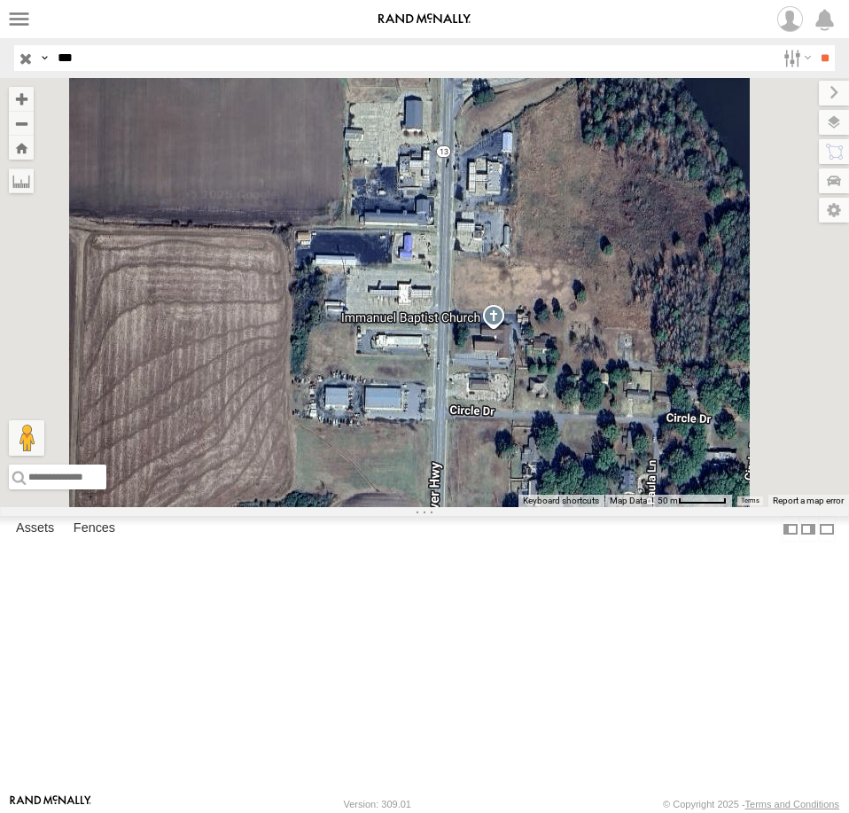
drag, startPoint x: 623, startPoint y: 222, endPoint x: 635, endPoint y: 338, distance: 115.9
click at [635, 338] on div "TRK 210" at bounding box center [424, 292] width 849 height 429
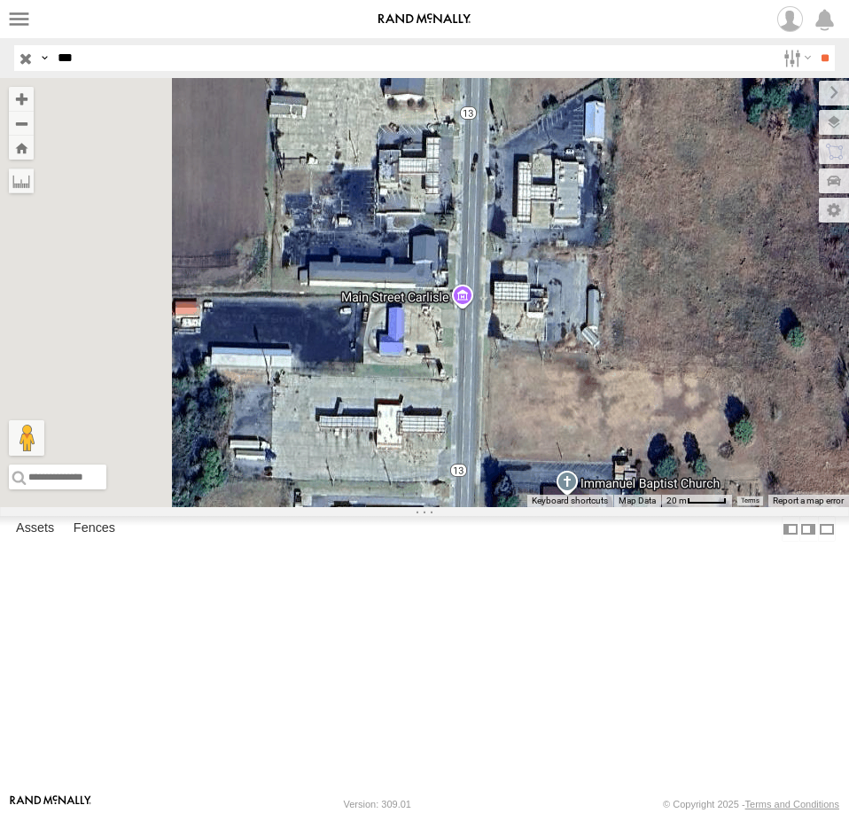
drag, startPoint x: 616, startPoint y: 464, endPoint x: 599, endPoint y: 294, distance: 171.0
click at [599, 294] on div "TRK 210" at bounding box center [424, 292] width 849 height 429
click at [0, 0] on div "TRK 210" at bounding box center [0, 0] width 0 height 0
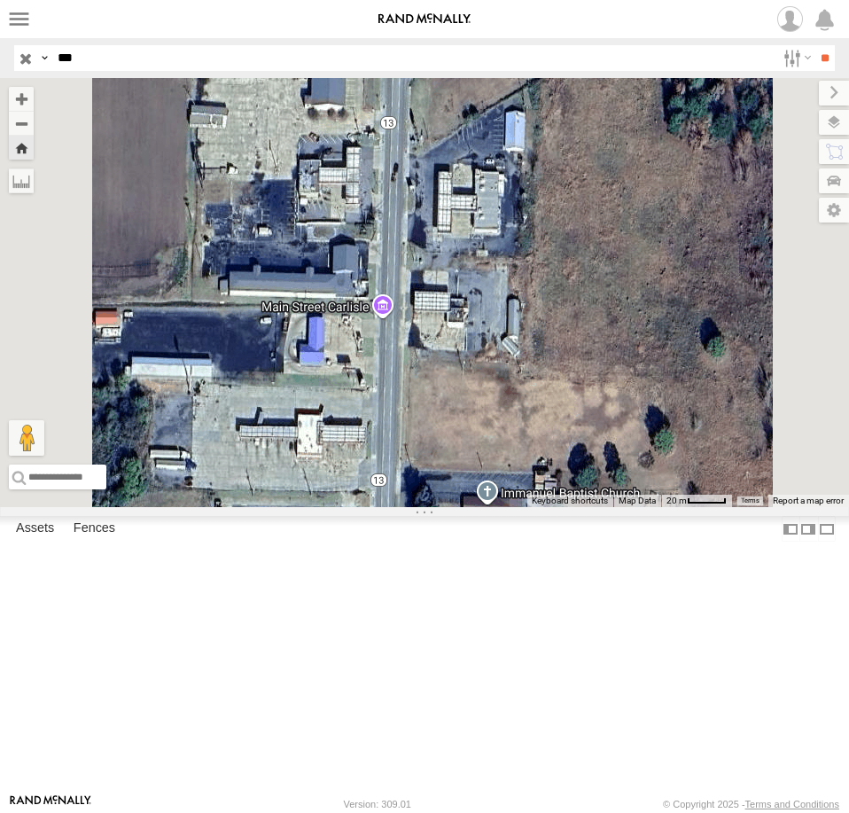
drag, startPoint x: 619, startPoint y: 564, endPoint x: 615, endPoint y: 350, distance: 214.5
click at [590, 355] on div "TRK 210" at bounding box center [424, 292] width 849 height 429
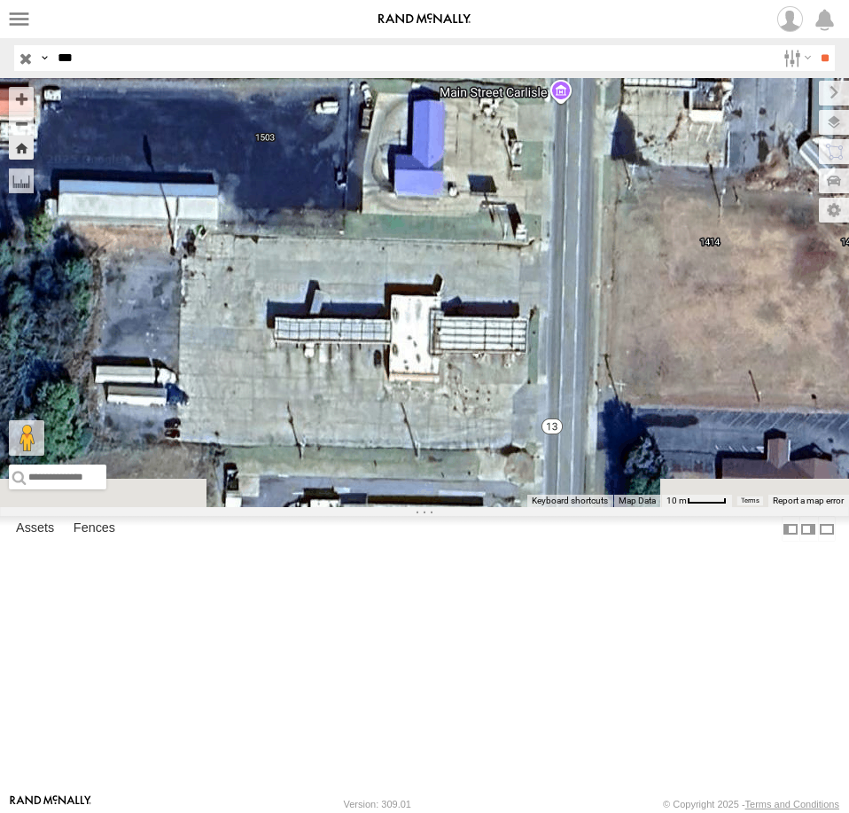
drag, startPoint x: 622, startPoint y: 427, endPoint x: 793, endPoint y: 97, distance: 371.3
click at [793, 97] on div "TRK 210" at bounding box center [424, 292] width 849 height 429
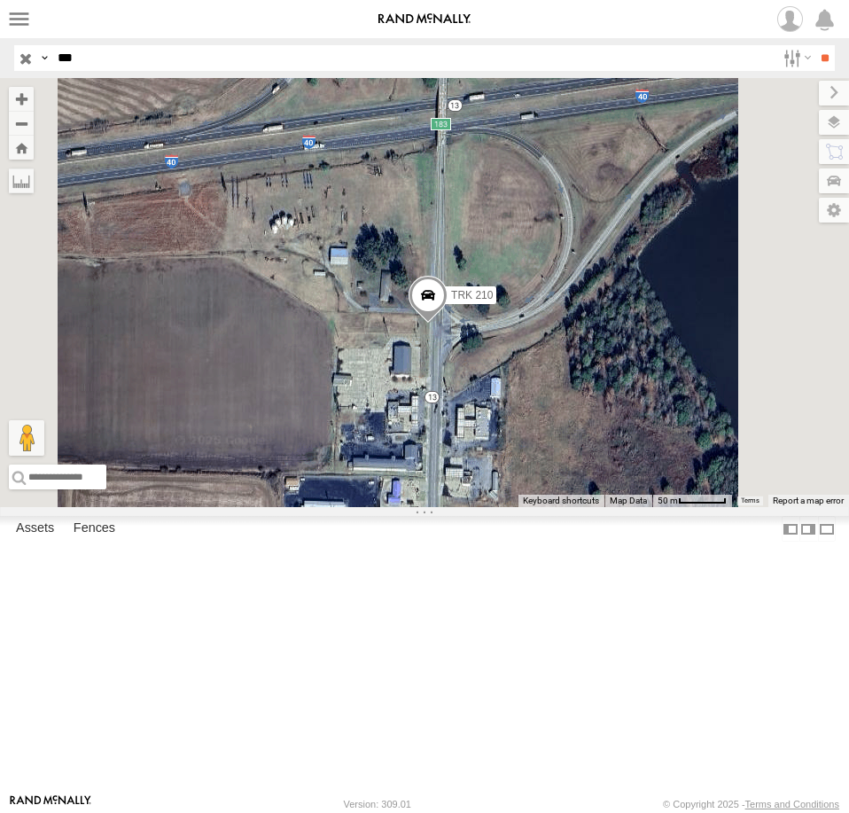
click at [447, 324] on span at bounding box center [427, 300] width 39 height 48
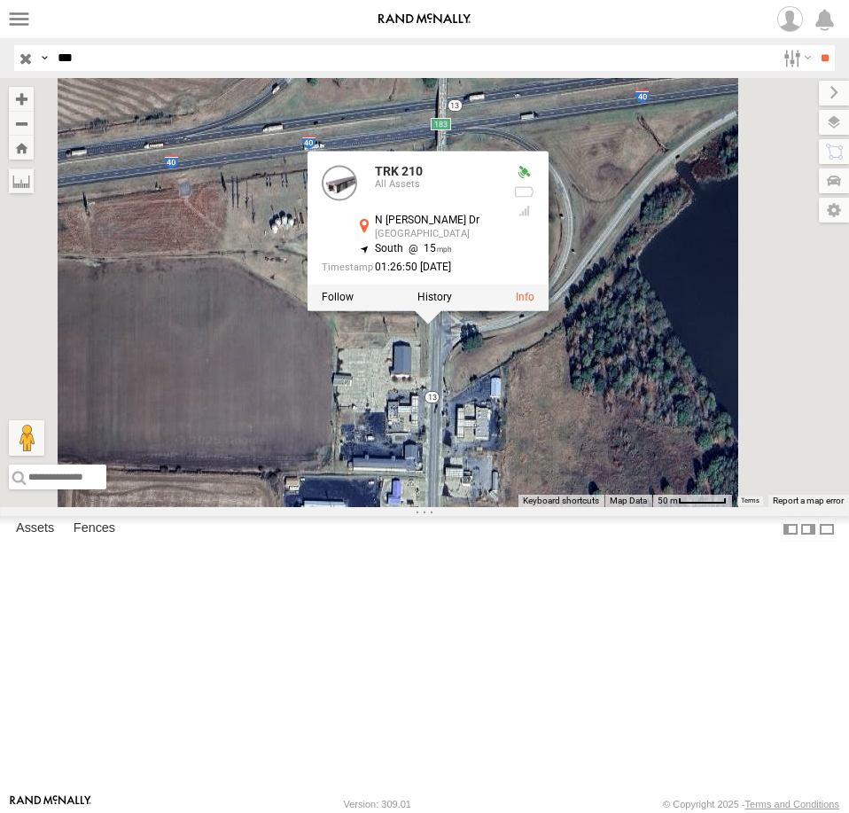
click at [0, 0] on div "TRK 210" at bounding box center [0, 0] width 0 height 0
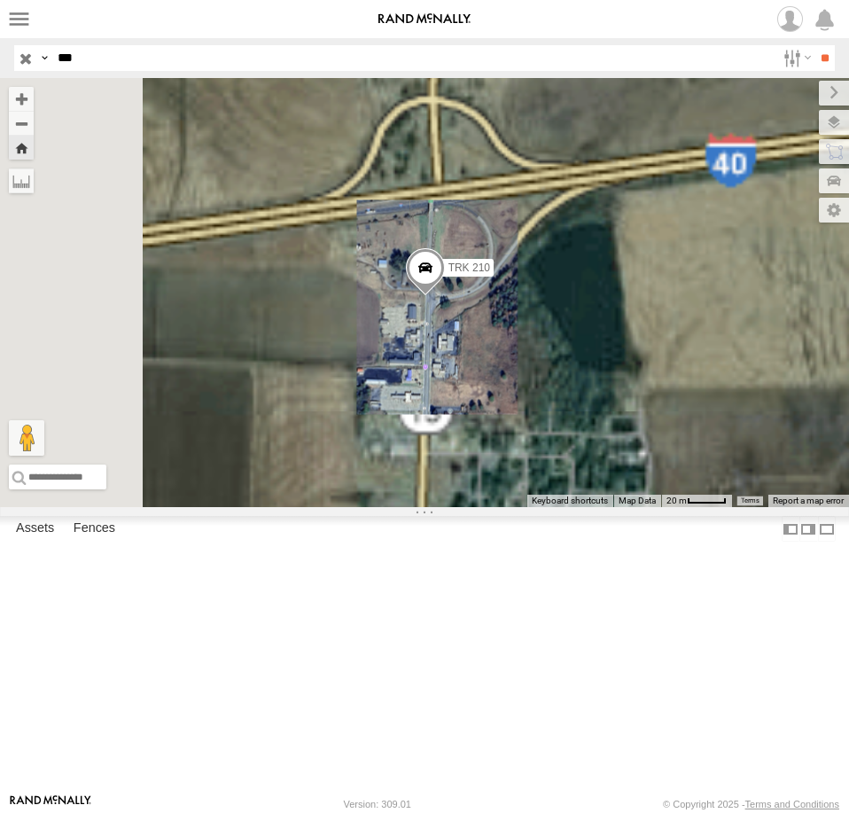
click at [0, 0] on div "TRK 210" at bounding box center [0, 0] width 0 height 0
